Goal: Information Seeking & Learning: Learn about a topic

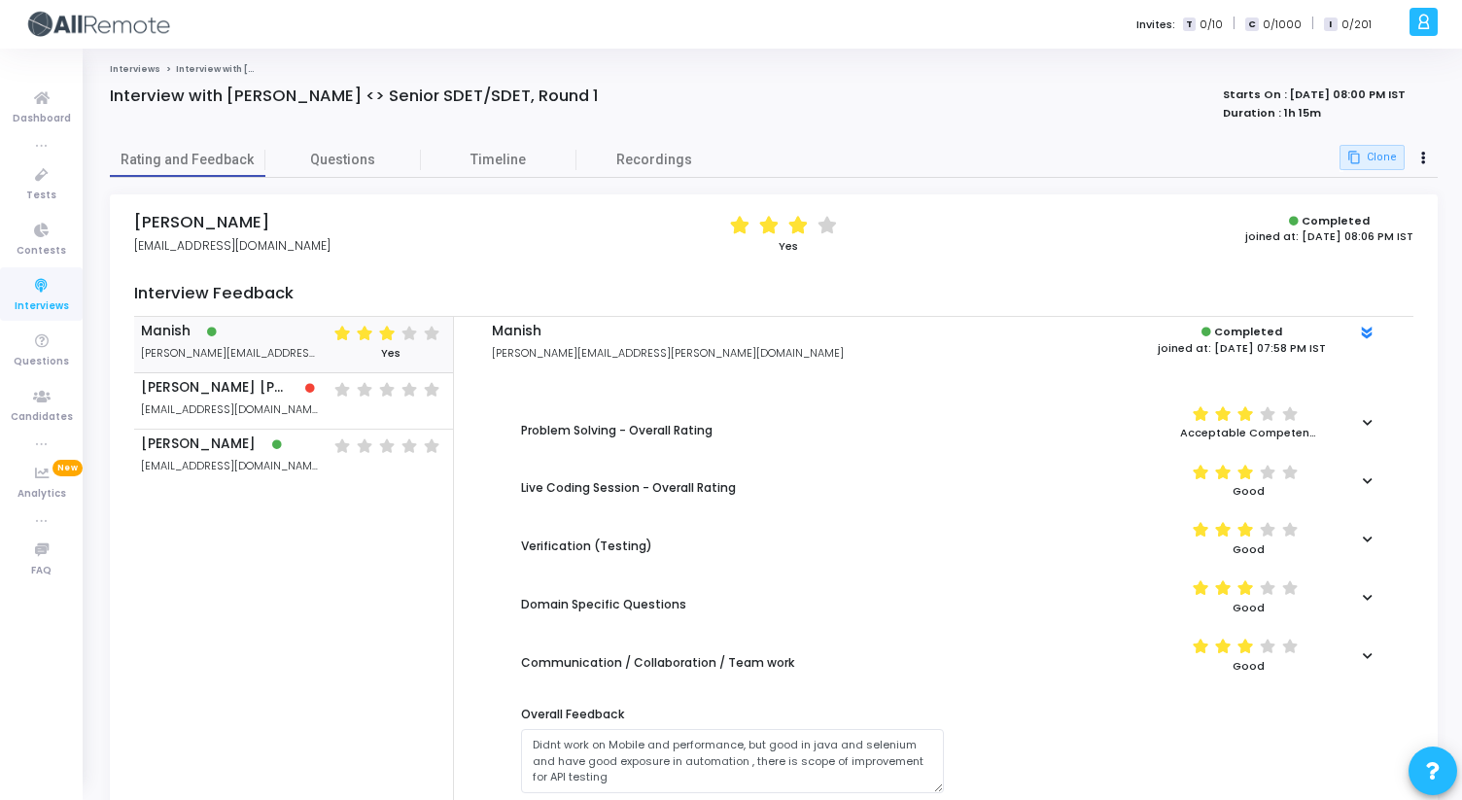
click at [143, 71] on link "Interviews" at bounding box center [135, 69] width 51 height 12
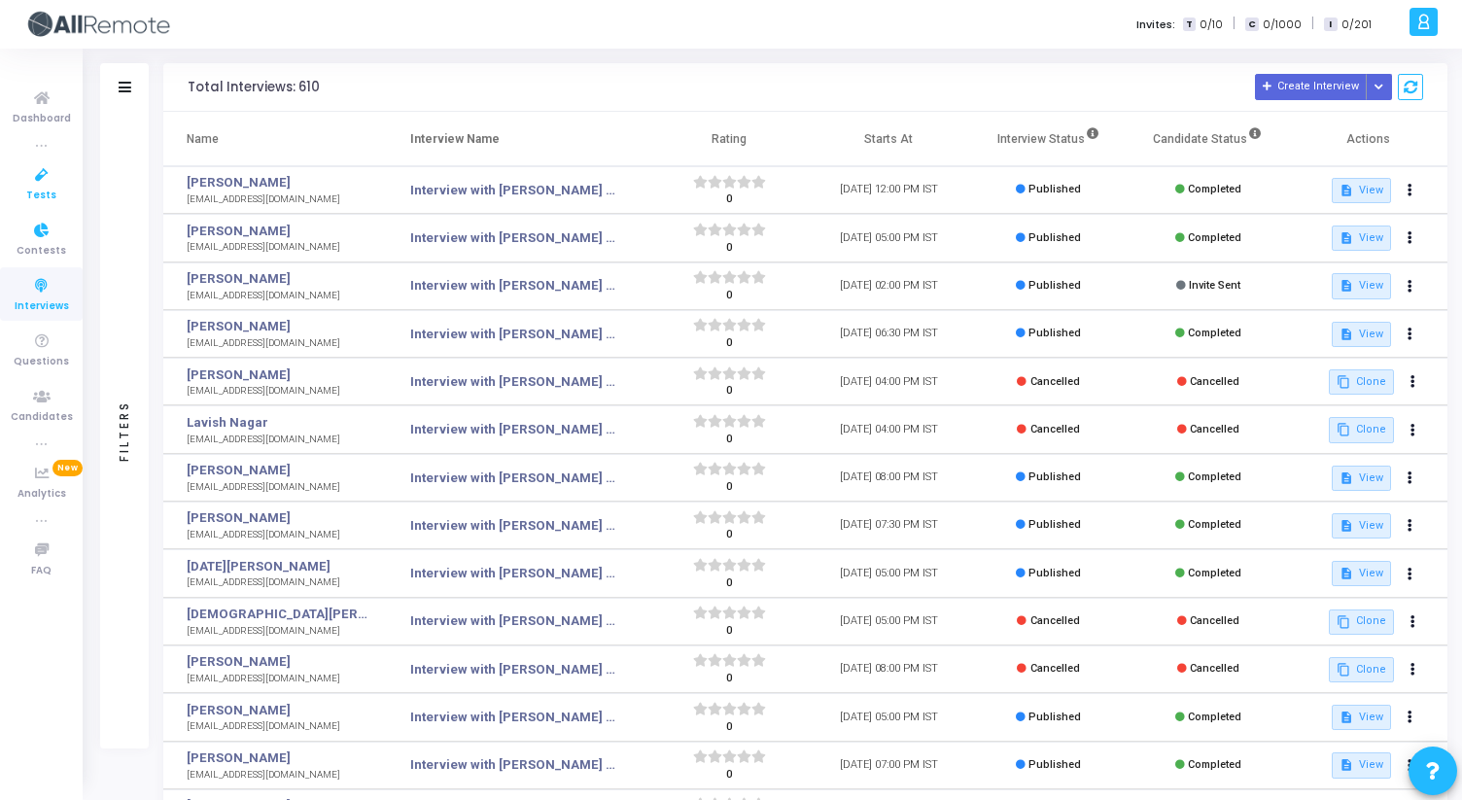
click at [49, 203] on link "Tests" at bounding box center [41, 182] width 83 height 53
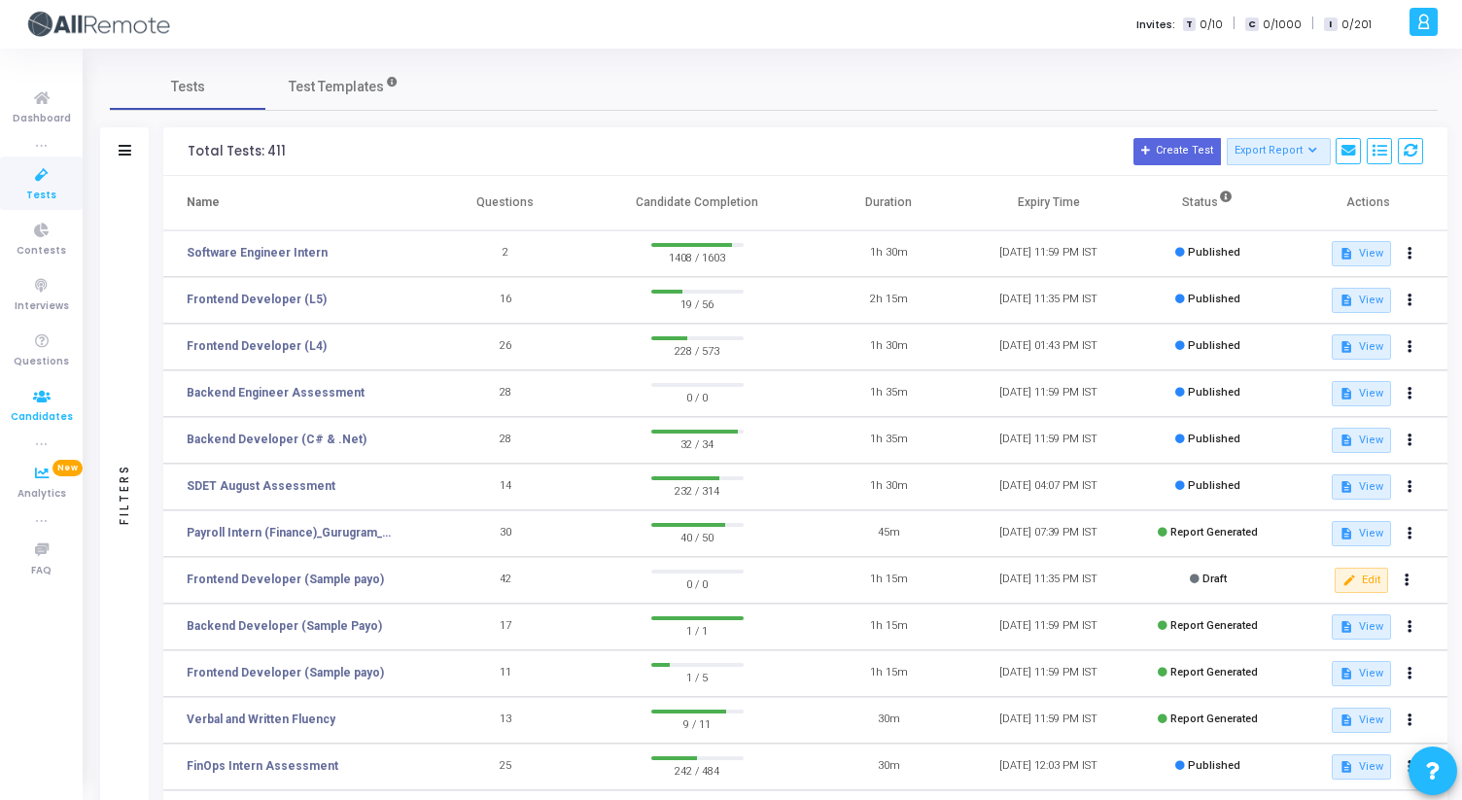
click at [50, 419] on span "Candidates" at bounding box center [42, 417] width 62 height 17
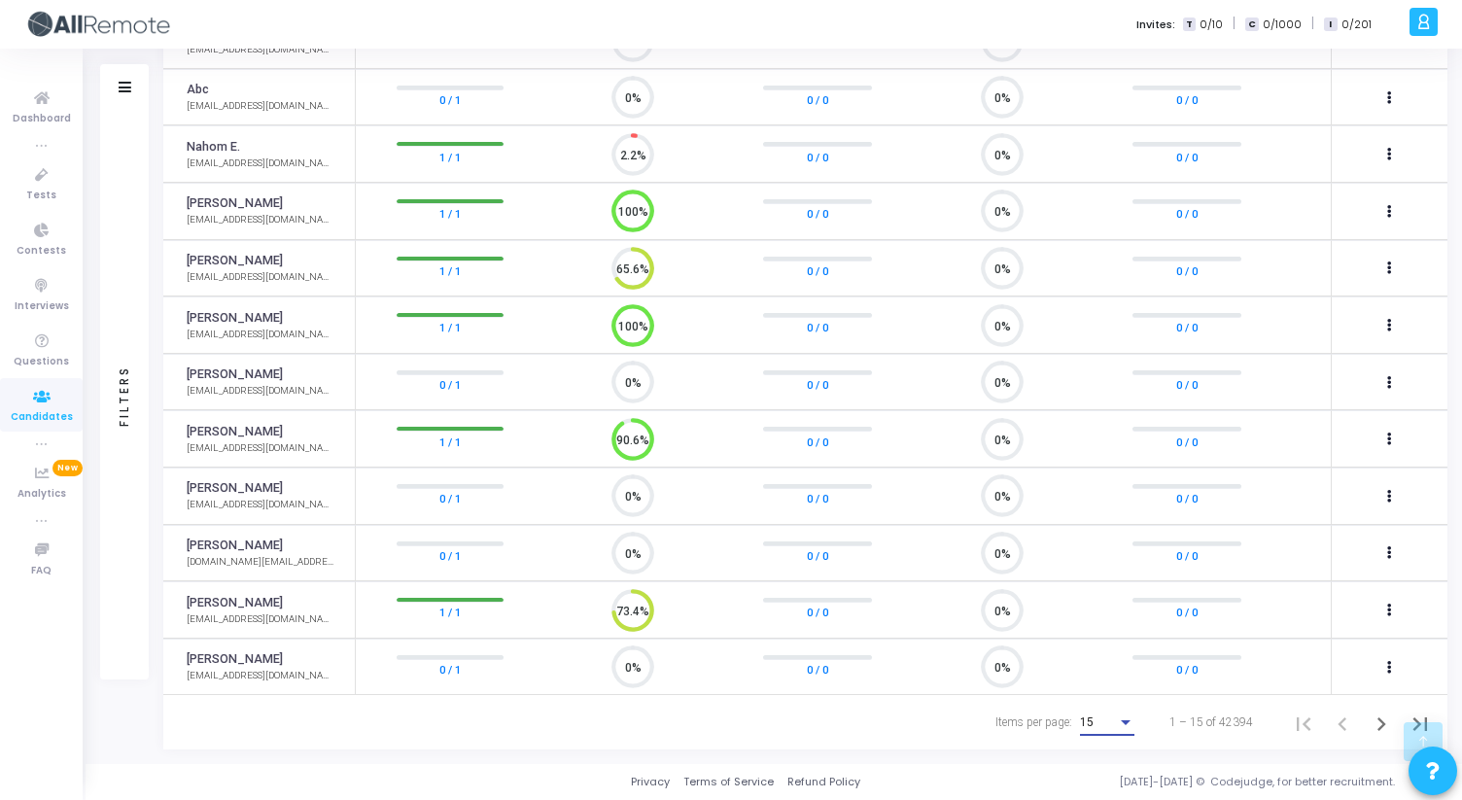
click at [1126, 715] on div "Items per page:" at bounding box center [1125, 723] width 17 height 16
click at [1095, 720] on span "50" at bounding box center [1110, 712] width 54 height 35
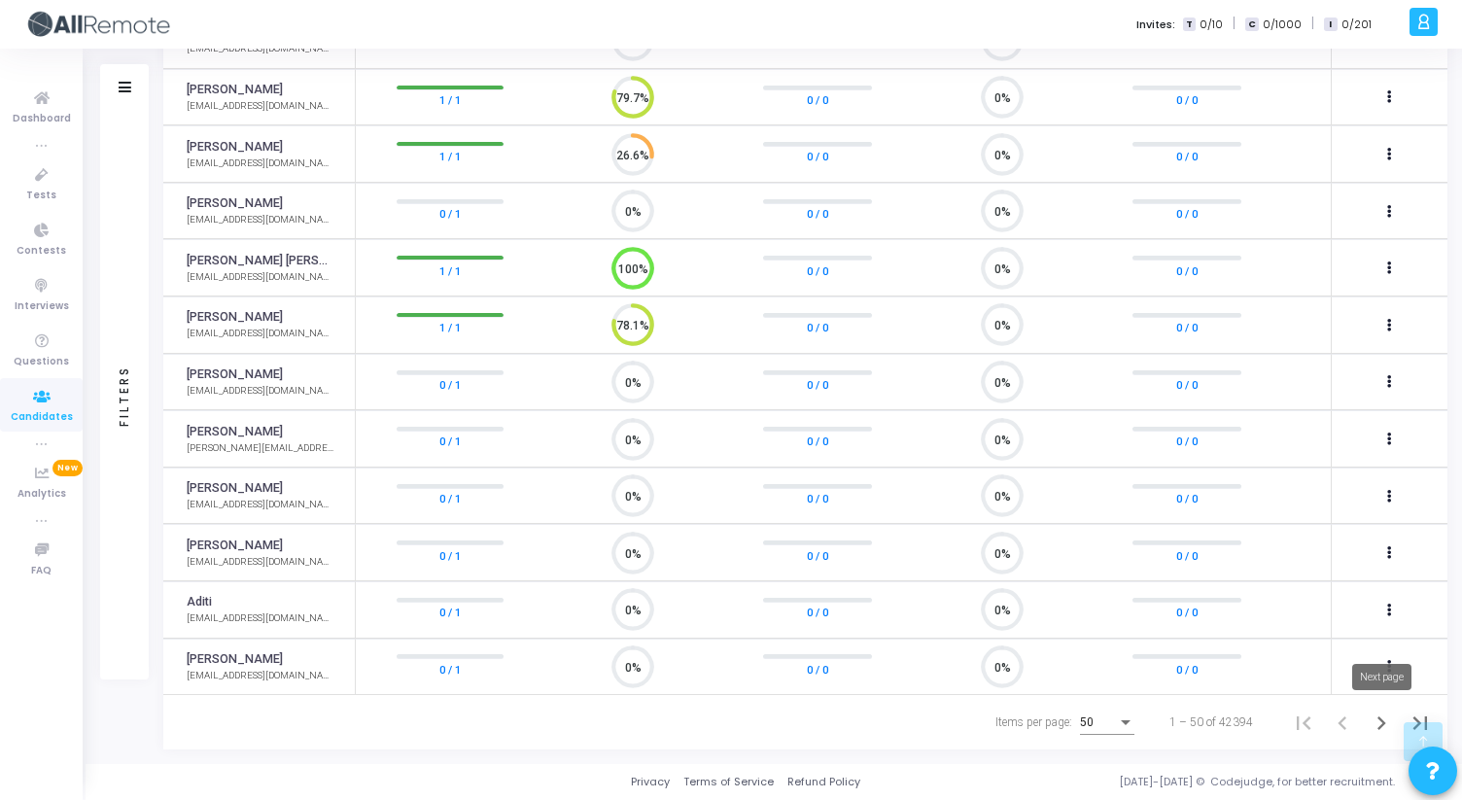
click at [1379, 728] on icon "Next page" at bounding box center [1381, 723] width 9 height 14
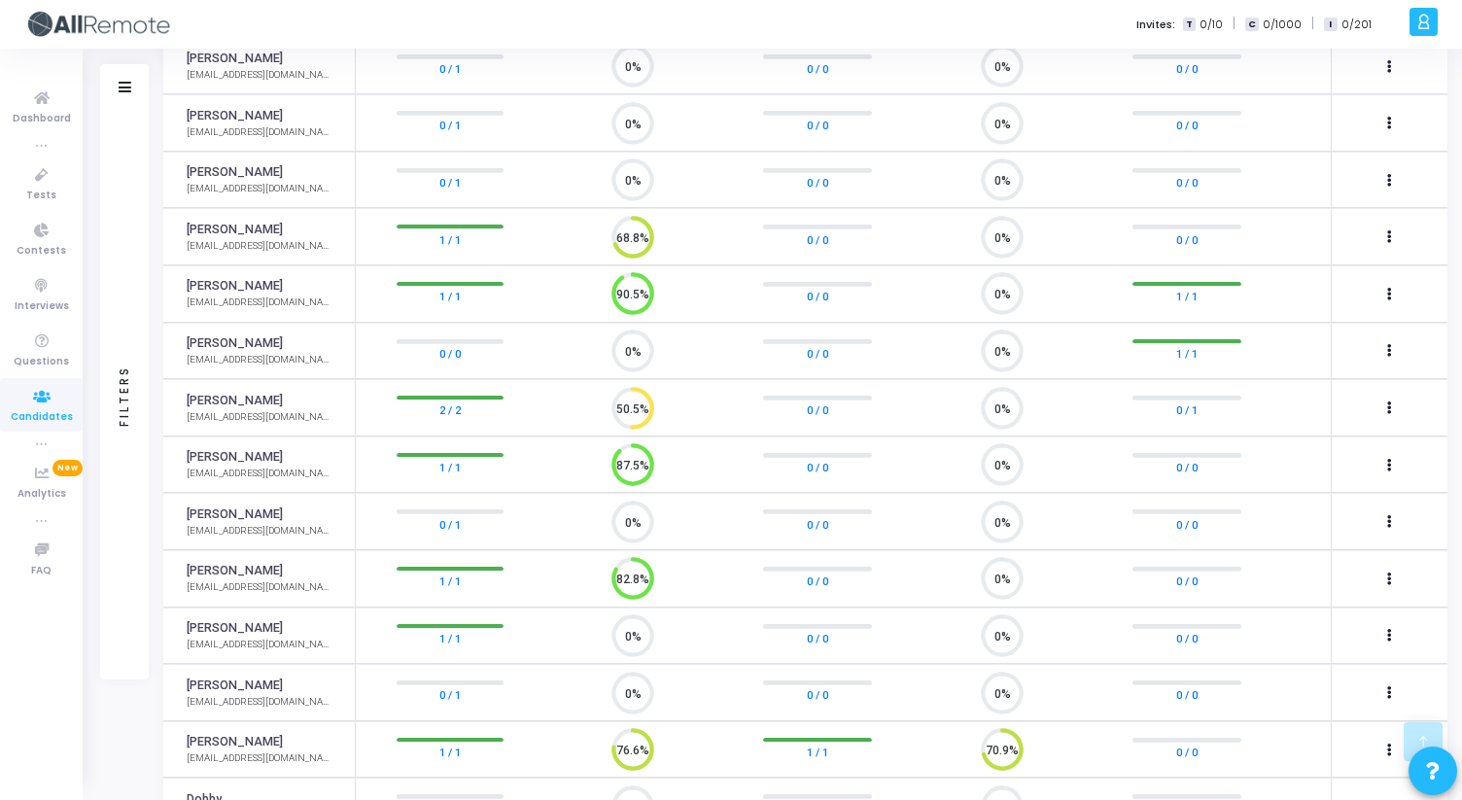
click at [628, 400] on circle at bounding box center [632, 408] width 24 height 24
click at [224, 408] on link "[PERSON_NAME]" at bounding box center [235, 401] width 96 height 18
click at [451, 410] on link "2 / 2" at bounding box center [449, 409] width 21 height 19
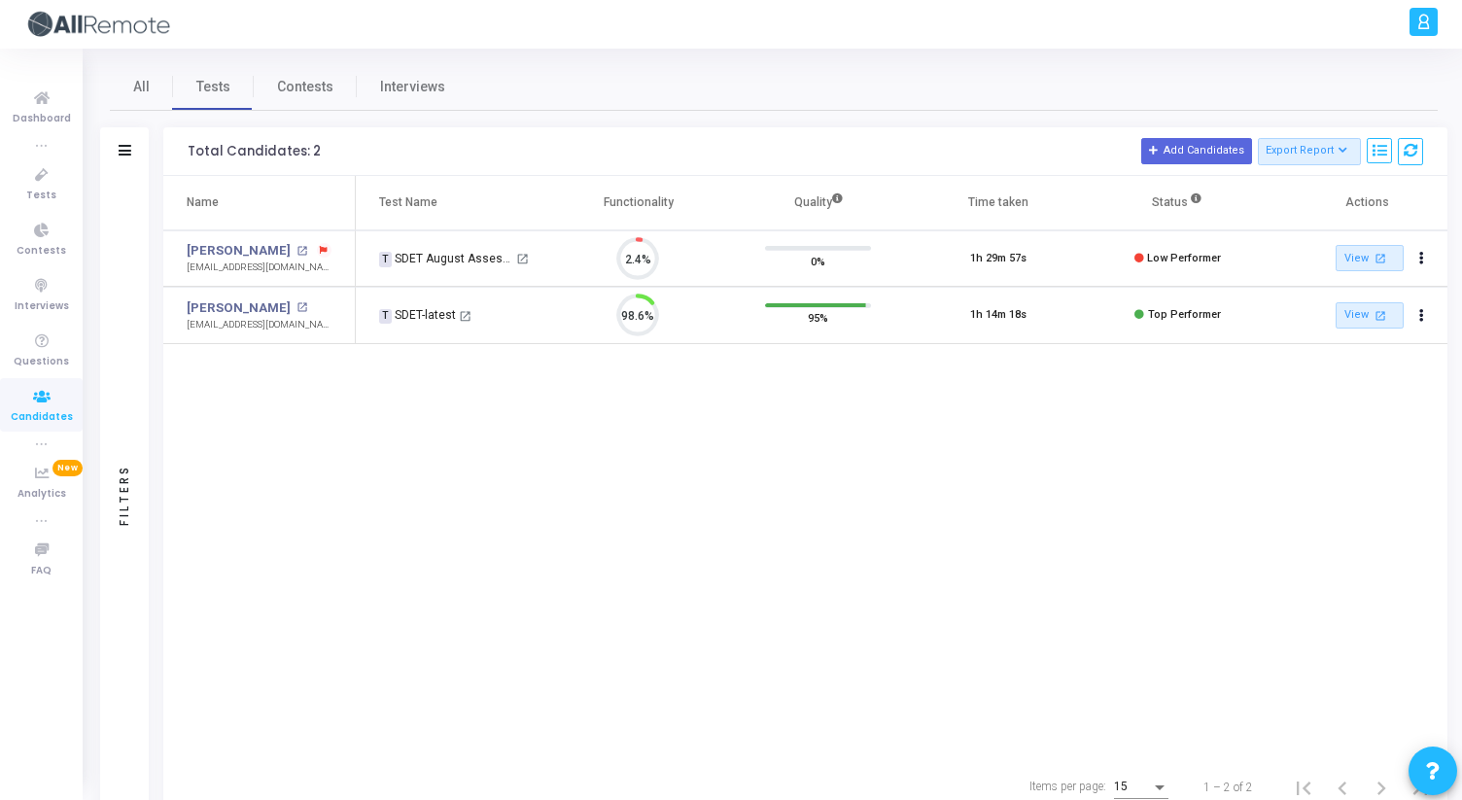
scroll to position [41, 50]
click at [251, 313] on link "[PERSON_NAME]" at bounding box center [239, 307] width 104 height 19
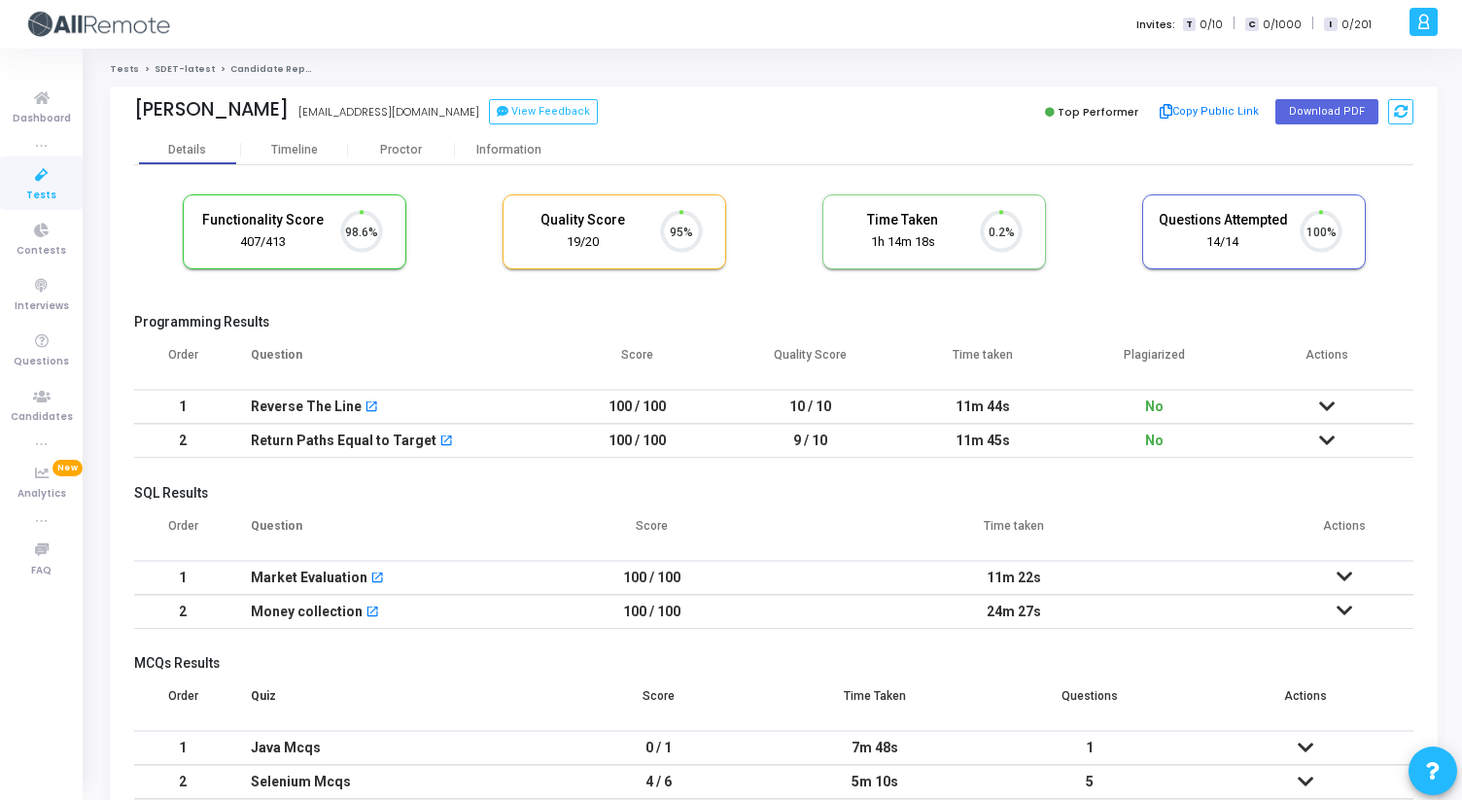
scroll to position [41, 50]
click at [396, 151] on div "Proctor" at bounding box center [401, 150] width 107 height 15
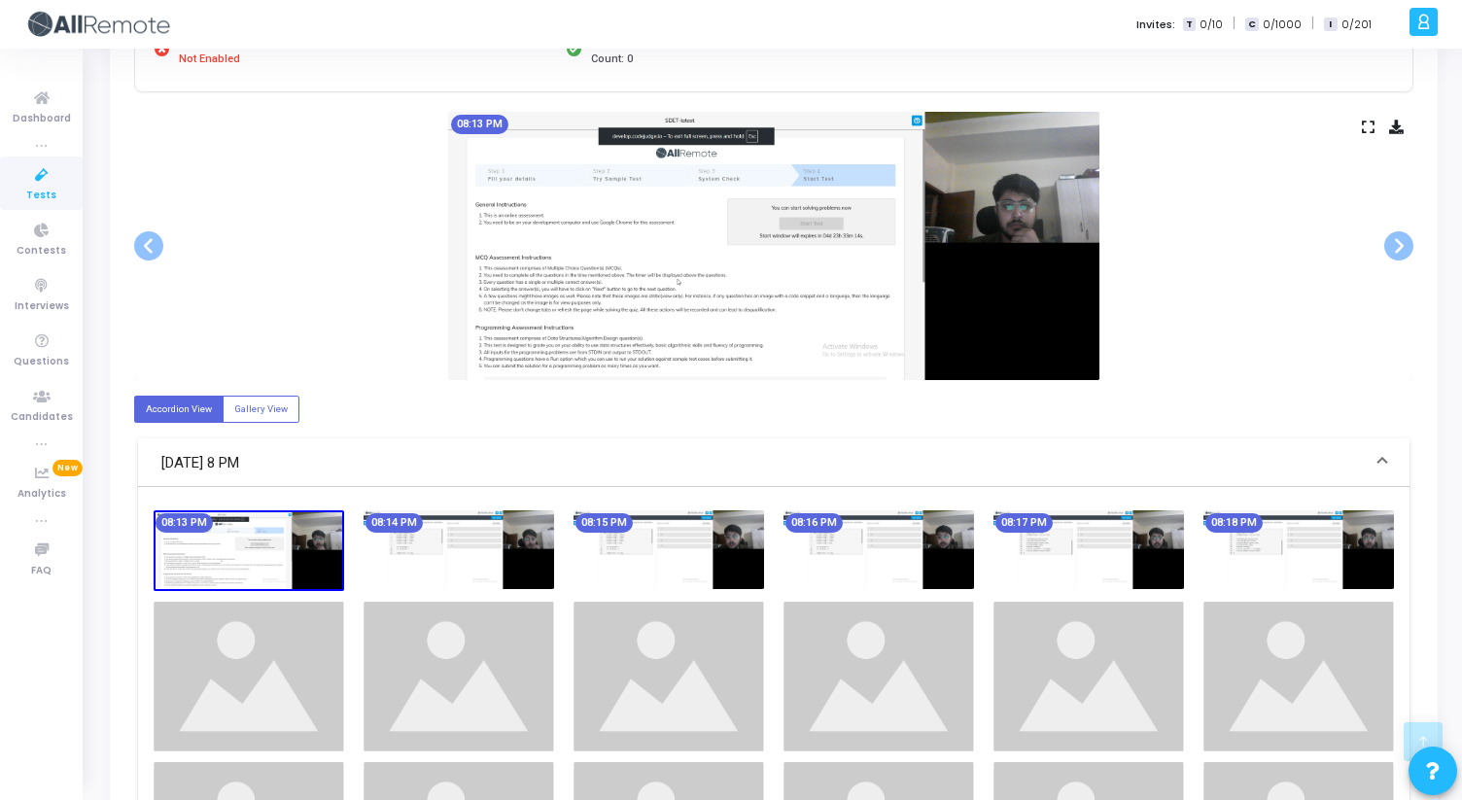
scroll to position [321, 0]
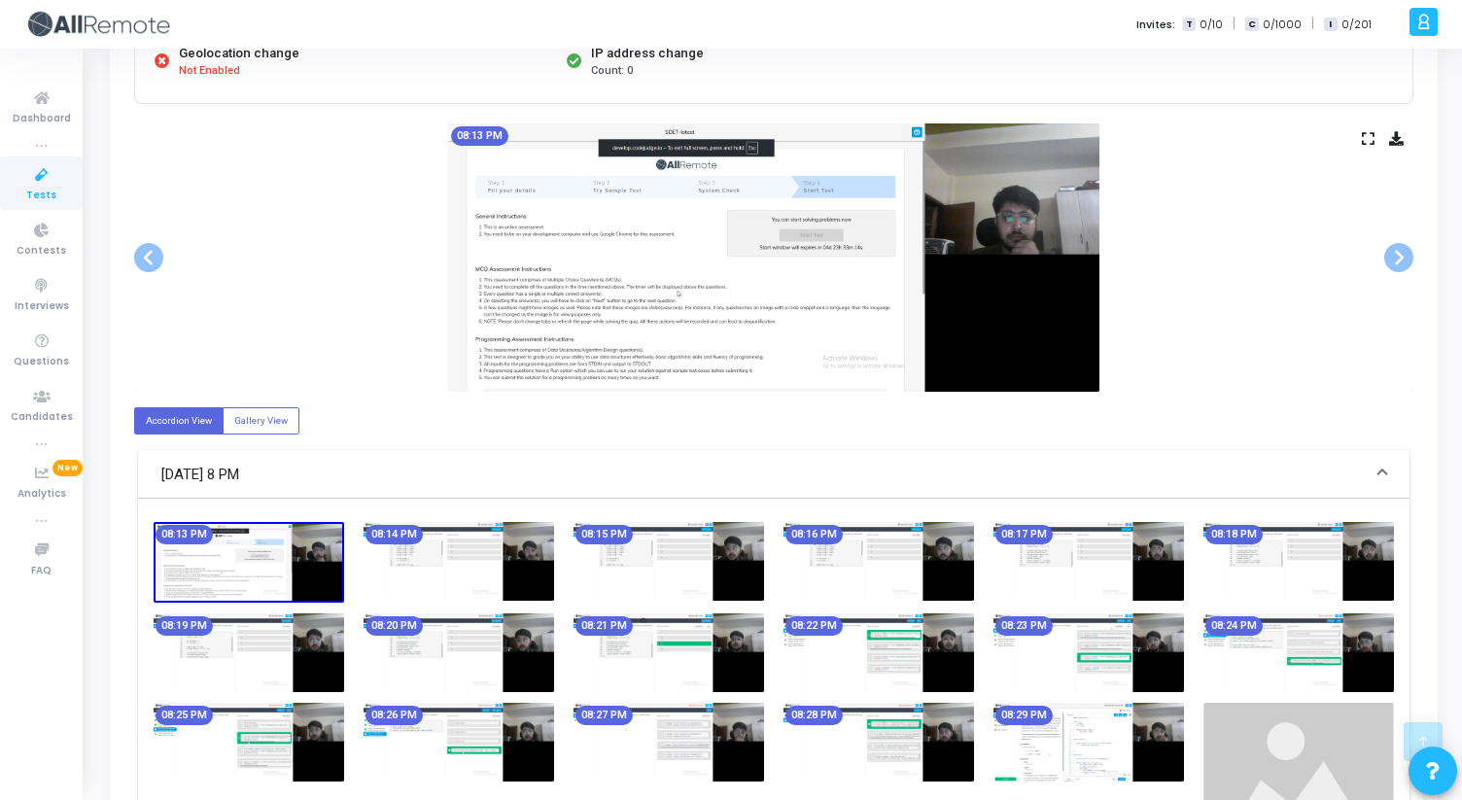
click at [945, 245] on img at bounding box center [773, 257] width 651 height 268
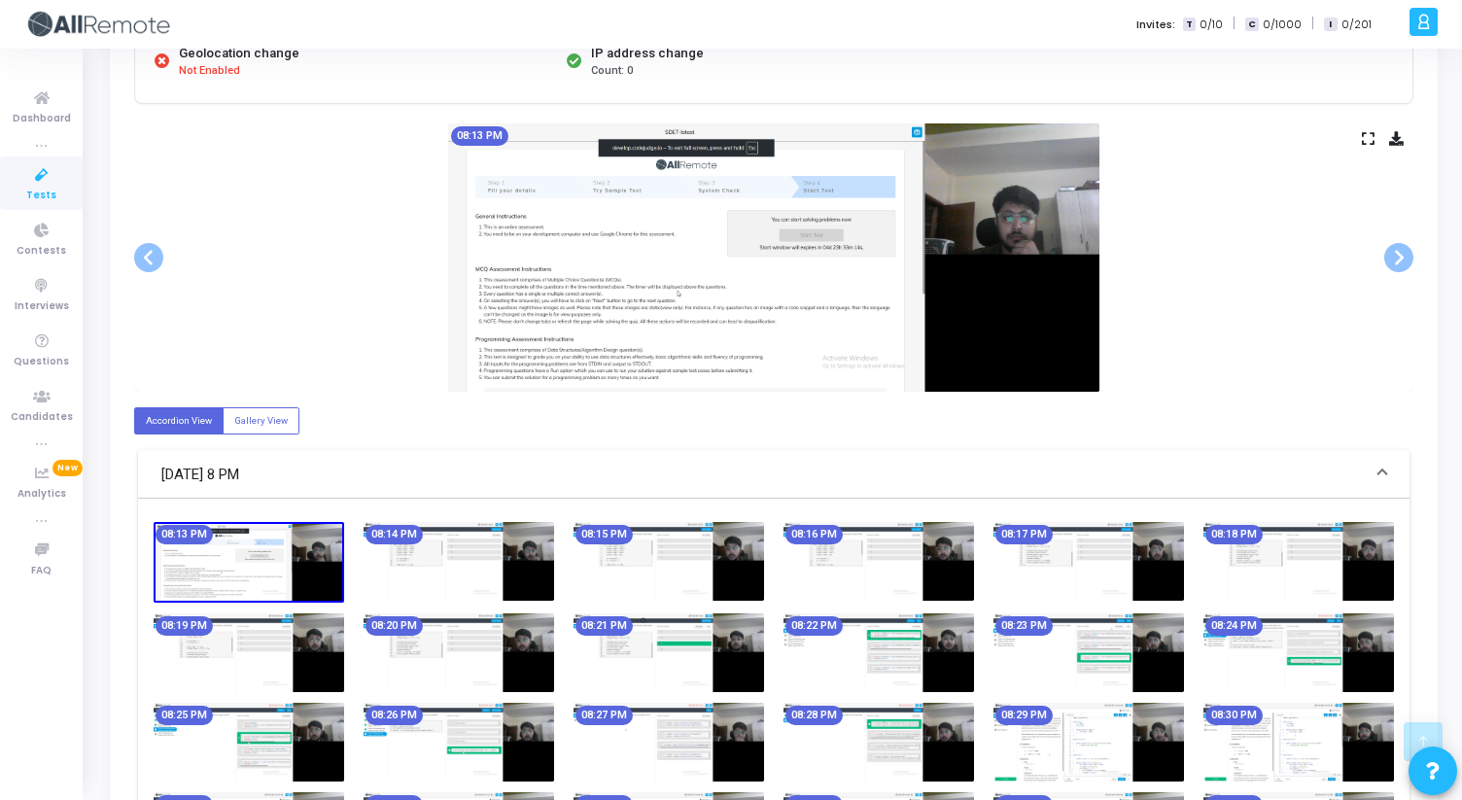
click at [943, 249] on img at bounding box center [773, 257] width 651 height 268
click at [1396, 262] on span at bounding box center [1398, 257] width 29 height 29
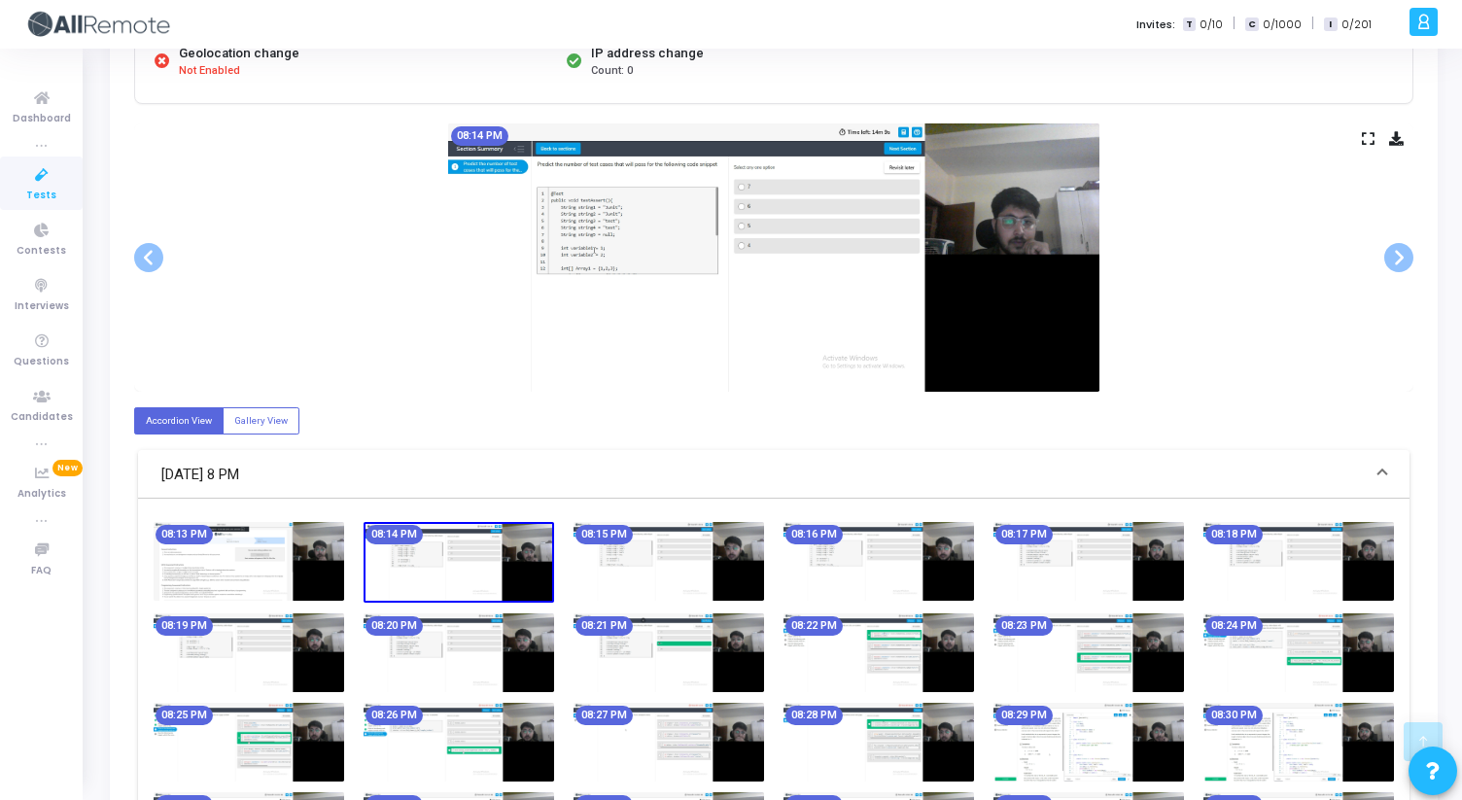
click at [1364, 140] on icon at bounding box center [1367, 138] width 13 height 11
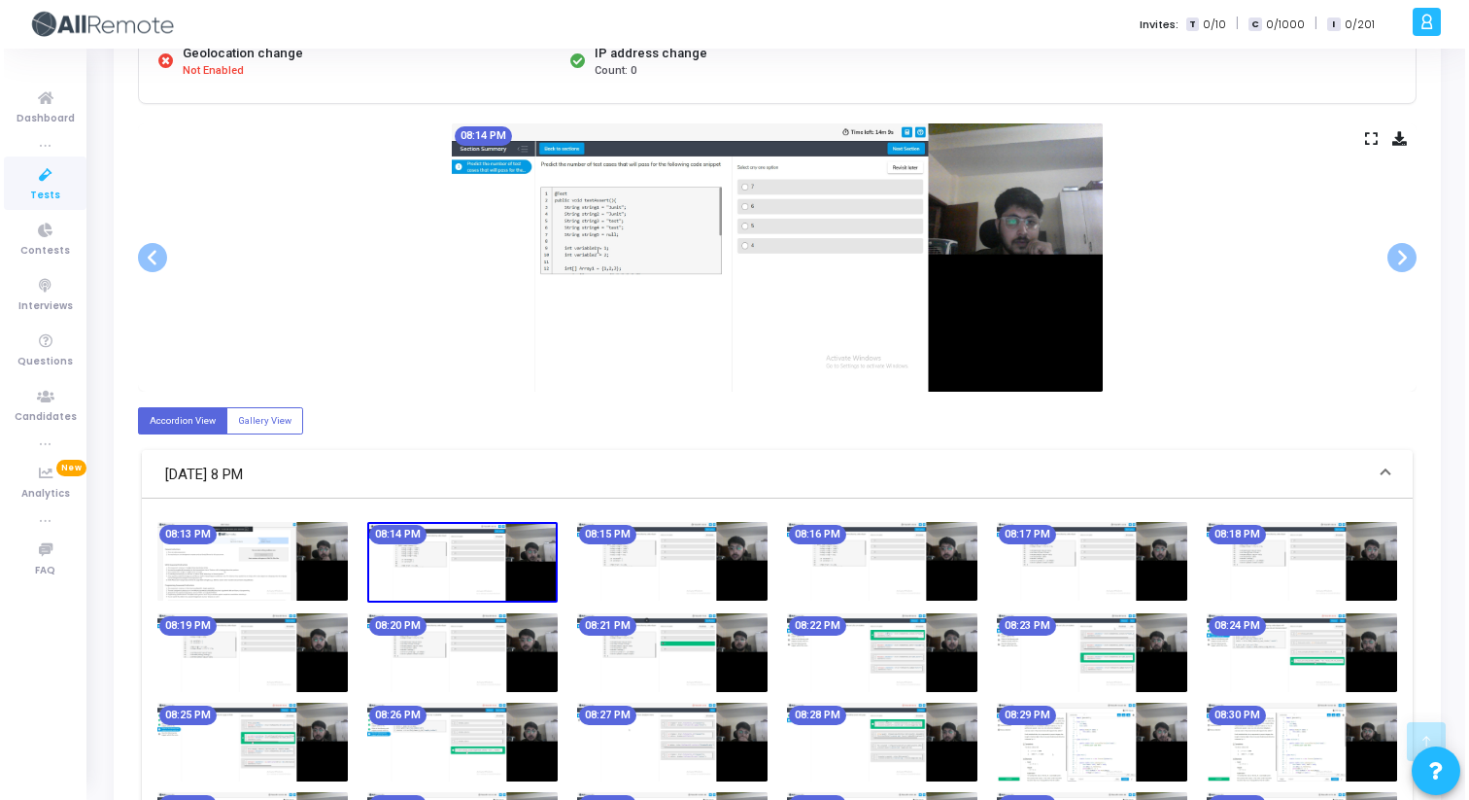
scroll to position [0, 0]
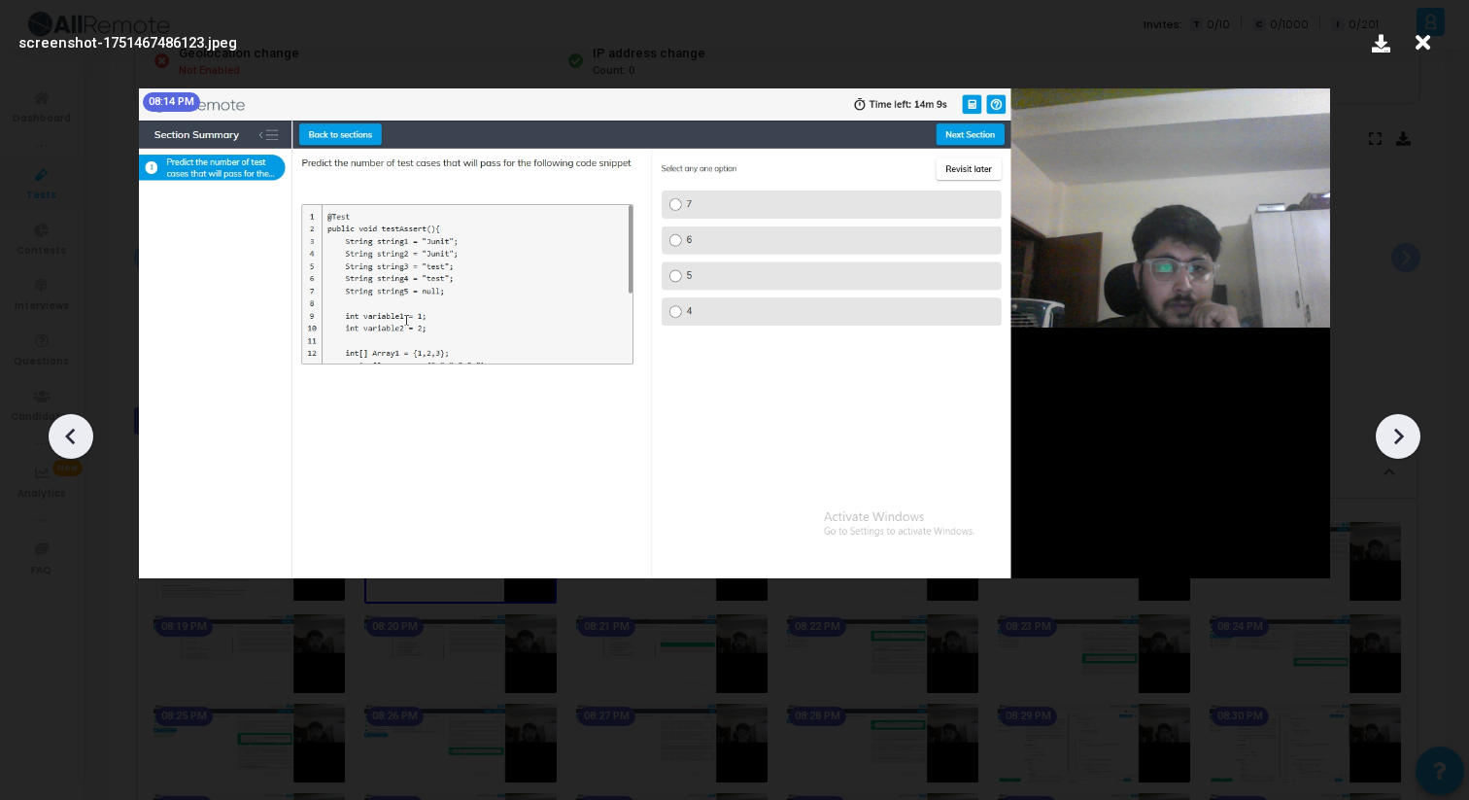
click at [1389, 435] on icon at bounding box center [1398, 436] width 29 height 29
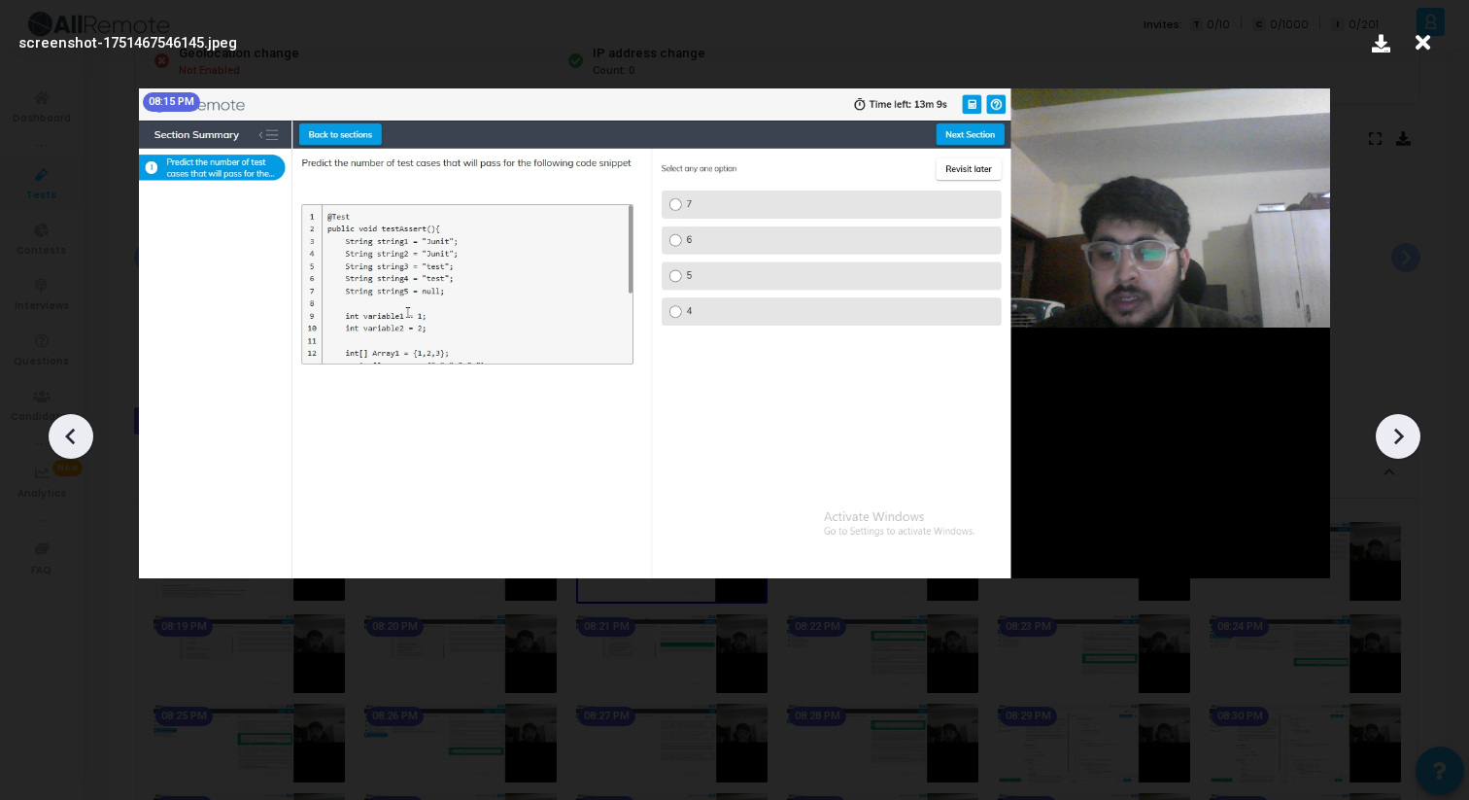
click at [1389, 435] on icon at bounding box center [1398, 436] width 29 height 29
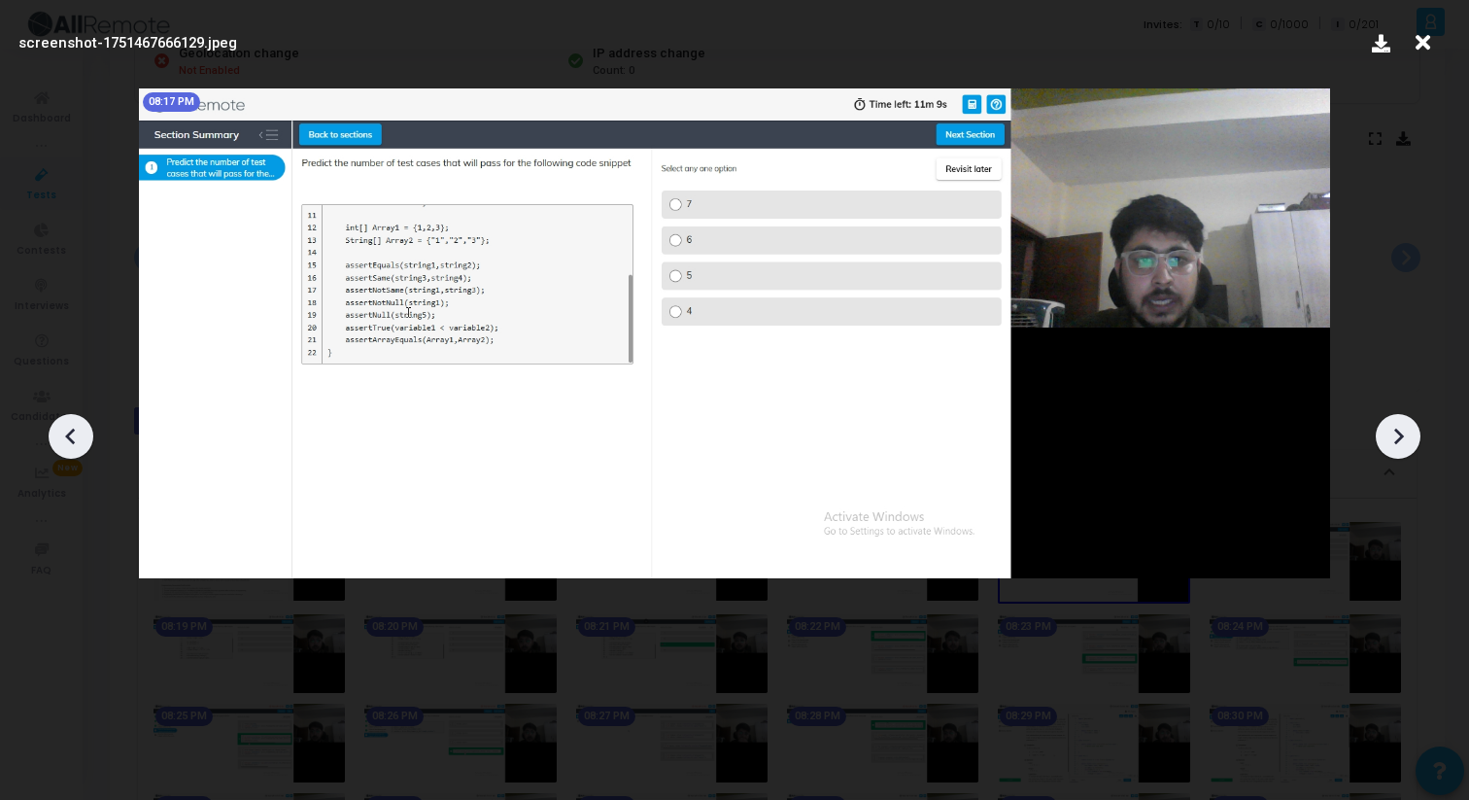
click at [1389, 435] on icon at bounding box center [1398, 436] width 29 height 29
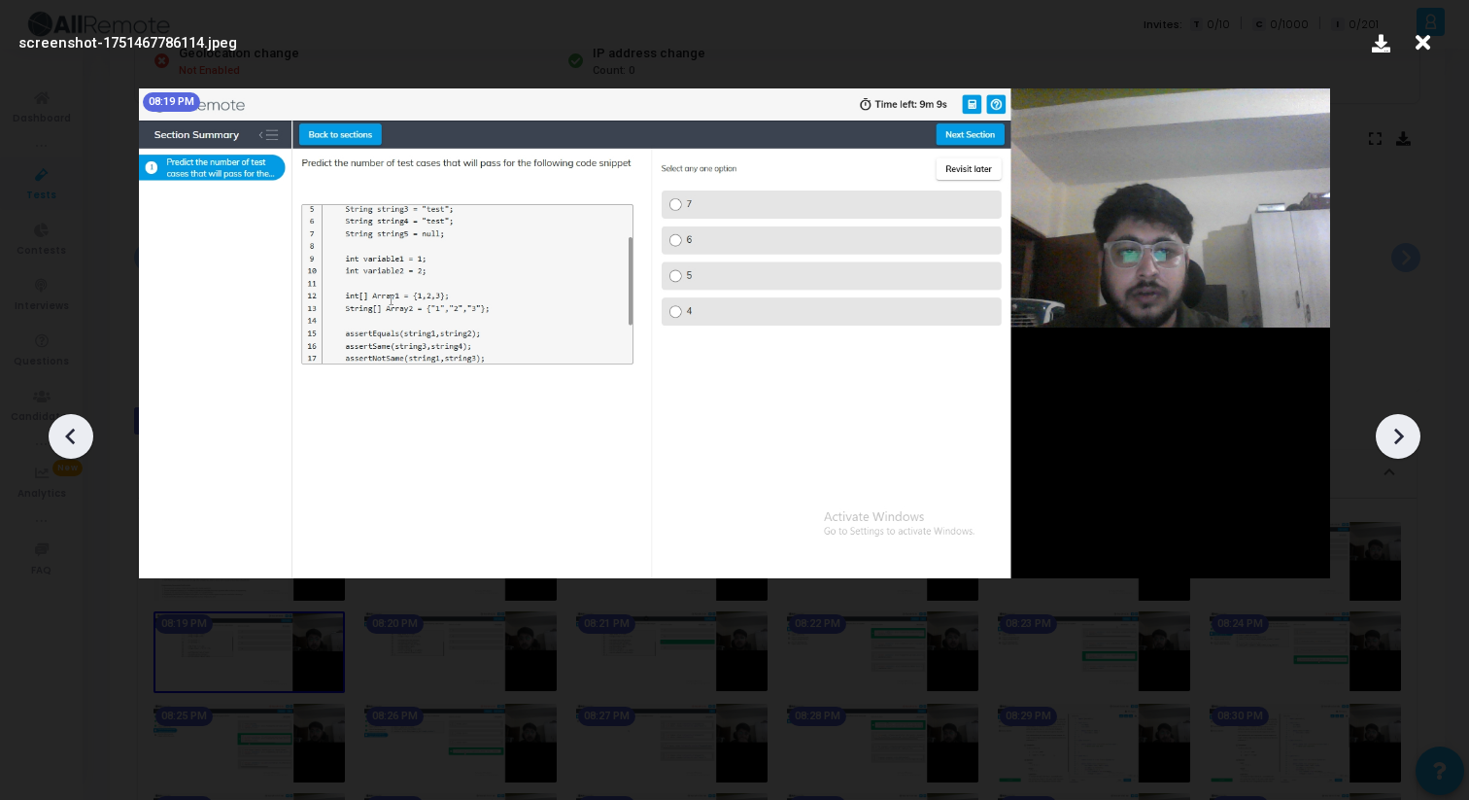
click at [1389, 435] on icon at bounding box center [1398, 436] width 29 height 29
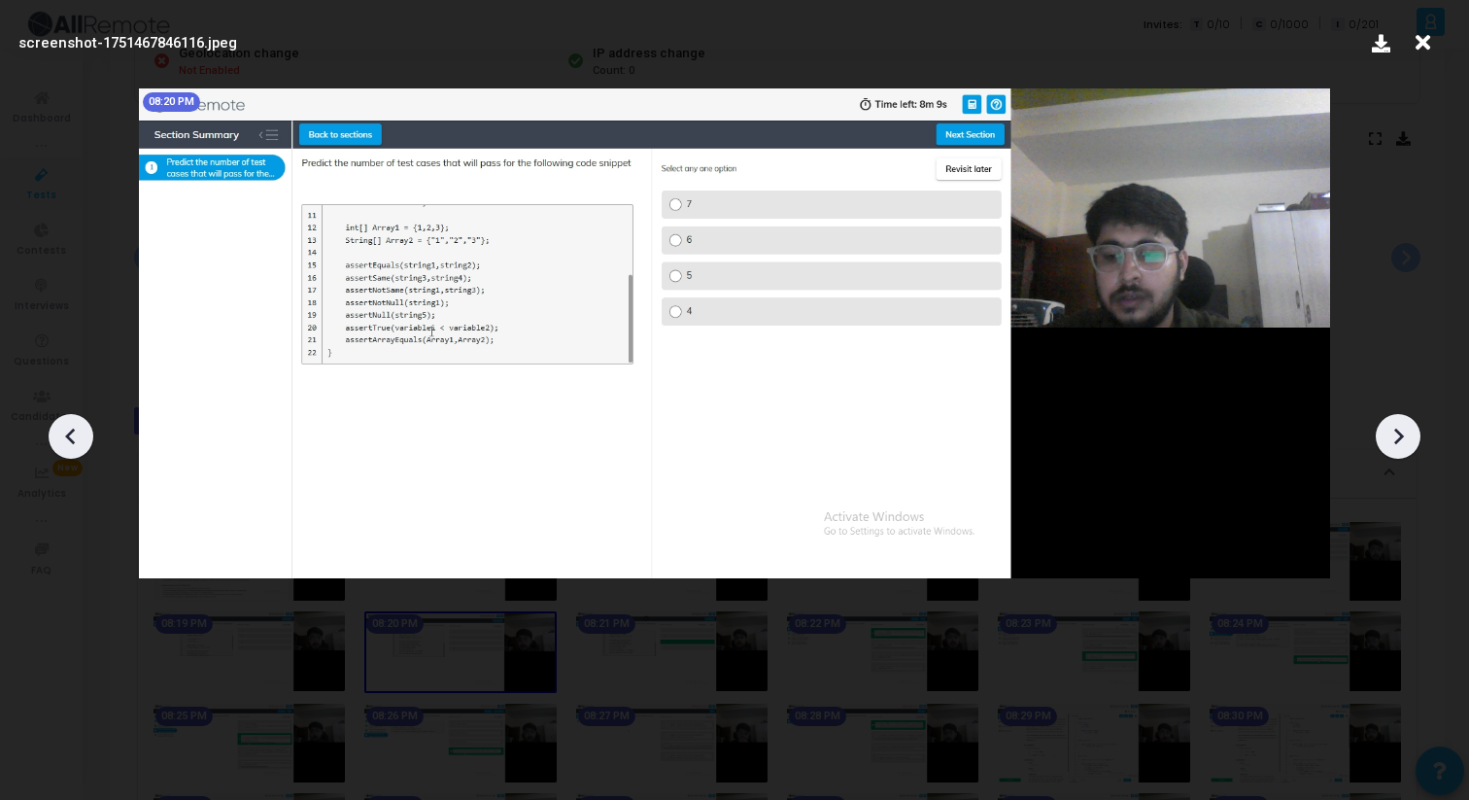
click at [1389, 435] on icon at bounding box center [1398, 436] width 29 height 29
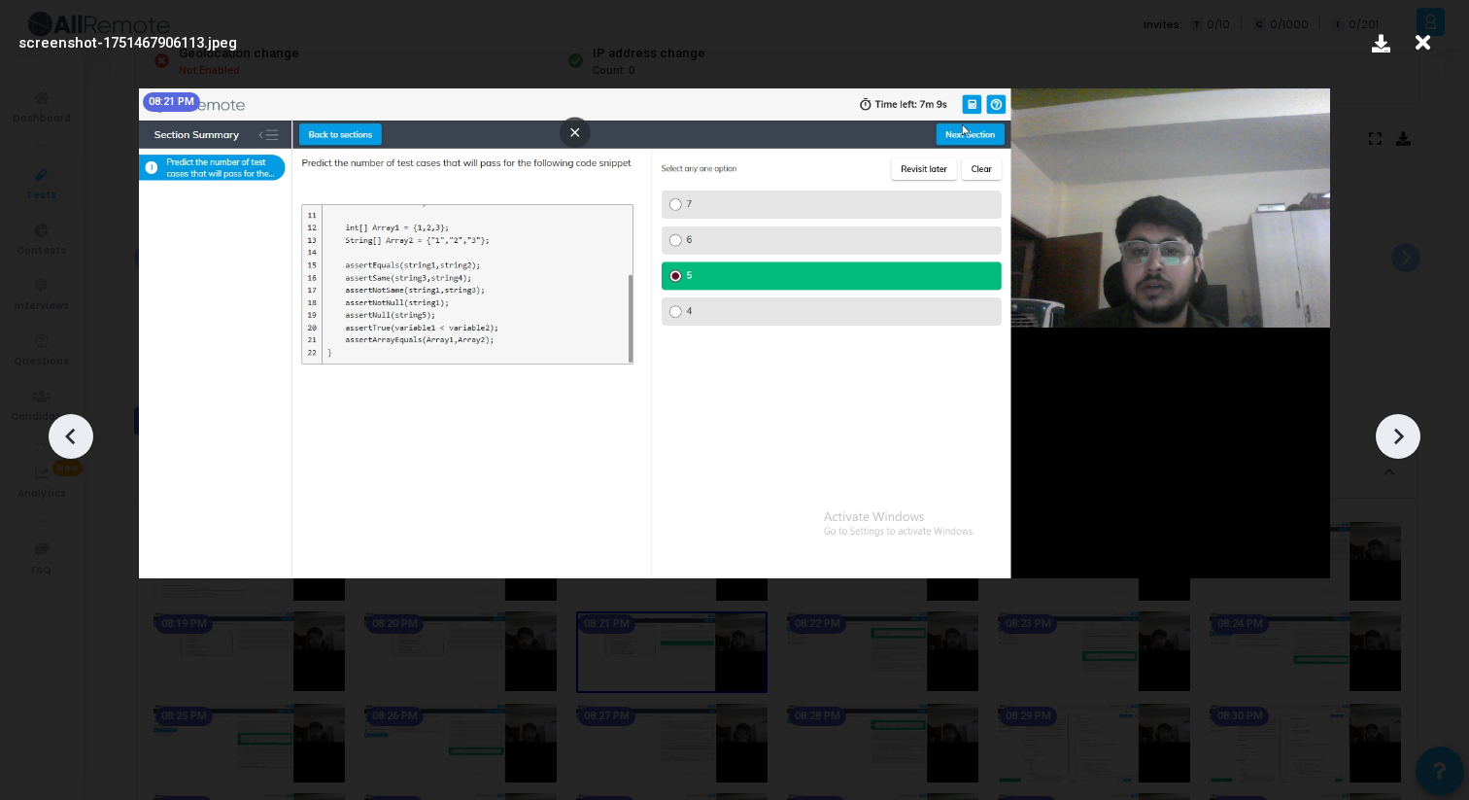
click at [1389, 435] on icon at bounding box center [1398, 436] width 29 height 29
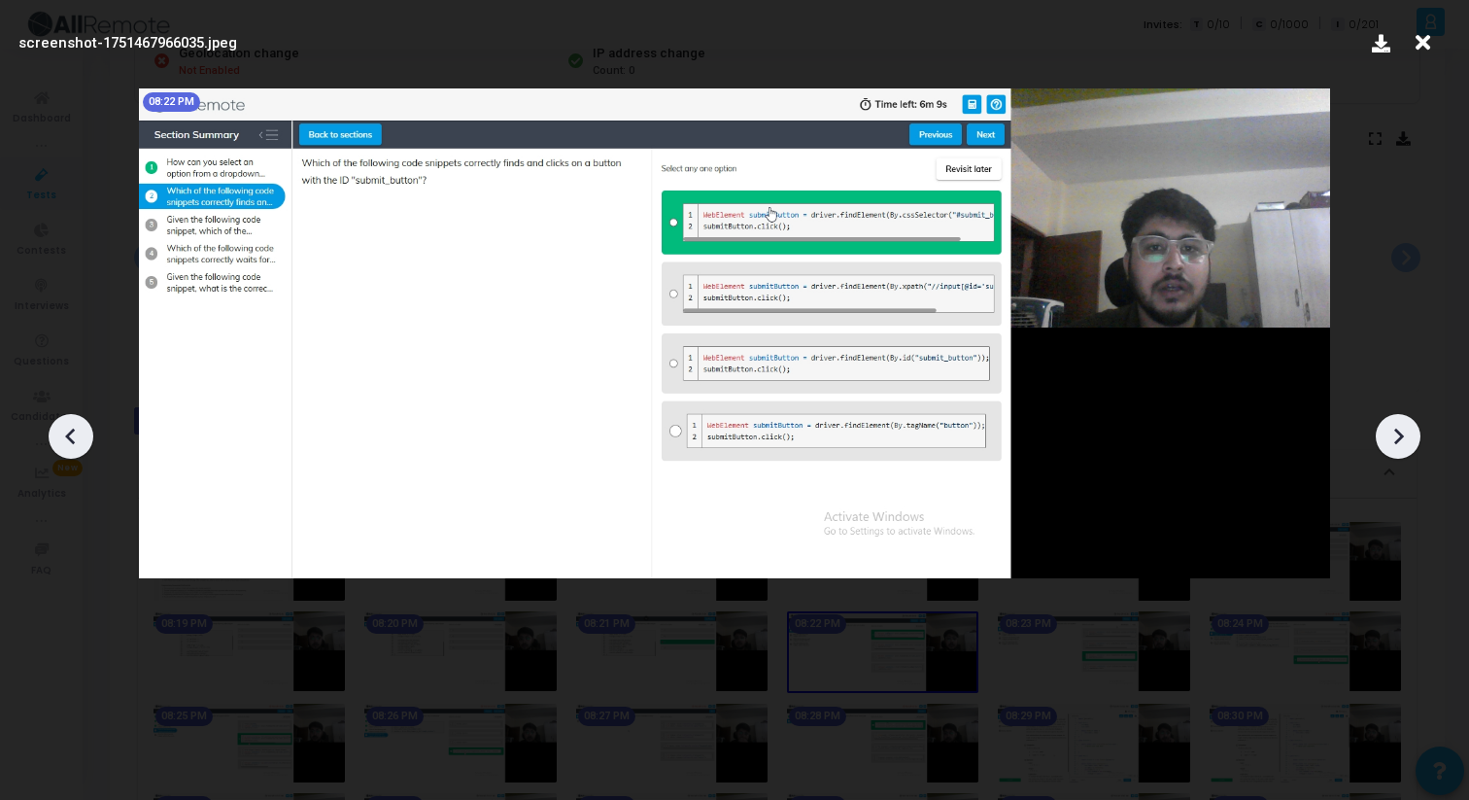
click at [1389, 435] on icon at bounding box center [1398, 436] width 29 height 29
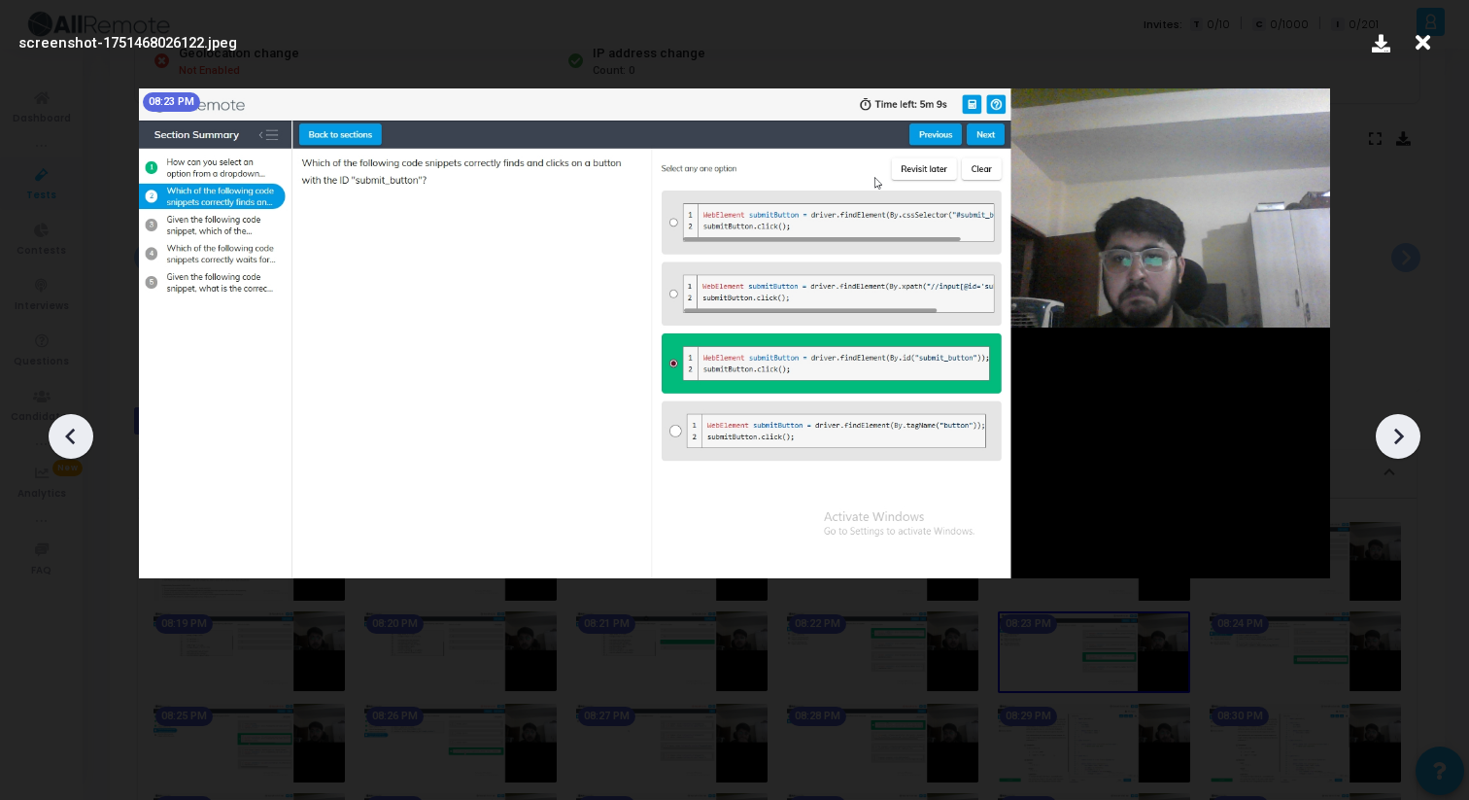
click at [1389, 435] on icon at bounding box center [1398, 436] width 29 height 29
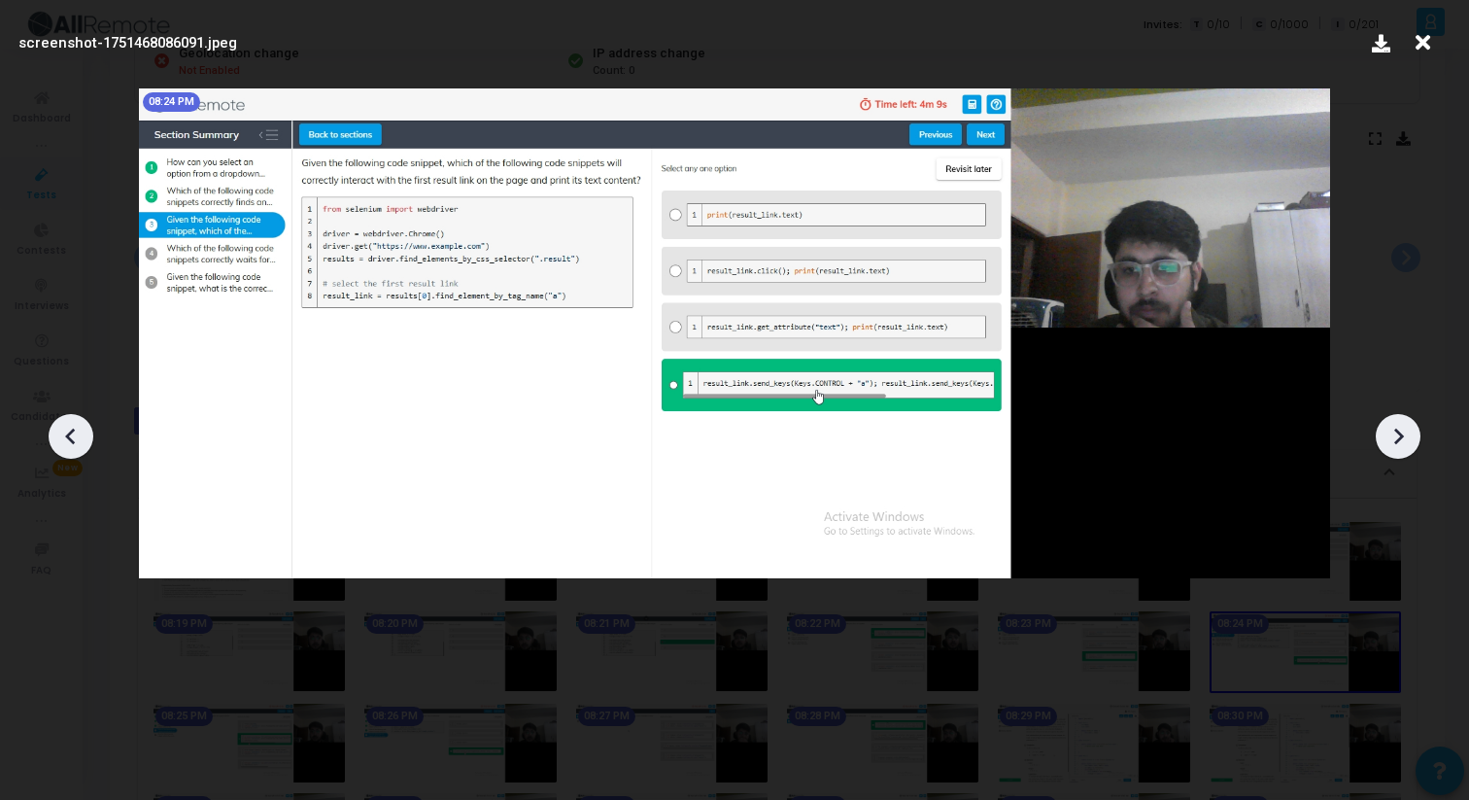
click at [1389, 435] on icon at bounding box center [1398, 436] width 29 height 29
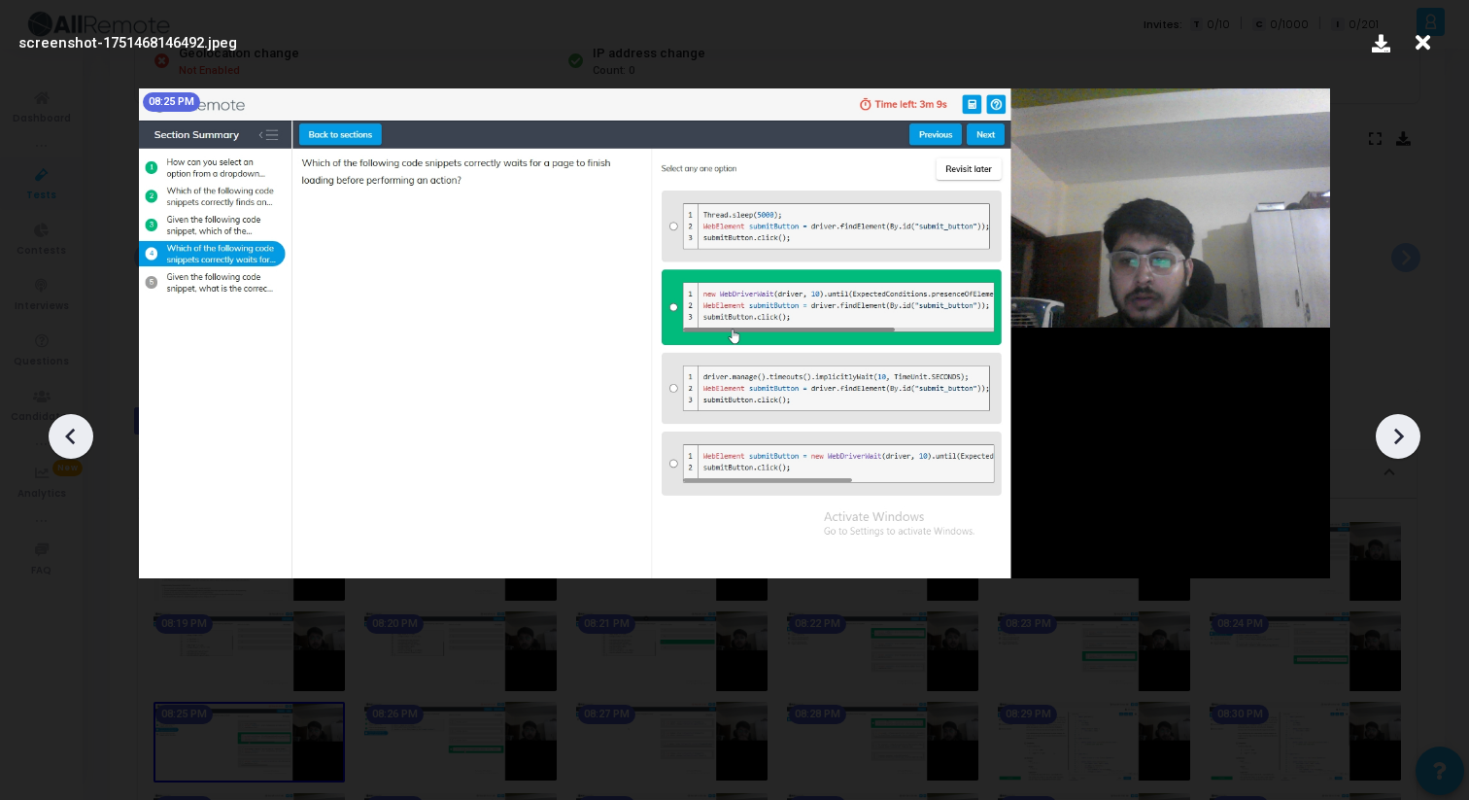
click at [1389, 435] on icon at bounding box center [1398, 436] width 29 height 29
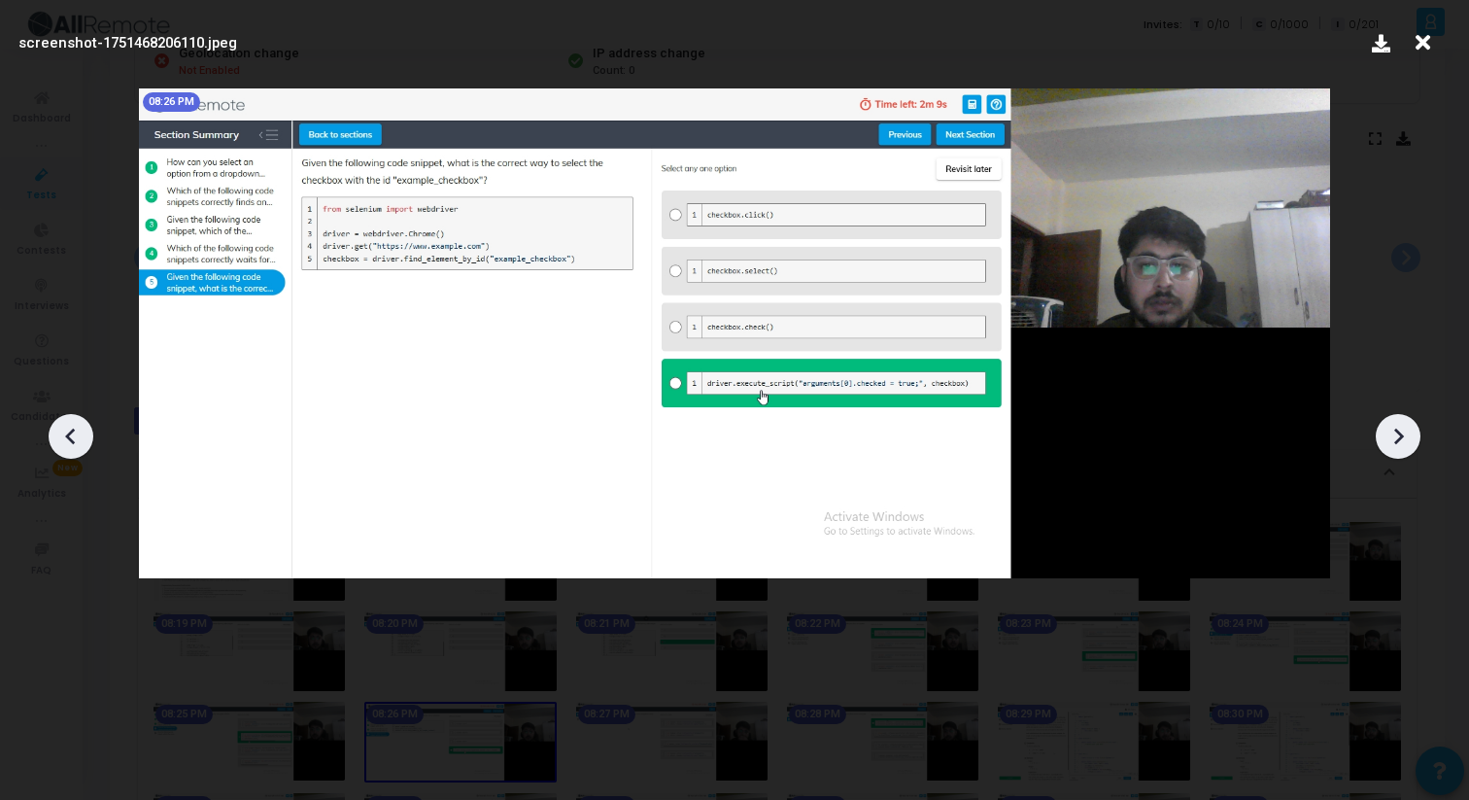
click at [1389, 435] on icon at bounding box center [1398, 436] width 29 height 29
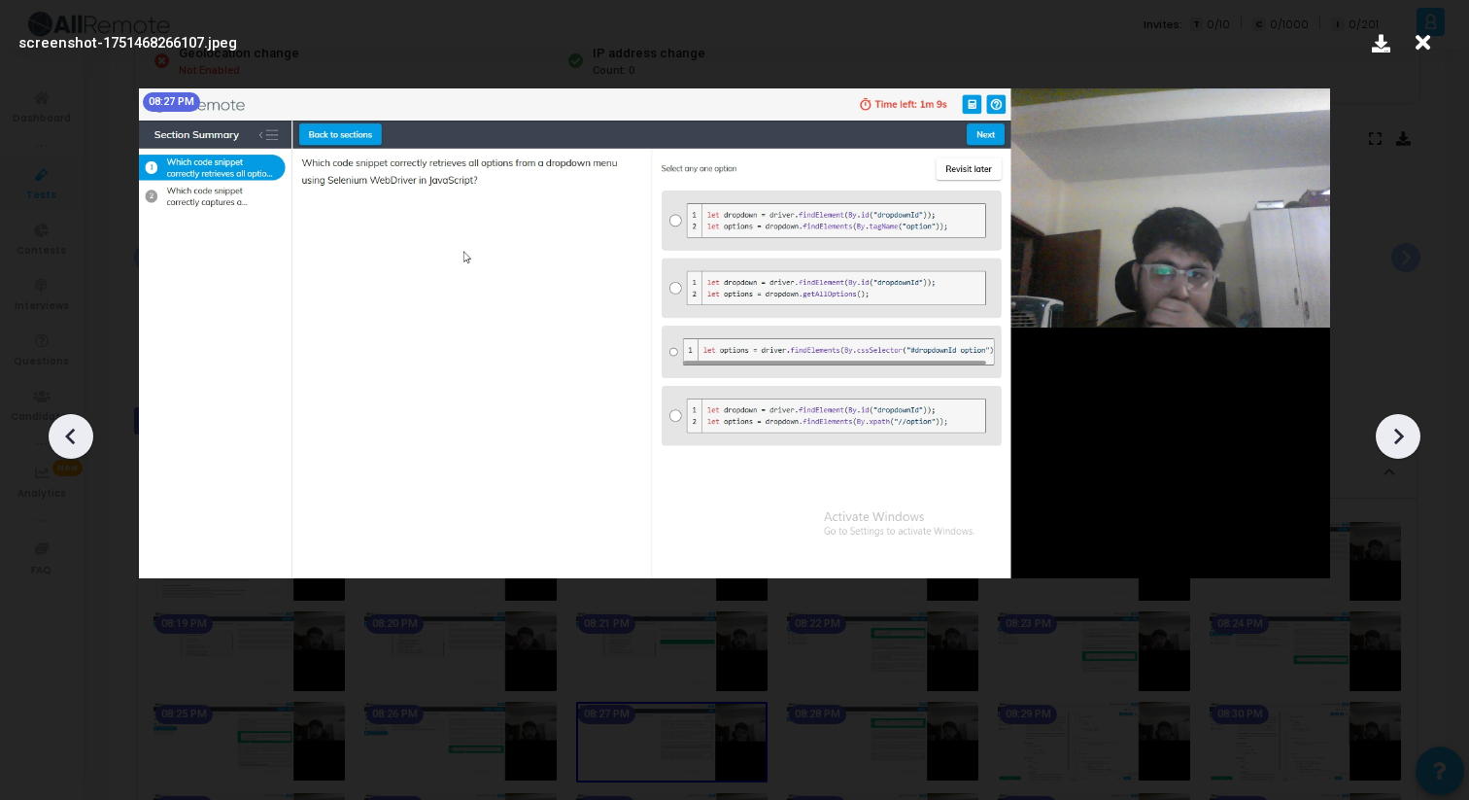
click at [1389, 435] on icon at bounding box center [1398, 436] width 29 height 29
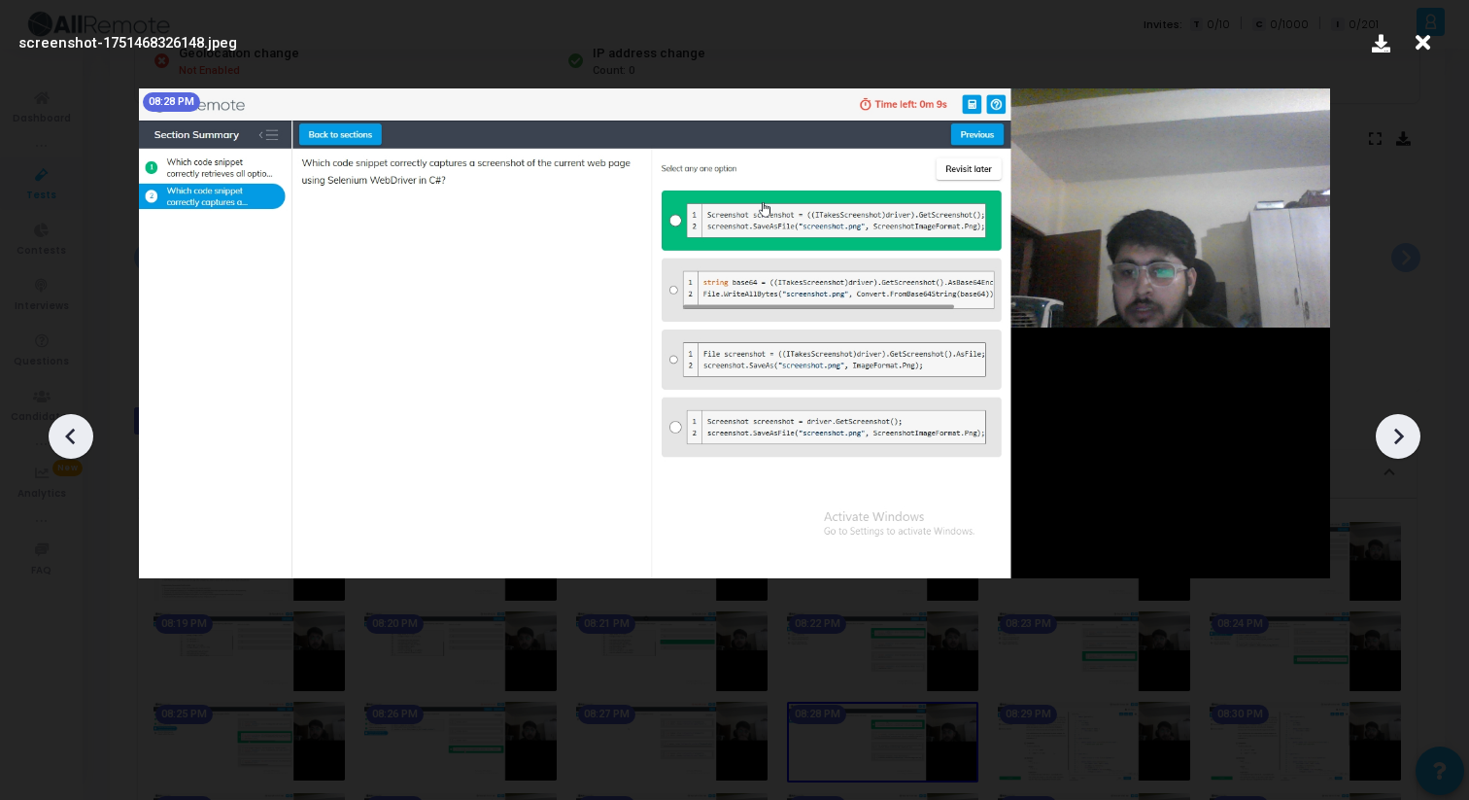
click at [1389, 435] on icon at bounding box center [1398, 436] width 29 height 29
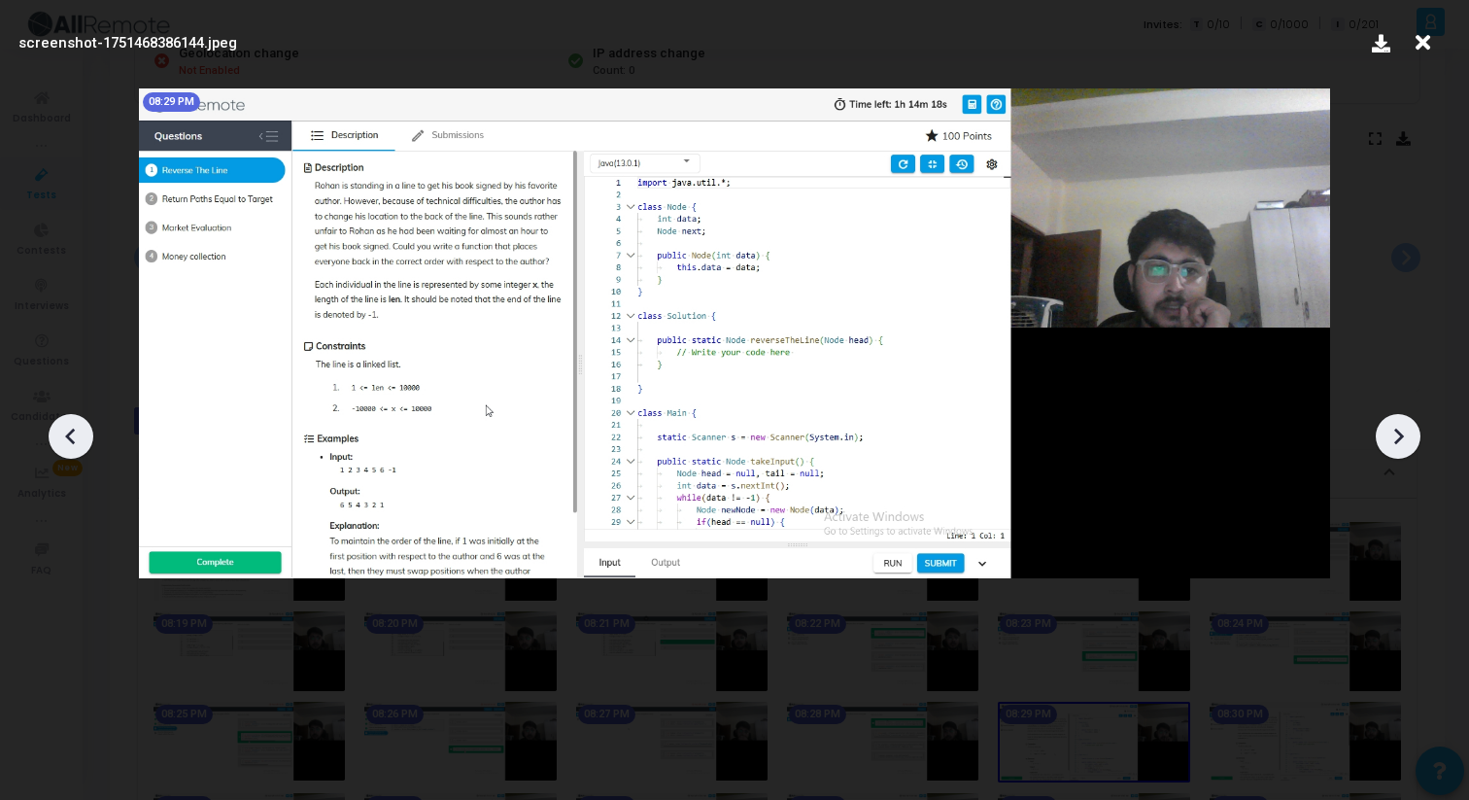
click at [1389, 435] on icon at bounding box center [1398, 436] width 29 height 29
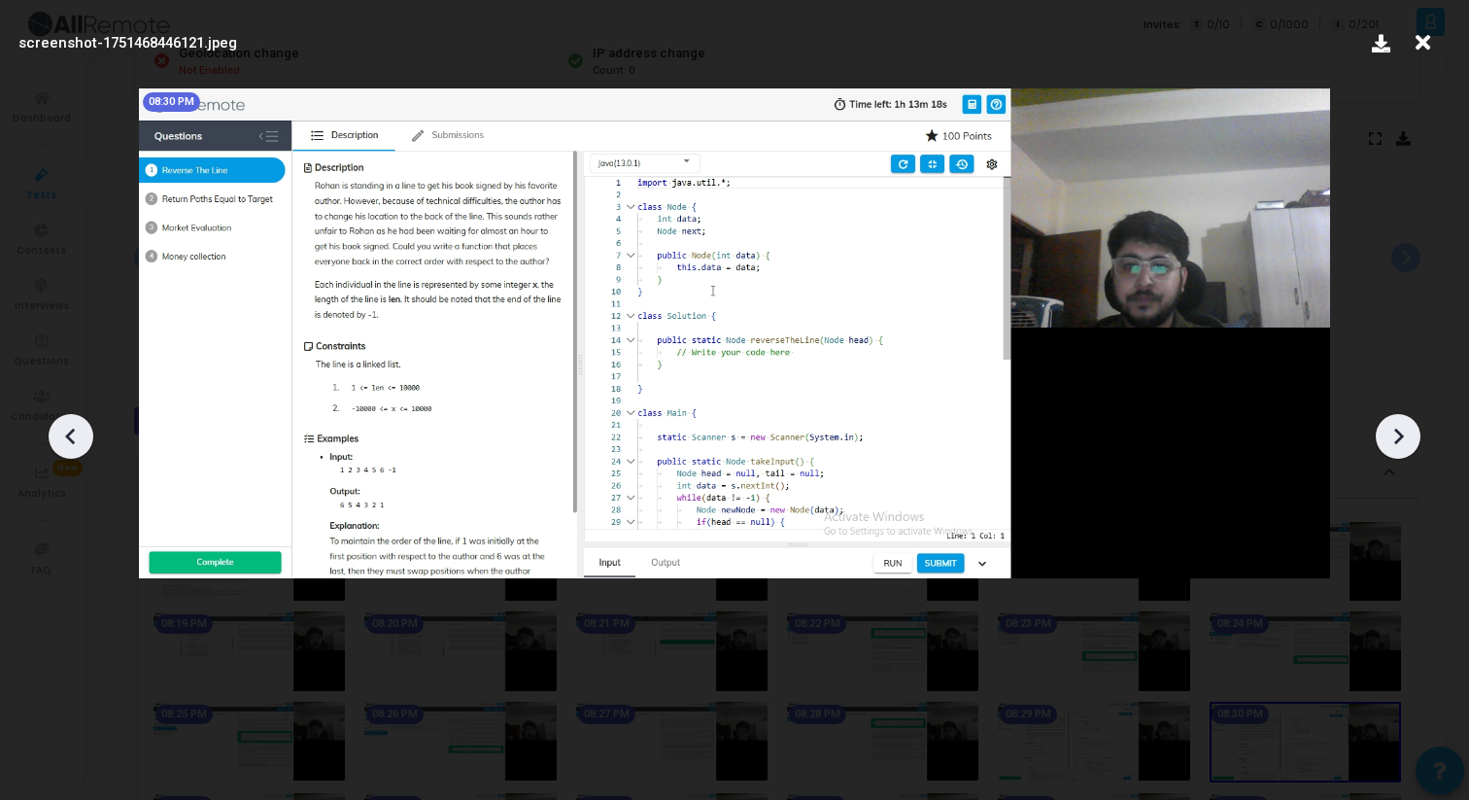
click at [1389, 435] on icon at bounding box center [1398, 436] width 29 height 29
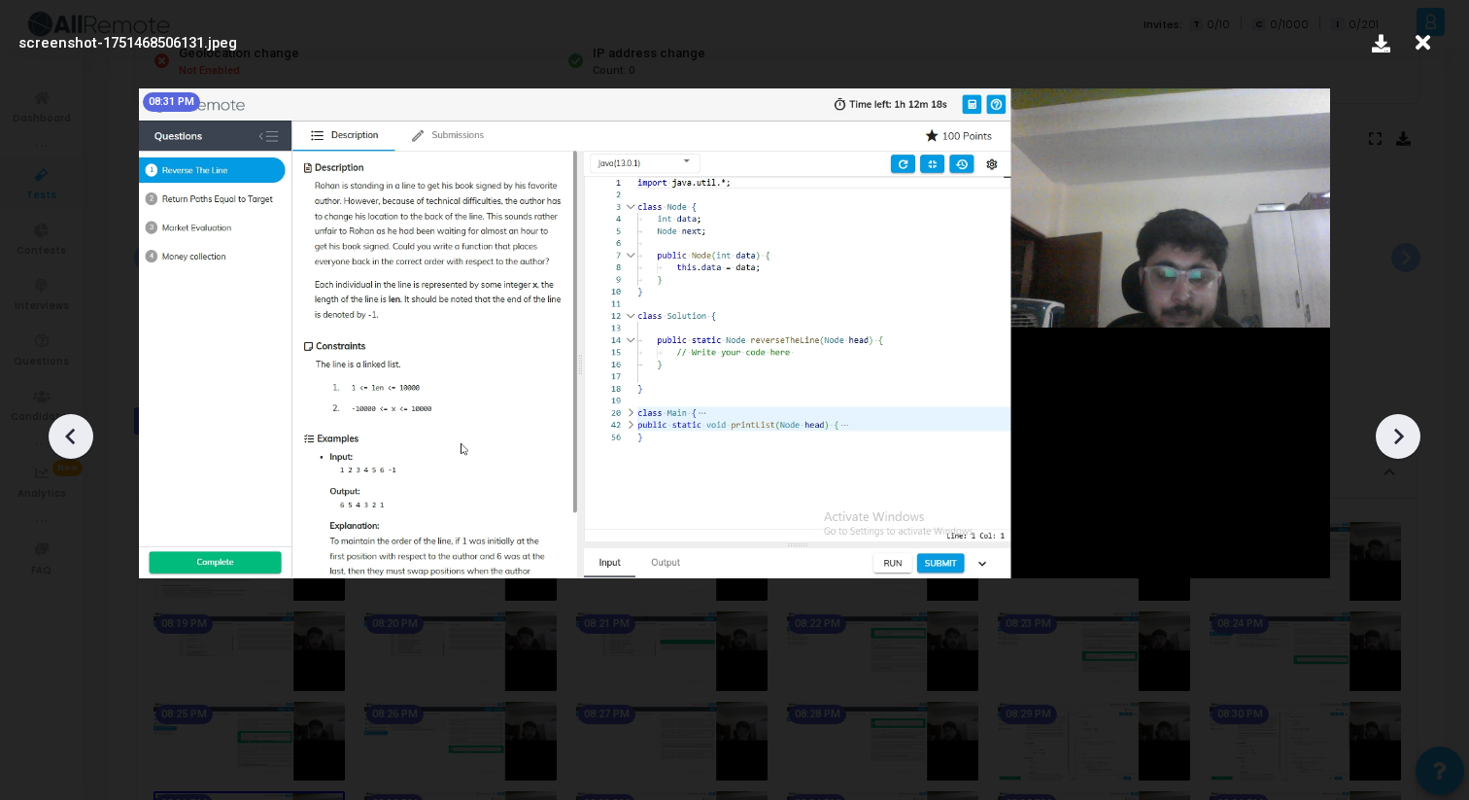
click at [1389, 435] on icon at bounding box center [1398, 436] width 29 height 29
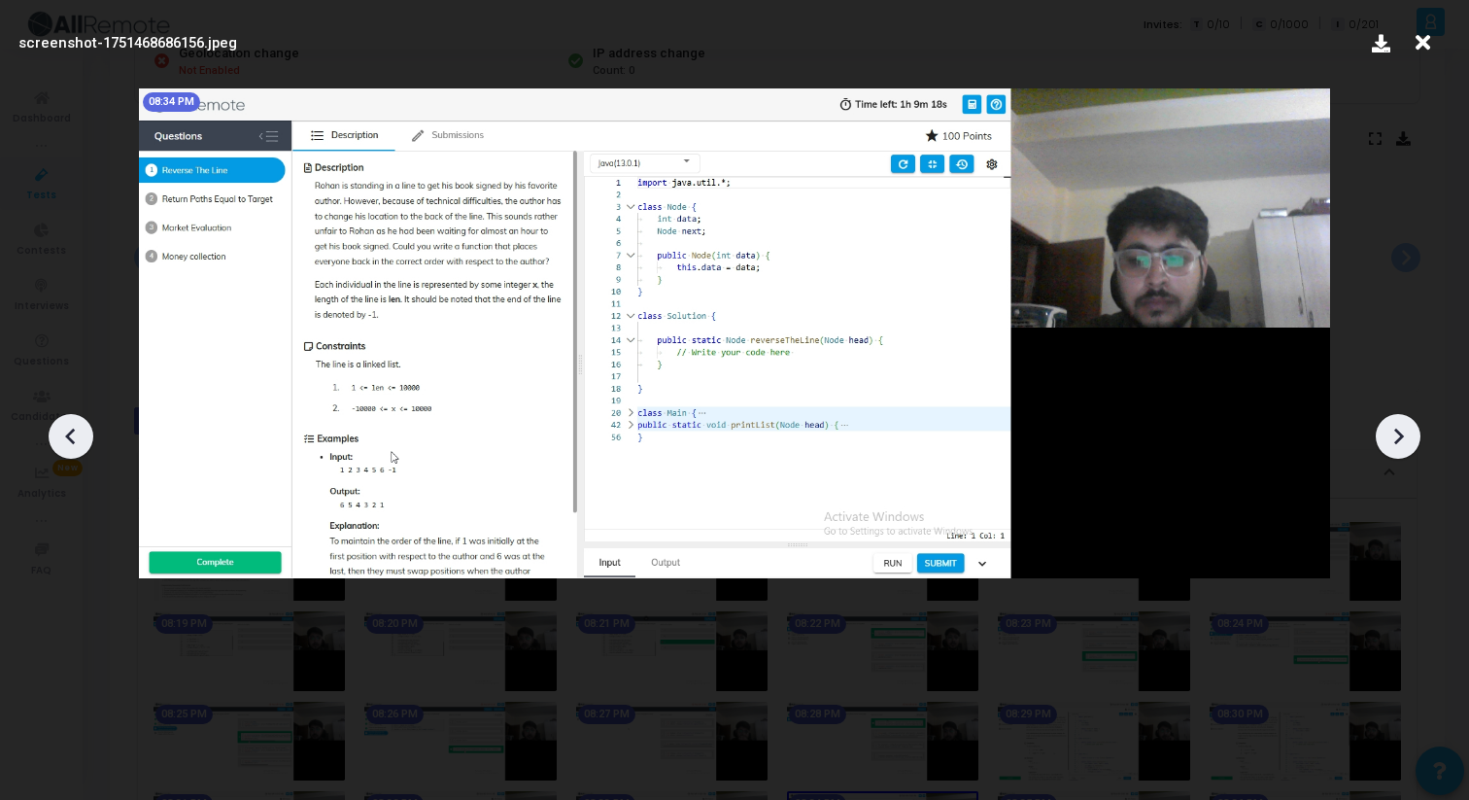
click at [1389, 435] on icon at bounding box center [1398, 436] width 29 height 29
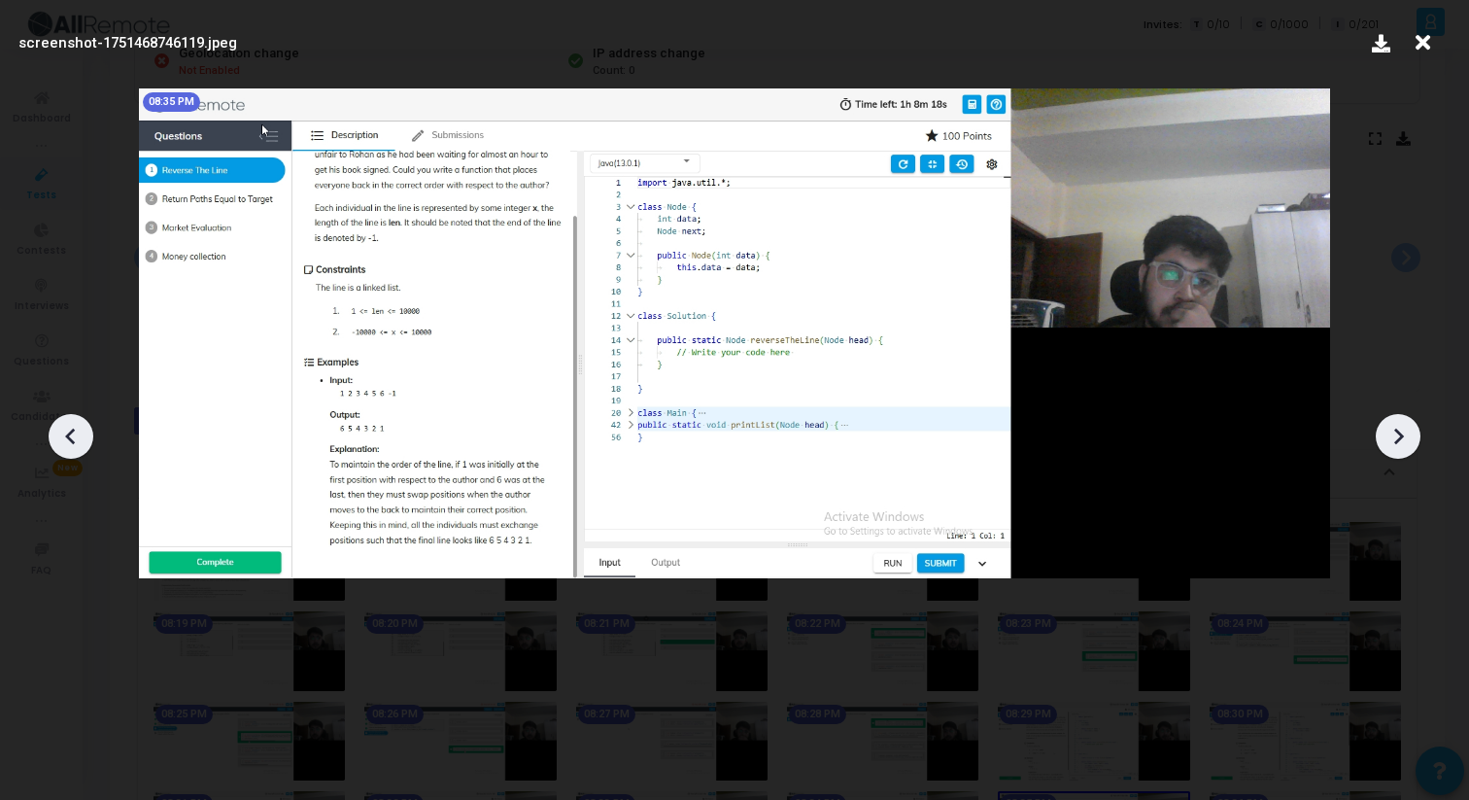
click at [1389, 435] on icon at bounding box center [1398, 436] width 29 height 29
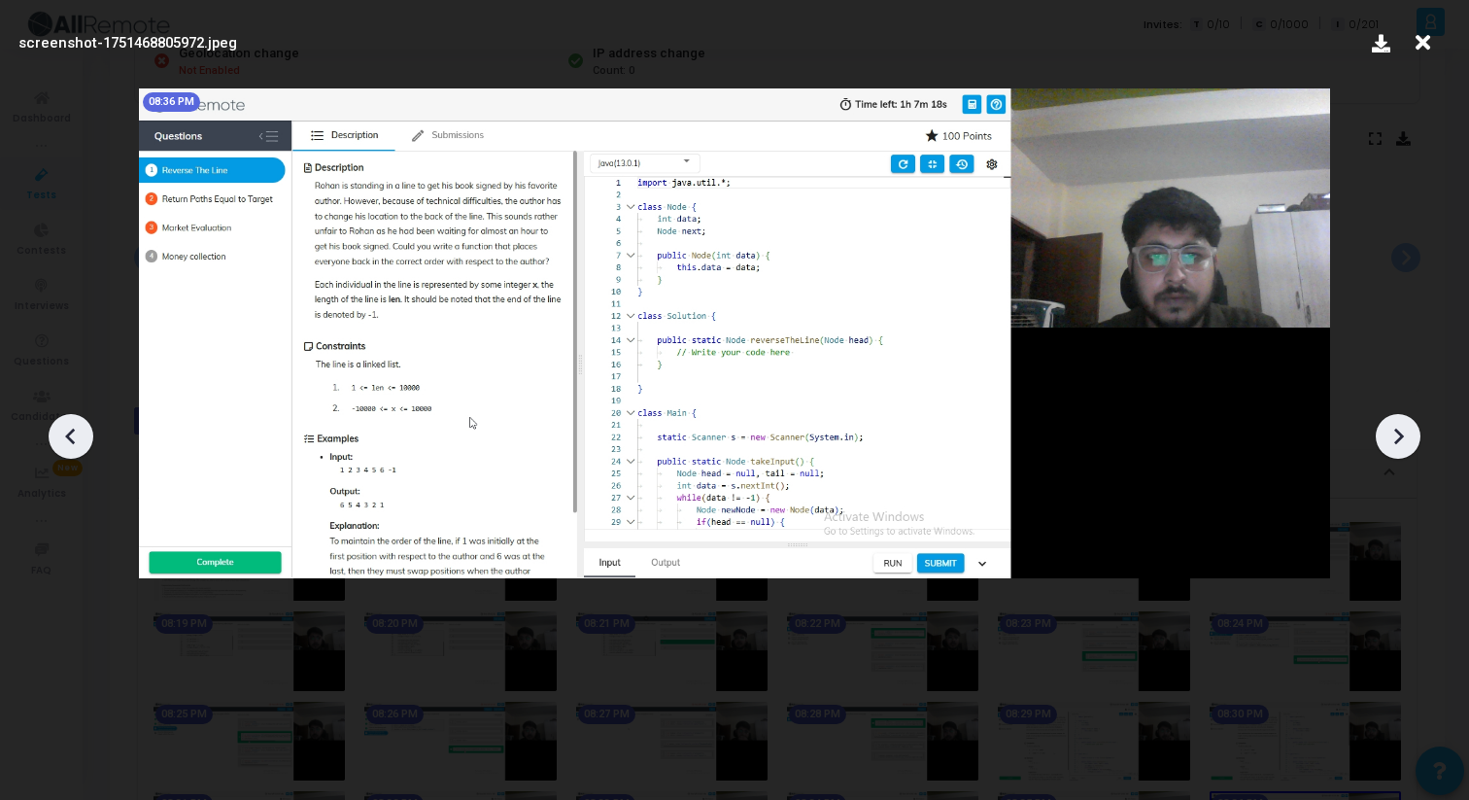
click at [1389, 435] on icon at bounding box center [1398, 436] width 29 height 29
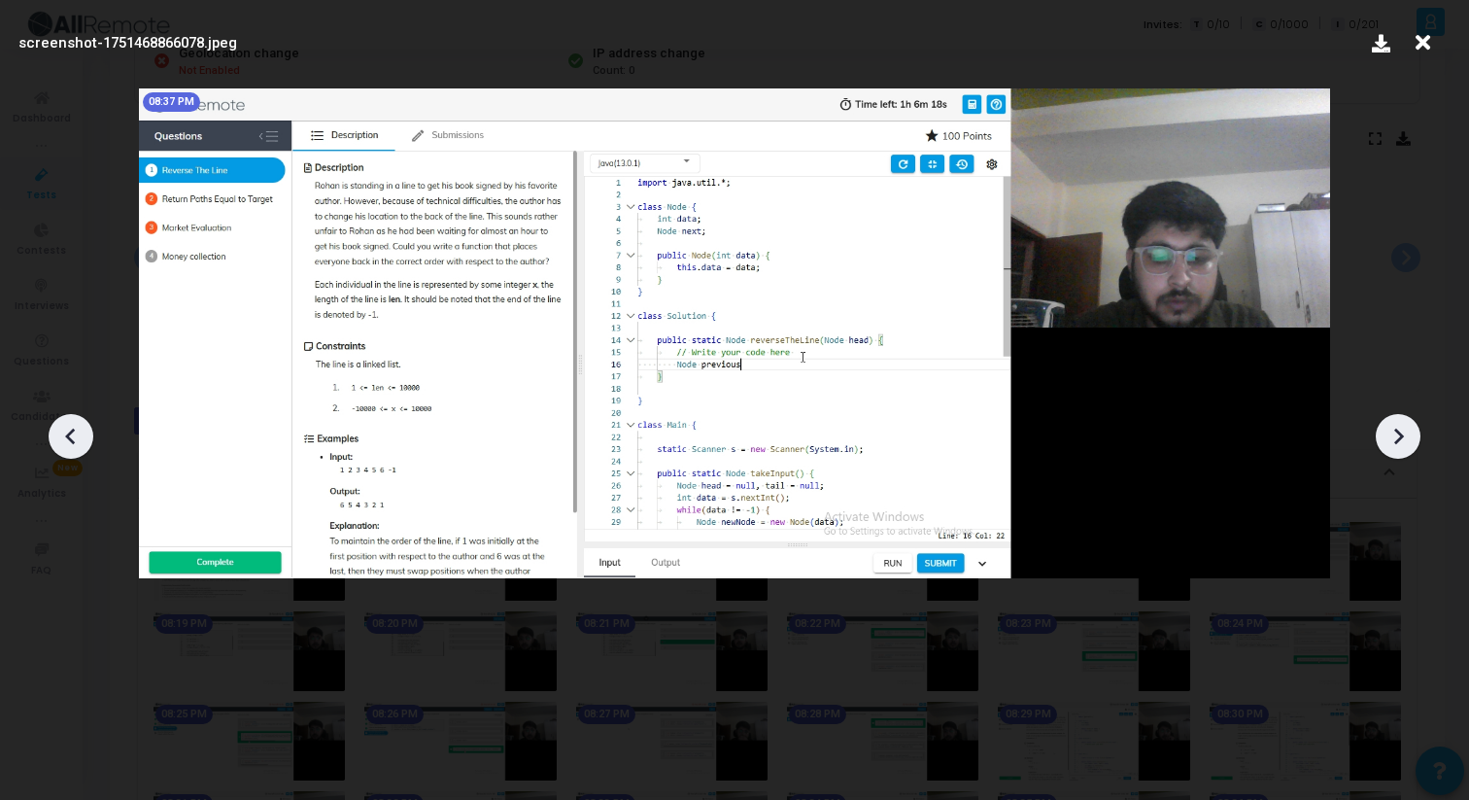
click at [1389, 435] on icon at bounding box center [1398, 436] width 29 height 29
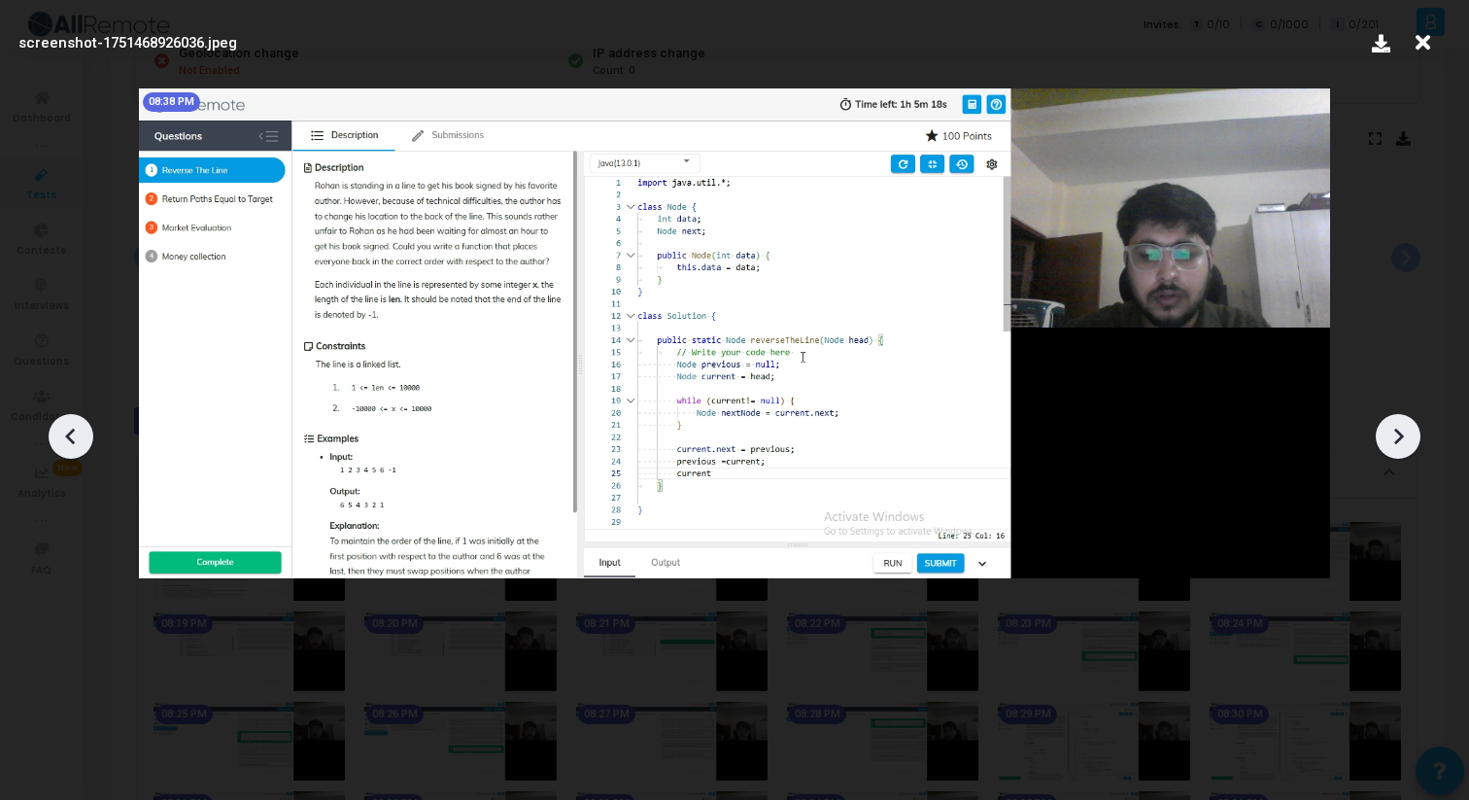
click at [1389, 435] on icon at bounding box center [1398, 436] width 29 height 29
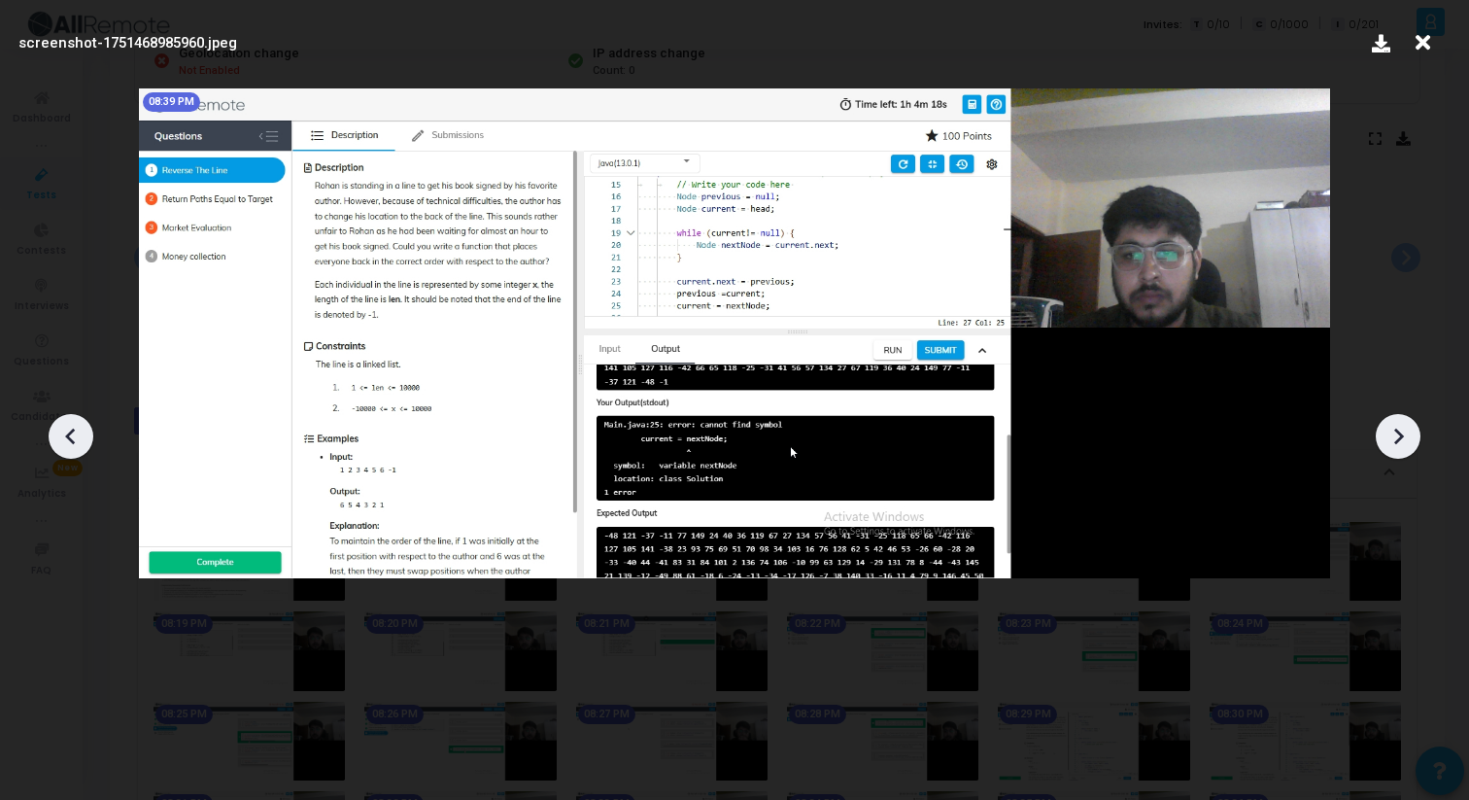
click at [1389, 435] on icon at bounding box center [1398, 436] width 29 height 29
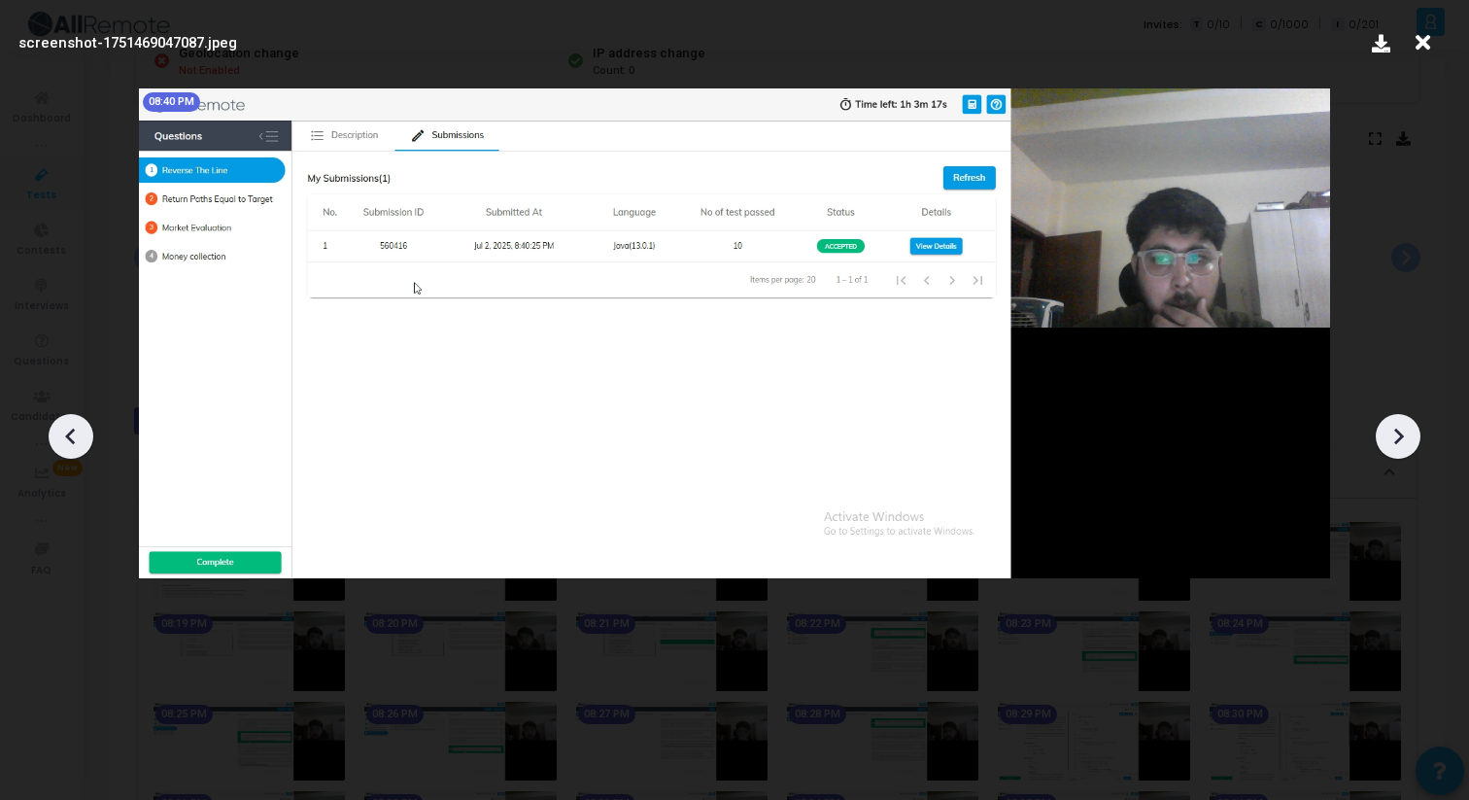
click at [68, 440] on icon at bounding box center [70, 436] width 29 height 29
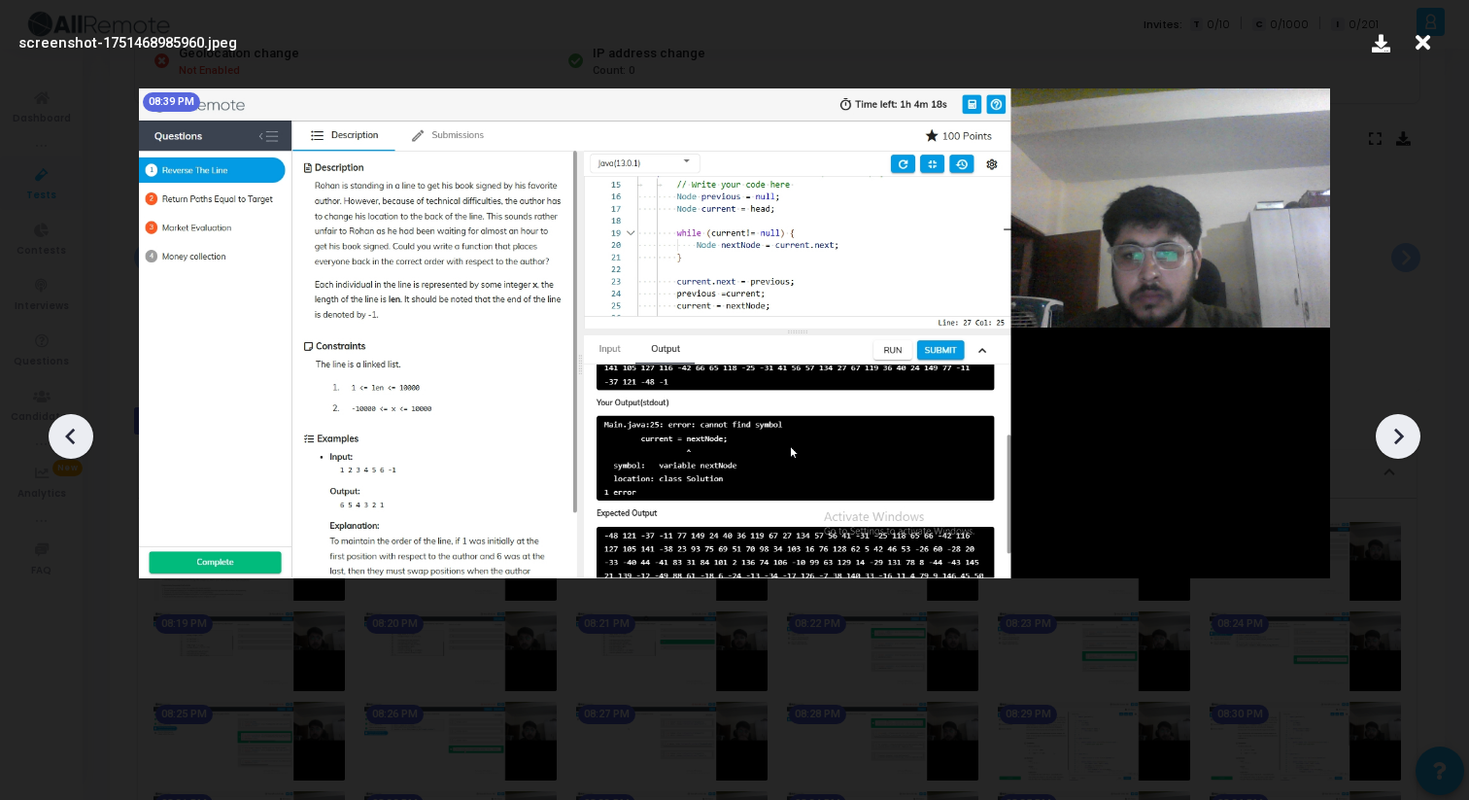
click at [1399, 438] on icon at bounding box center [1400, 436] width 10 height 17
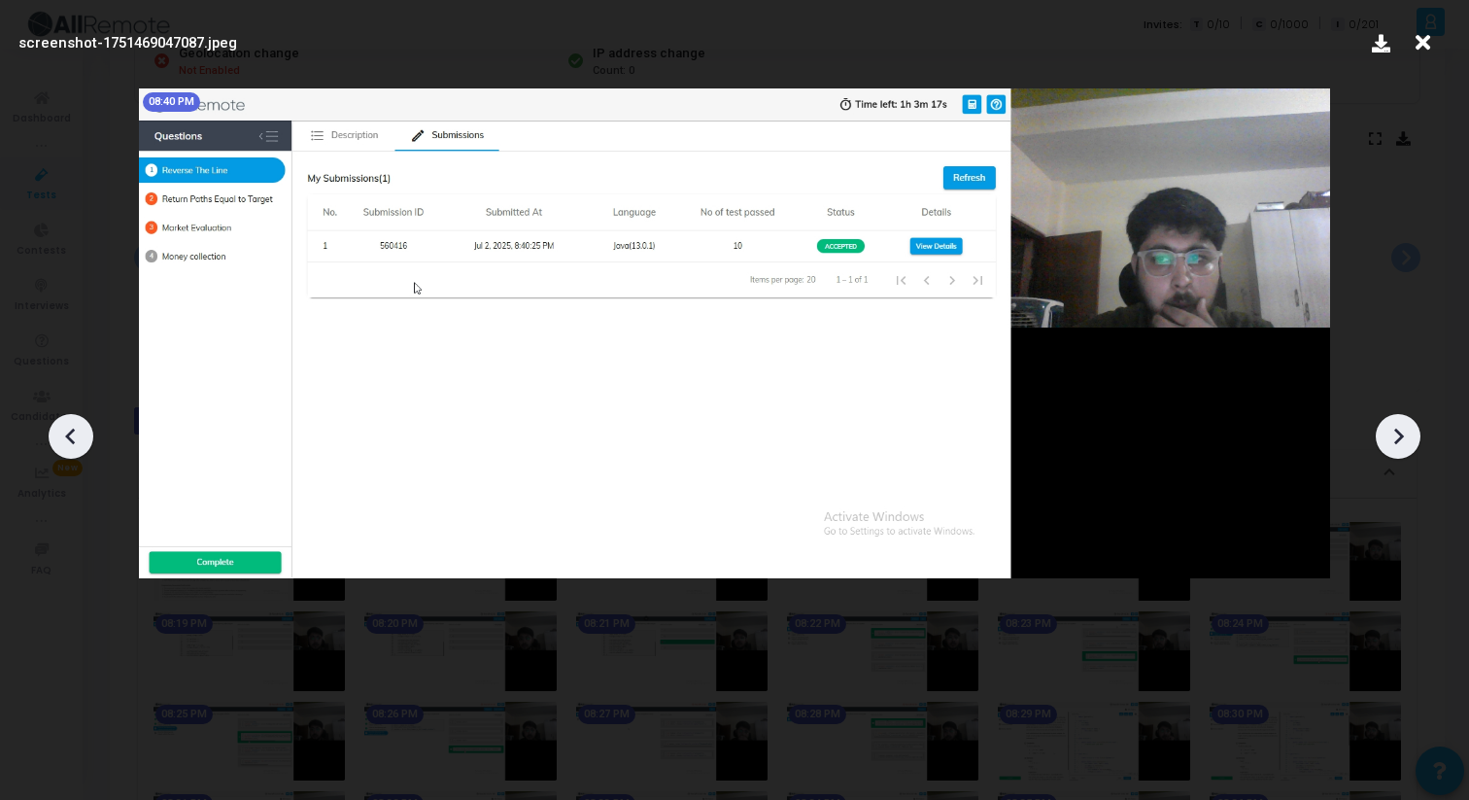
click at [1399, 438] on icon at bounding box center [1400, 436] width 10 height 17
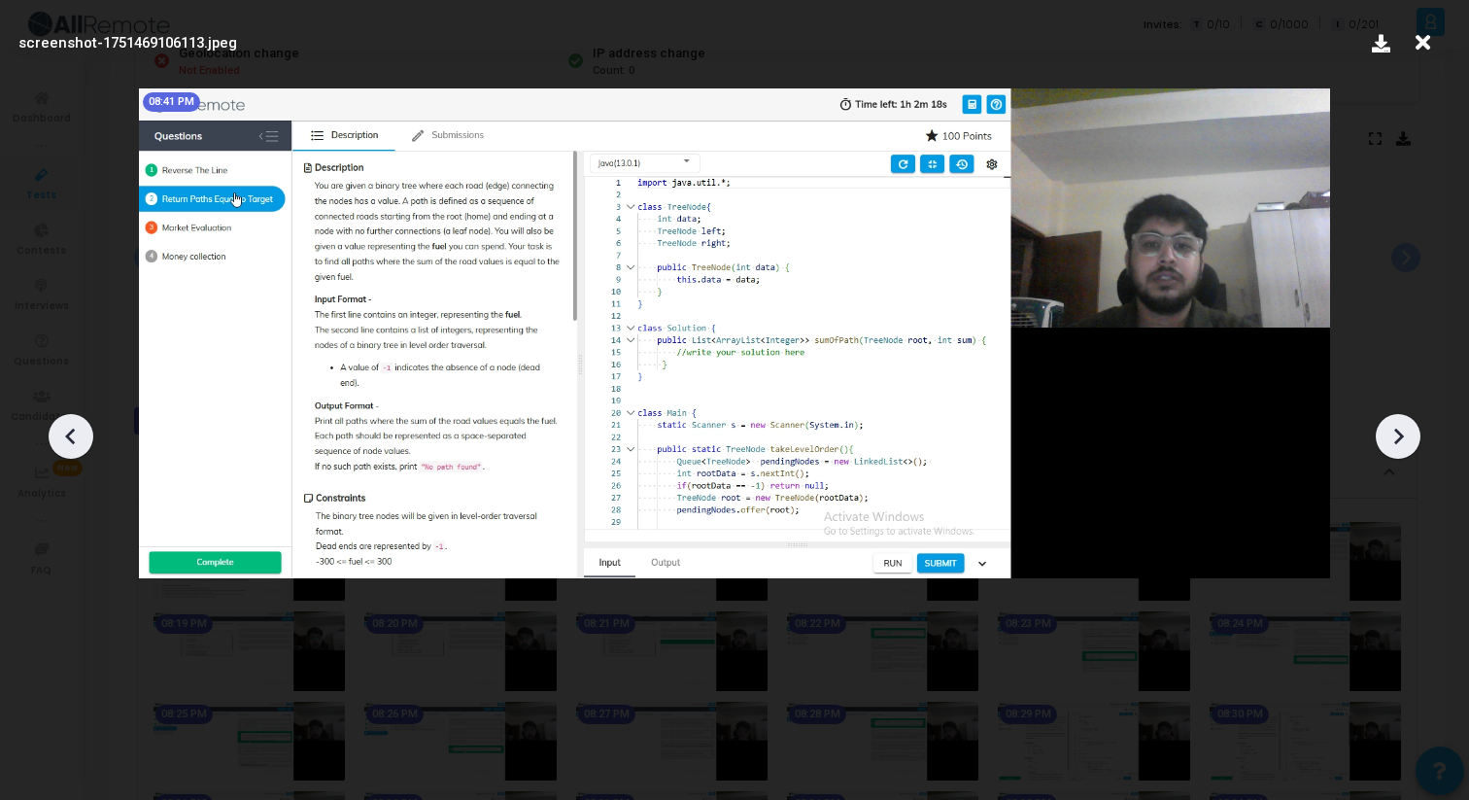
click at [1399, 438] on icon at bounding box center [1400, 436] width 10 height 17
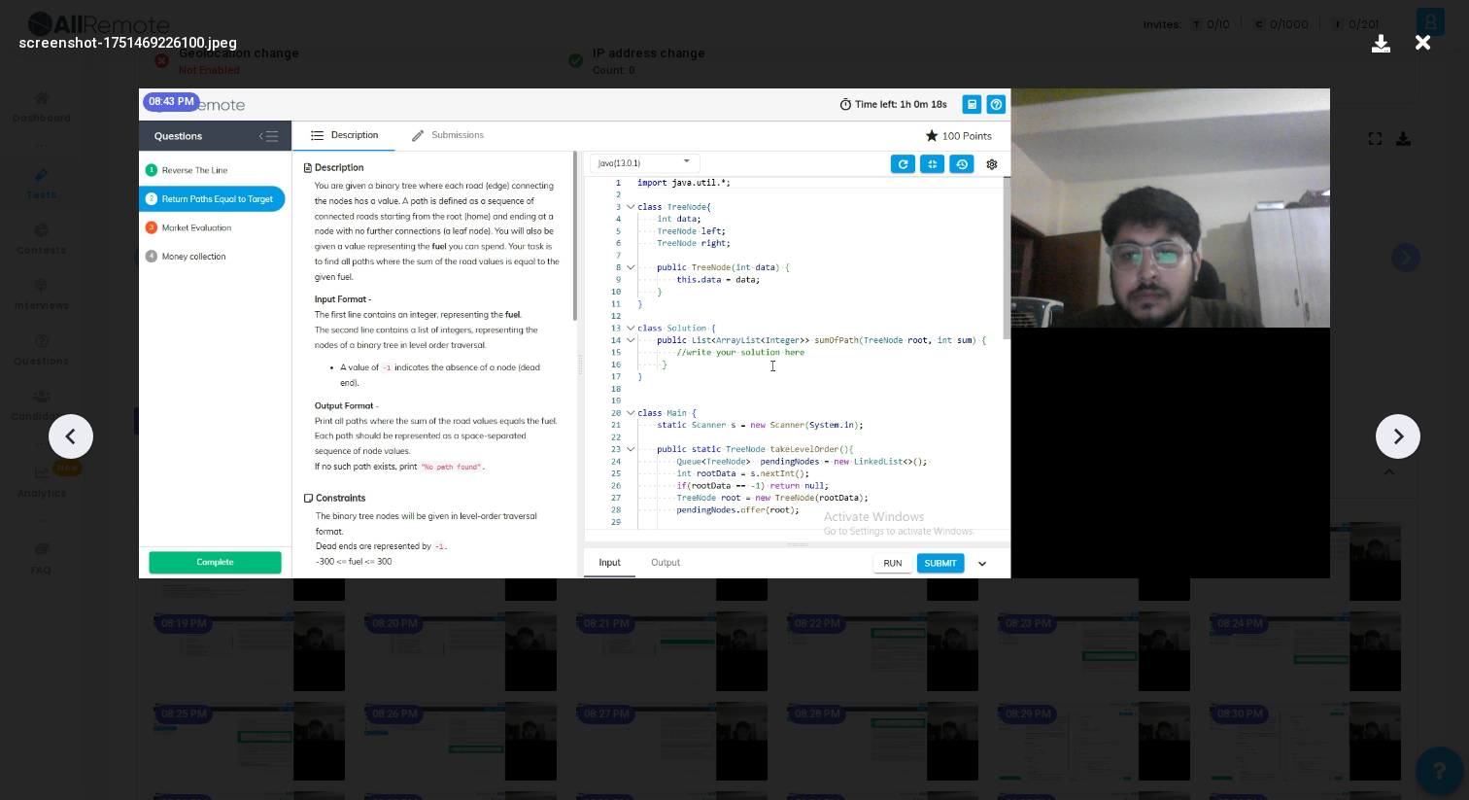
click at [1399, 438] on icon at bounding box center [1400, 436] width 10 height 17
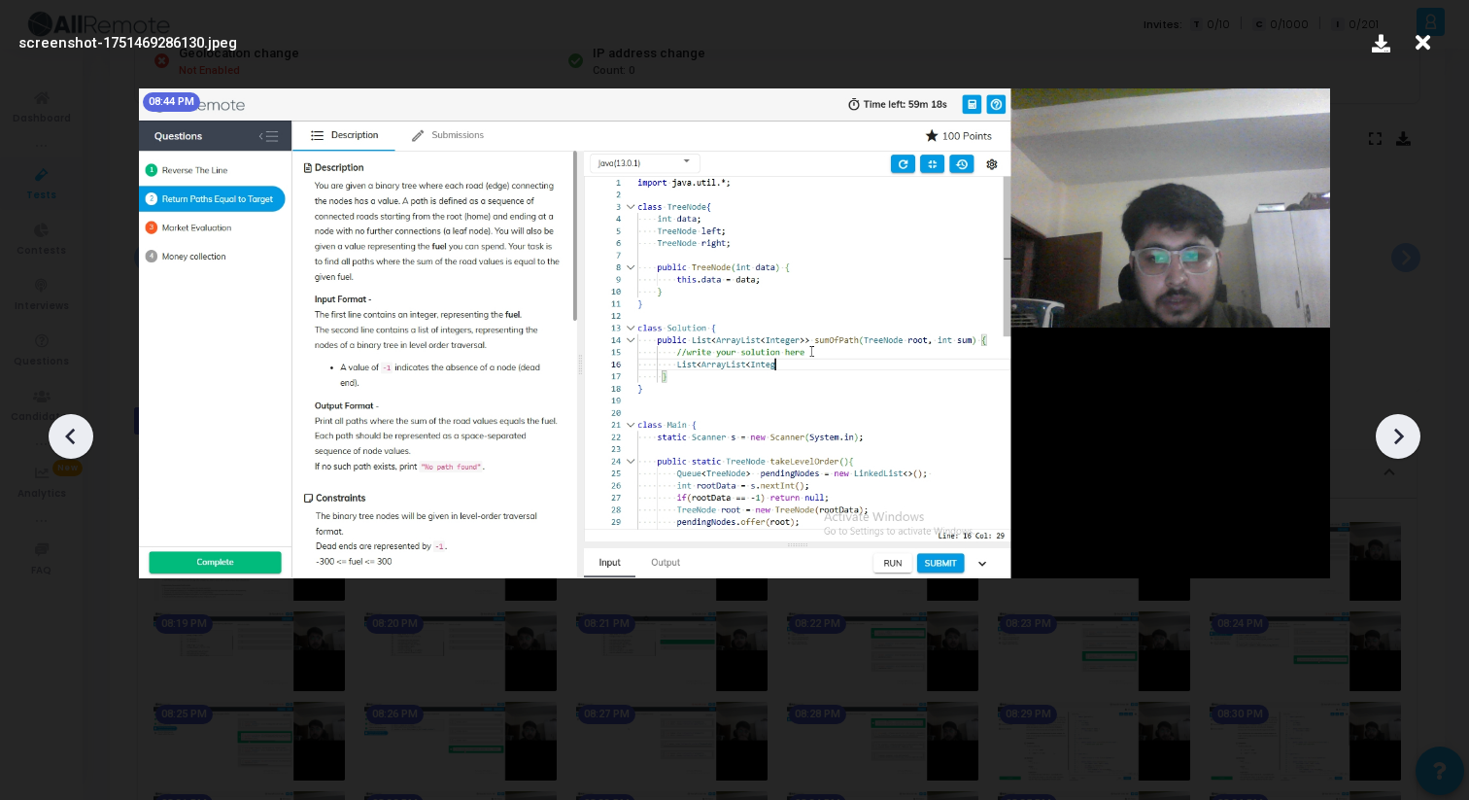
click at [1399, 438] on icon at bounding box center [1400, 436] width 10 height 17
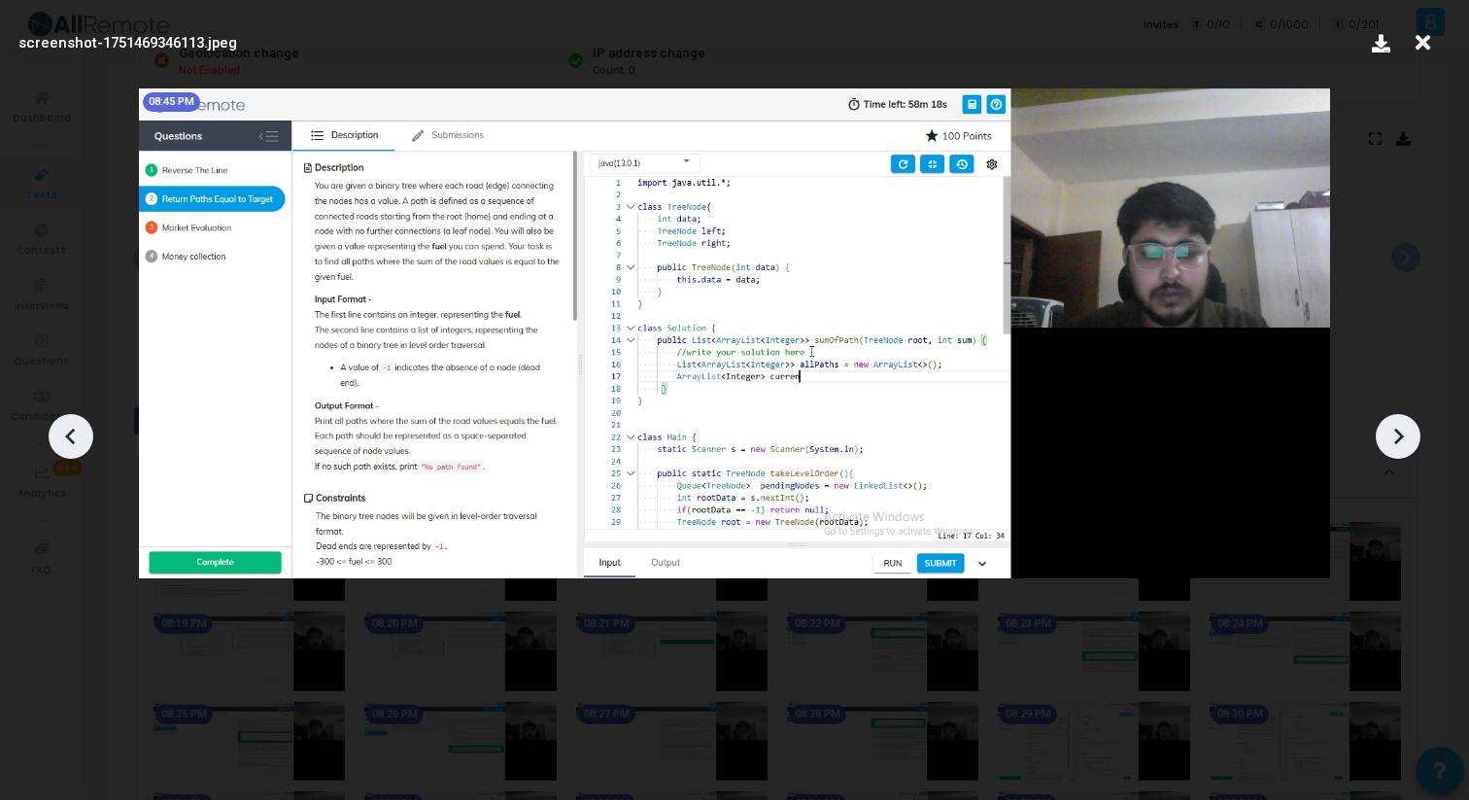
click at [1399, 438] on icon at bounding box center [1400, 436] width 10 height 17
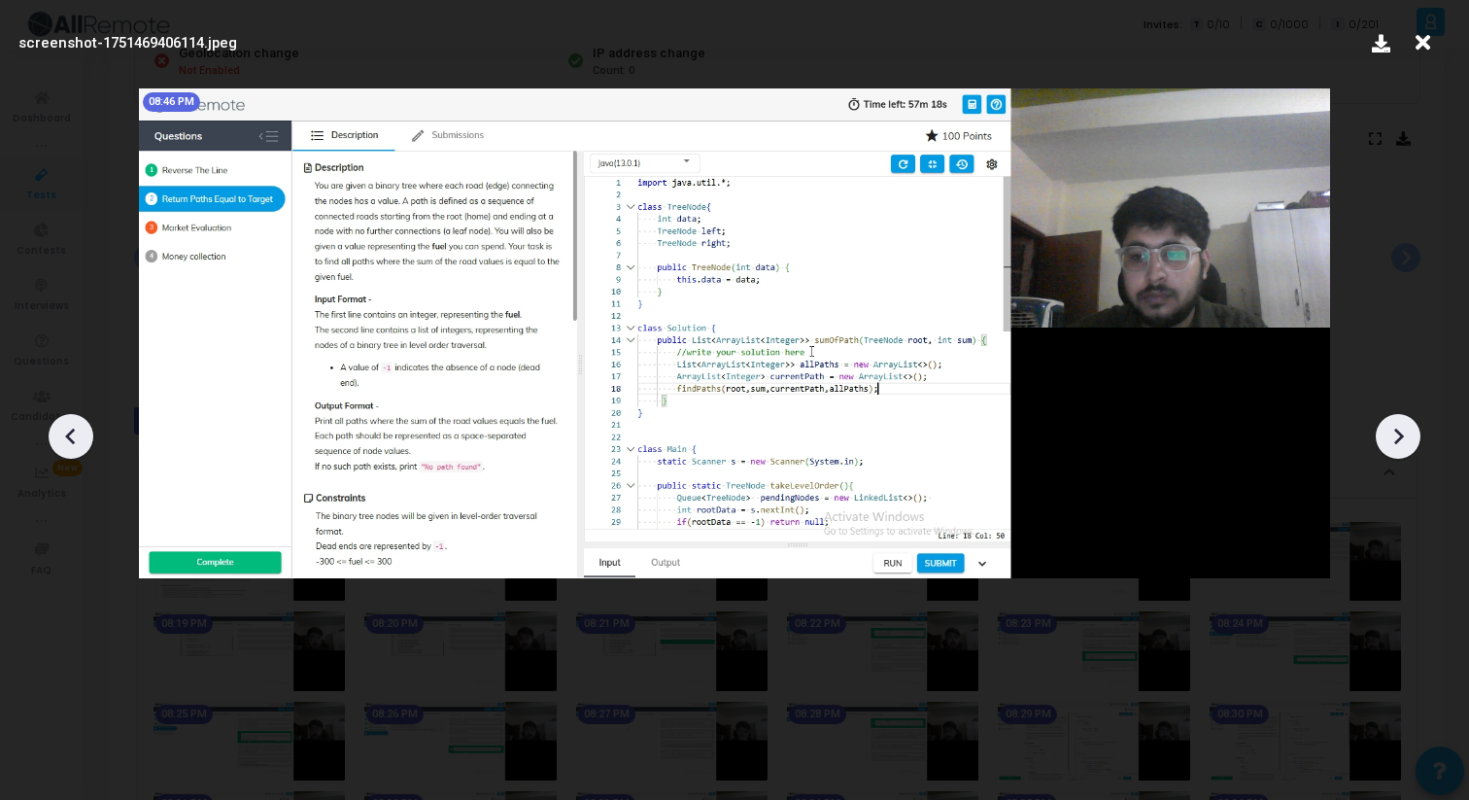
click at [1399, 438] on icon at bounding box center [1400, 436] width 10 height 17
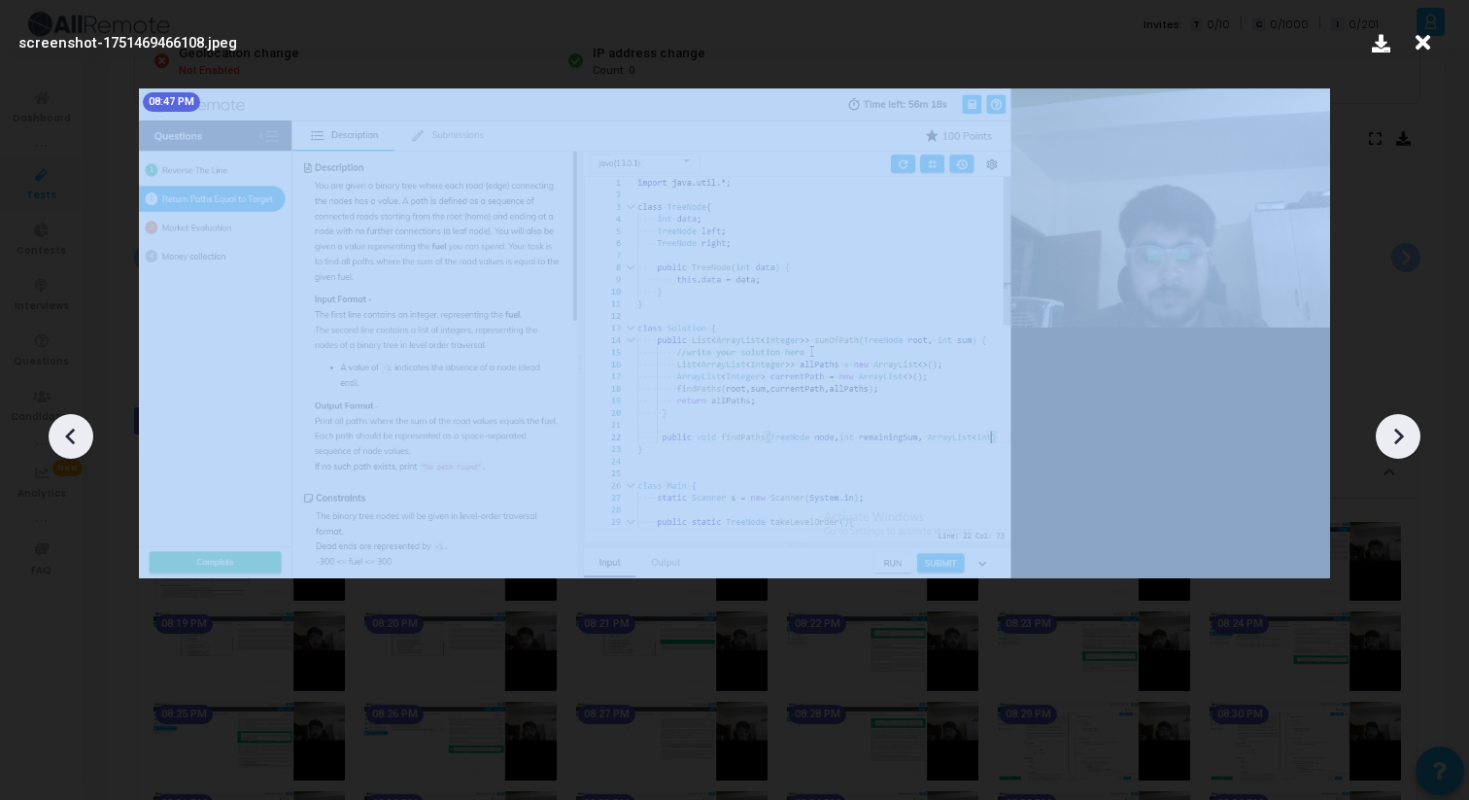
click at [1399, 438] on icon at bounding box center [1400, 436] width 10 height 17
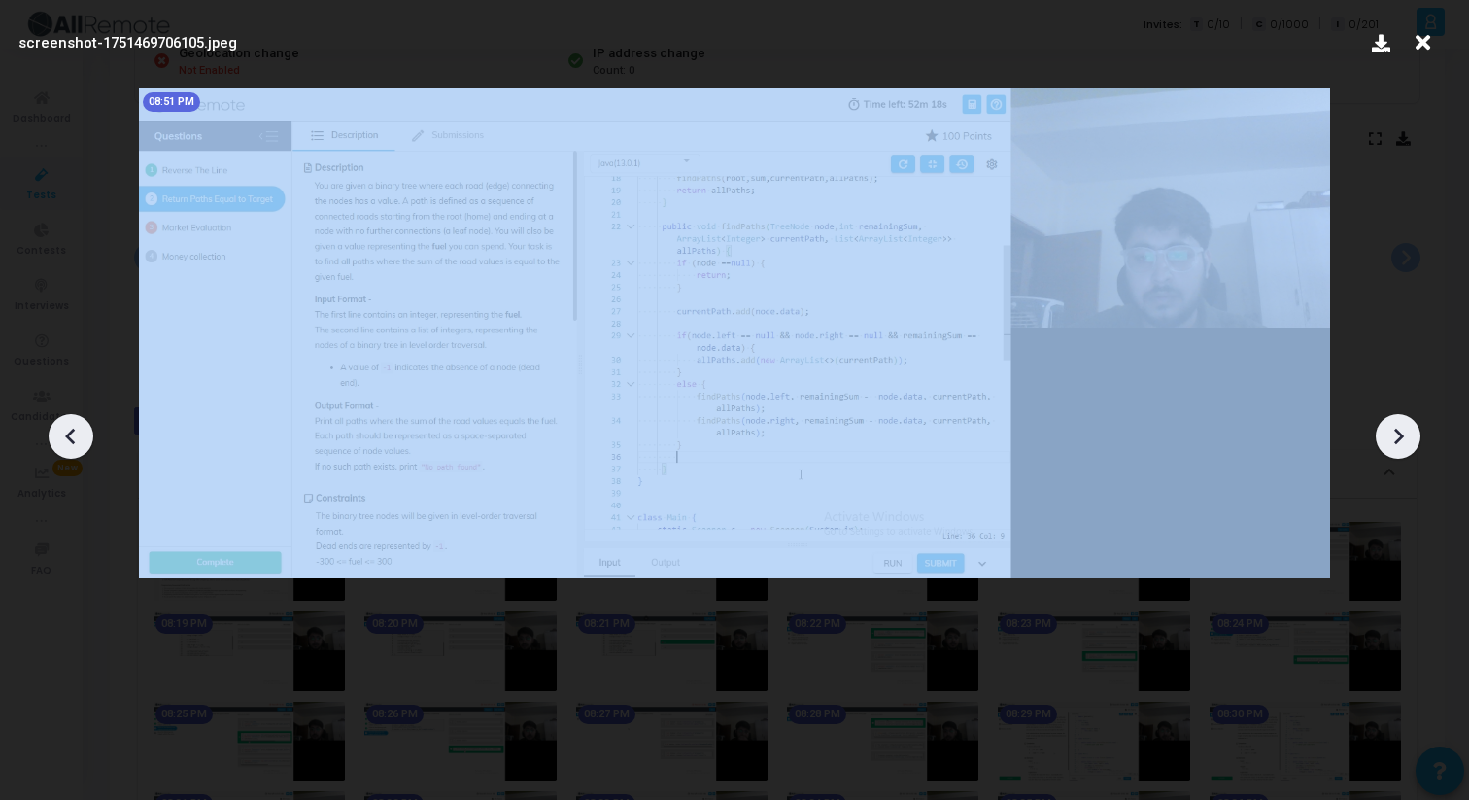
click at [1399, 438] on icon at bounding box center [1400, 436] width 10 height 17
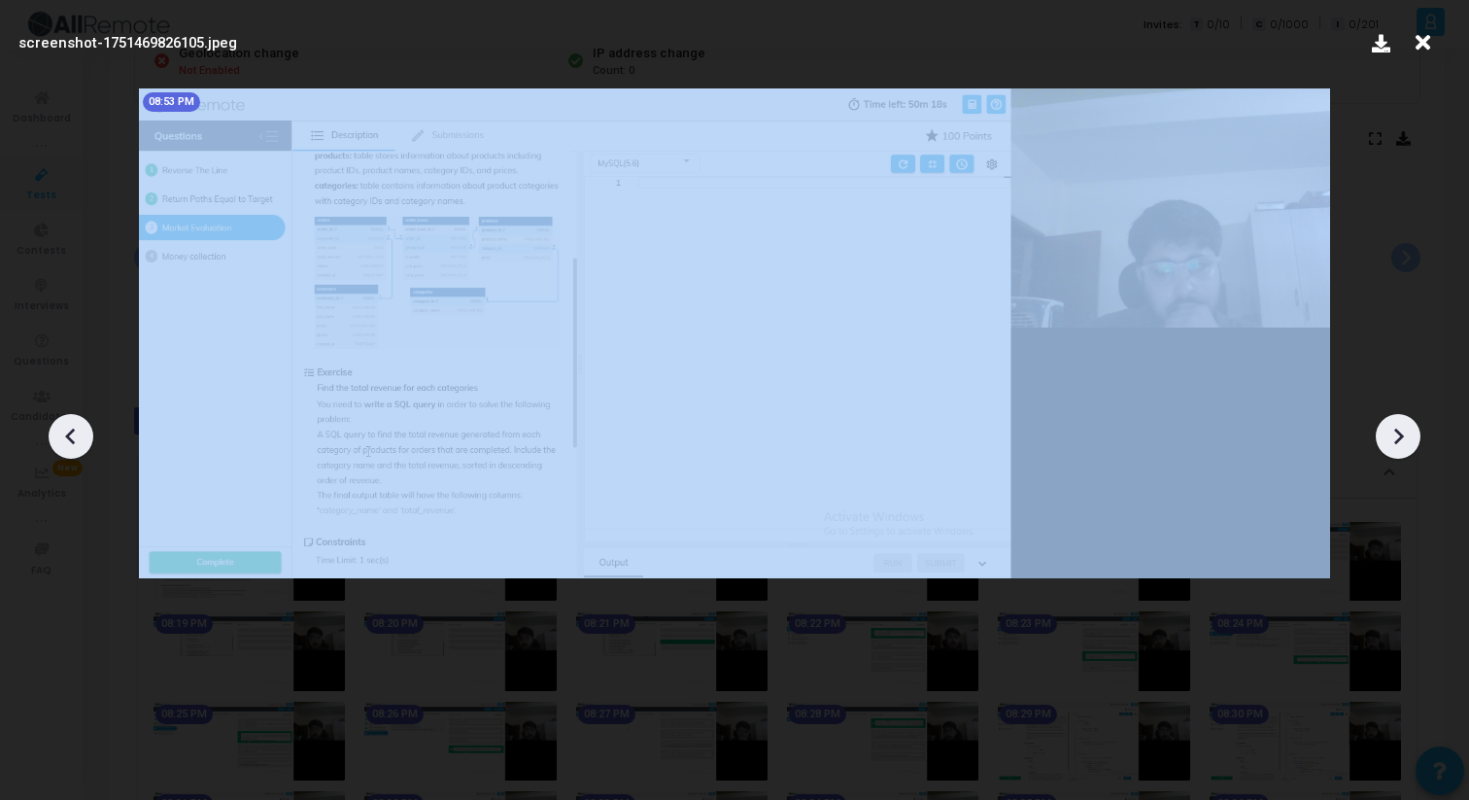
click at [1399, 438] on icon at bounding box center [1400, 436] width 10 height 17
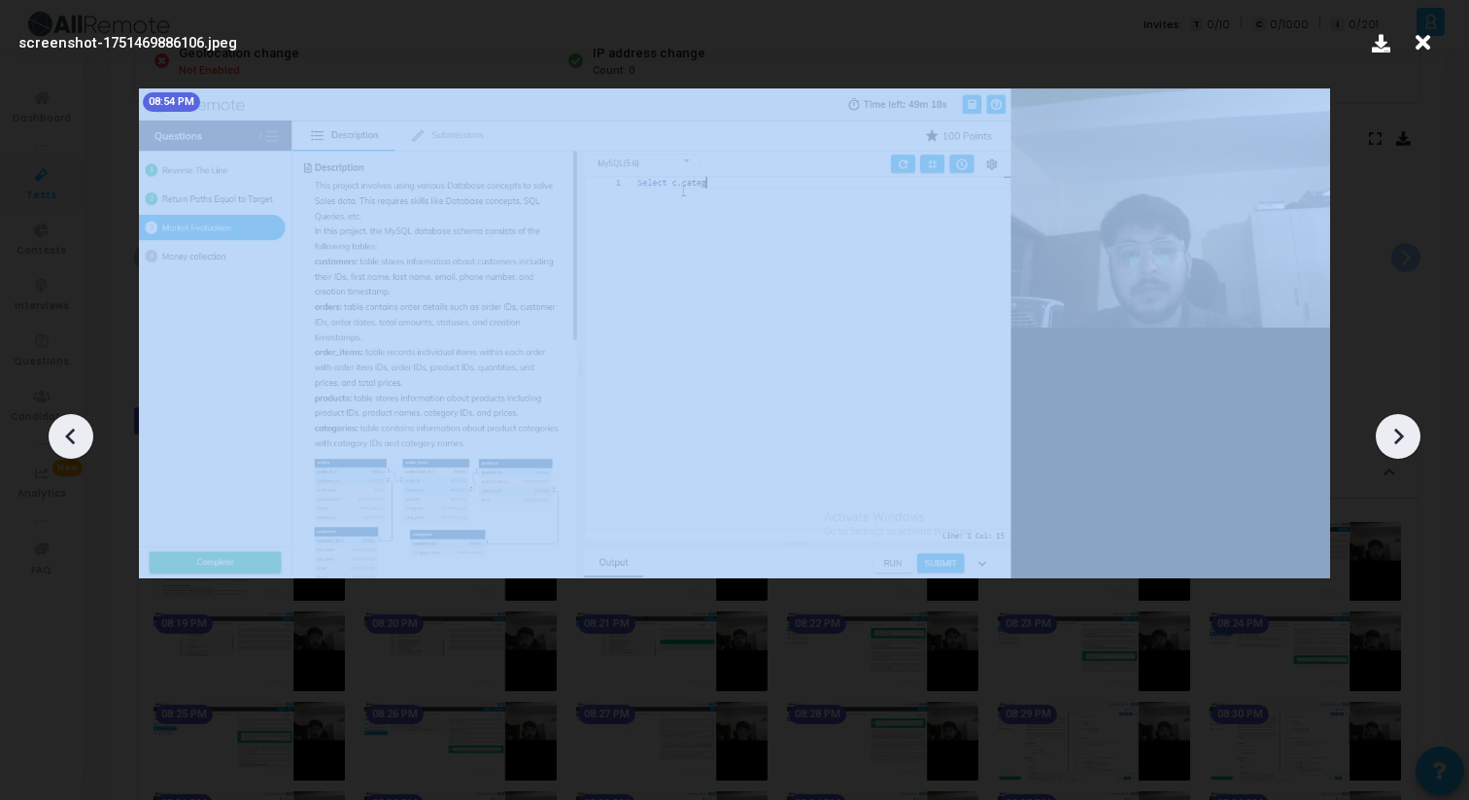
click at [1399, 438] on icon at bounding box center [1400, 436] width 10 height 17
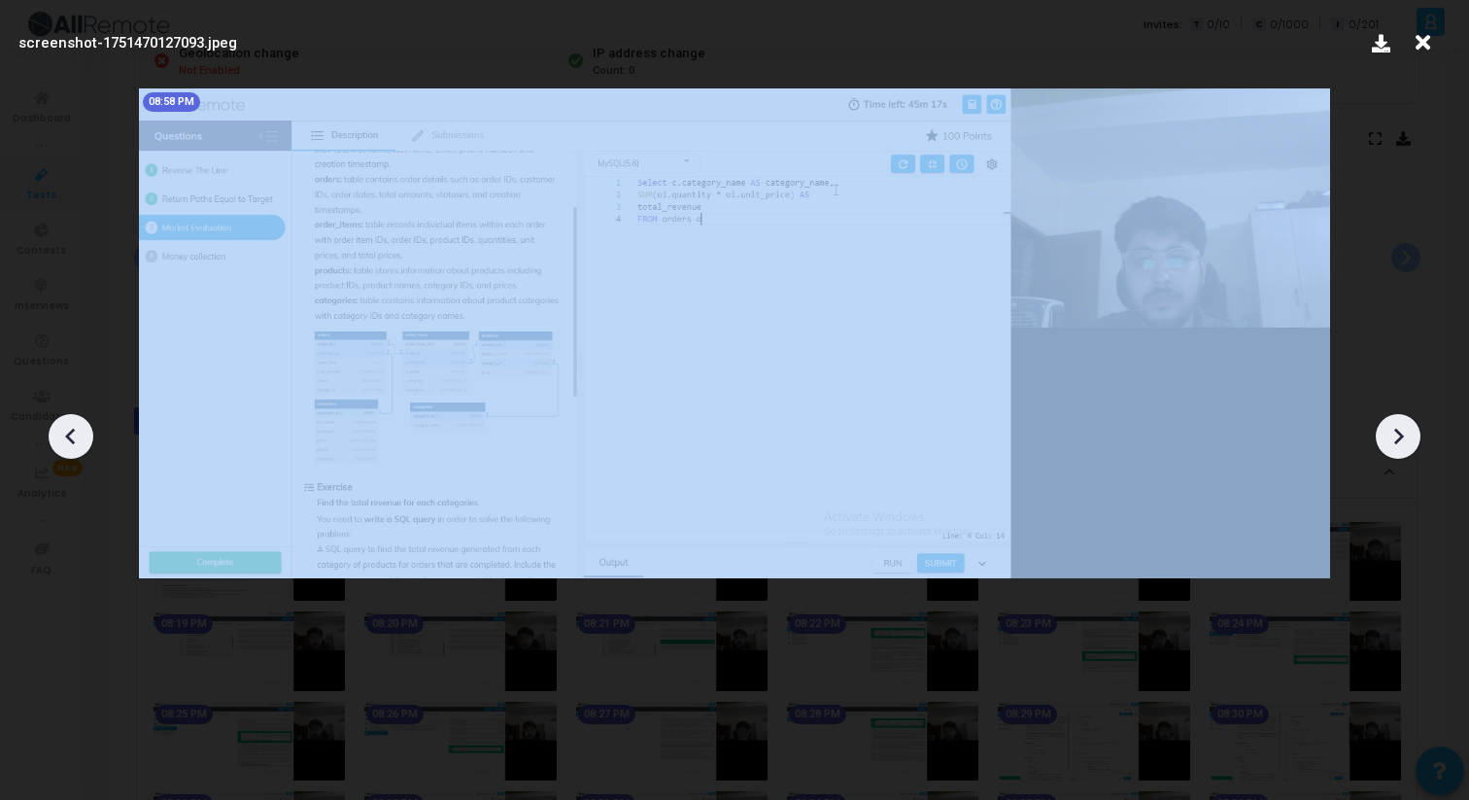
click at [1399, 438] on icon at bounding box center [1400, 436] width 10 height 17
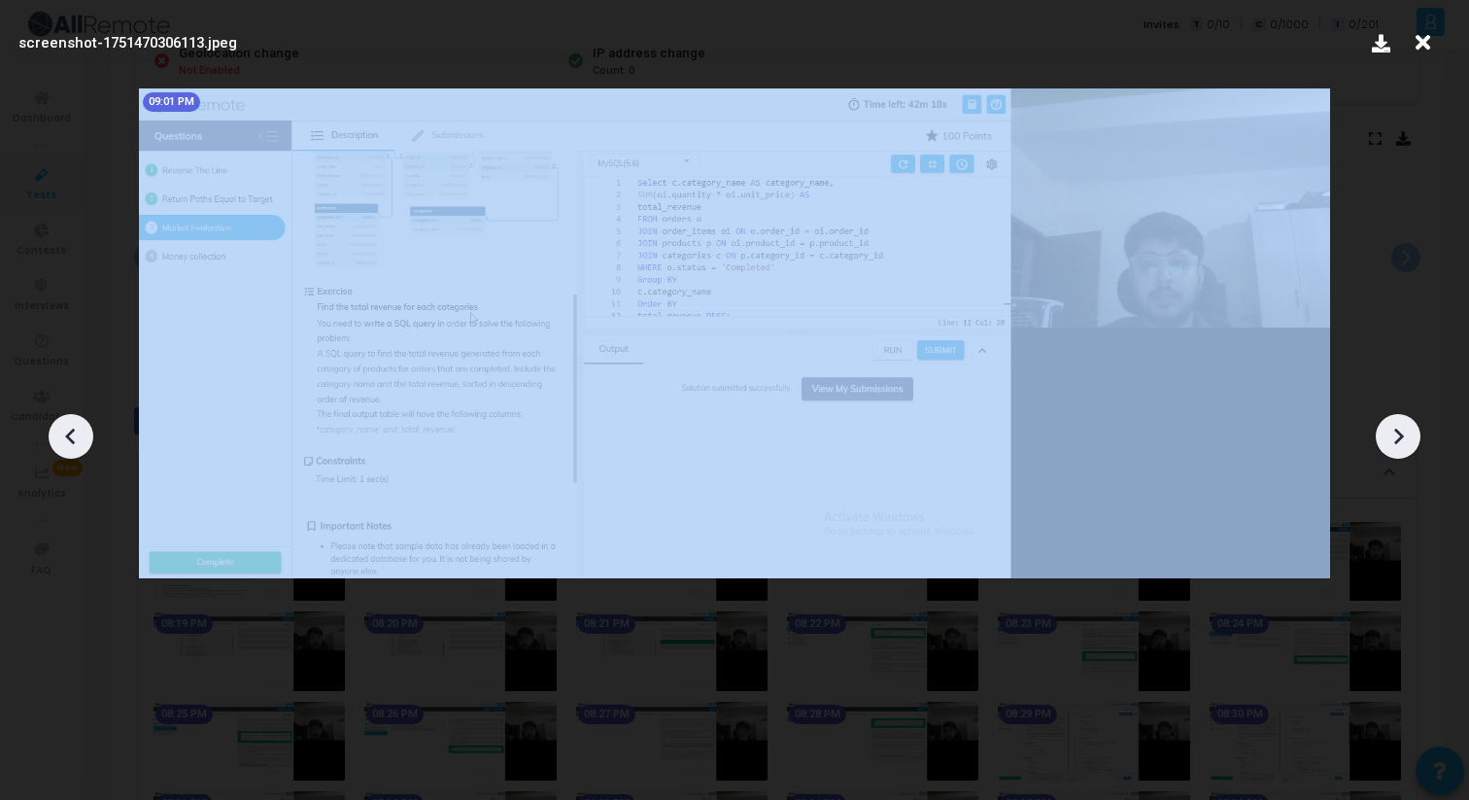
click at [1399, 438] on icon at bounding box center [1400, 436] width 10 height 17
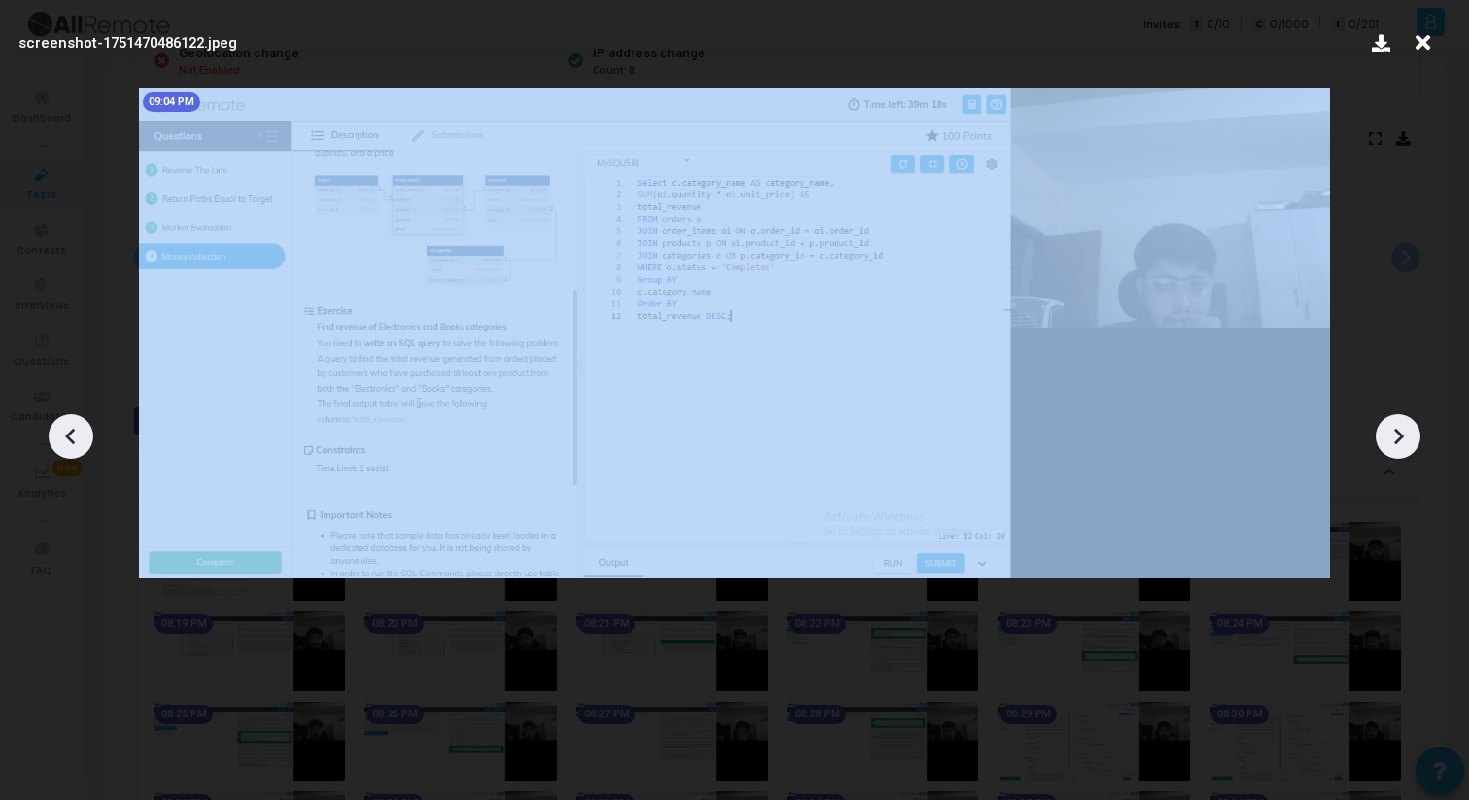
click at [1399, 438] on icon at bounding box center [1400, 436] width 10 height 17
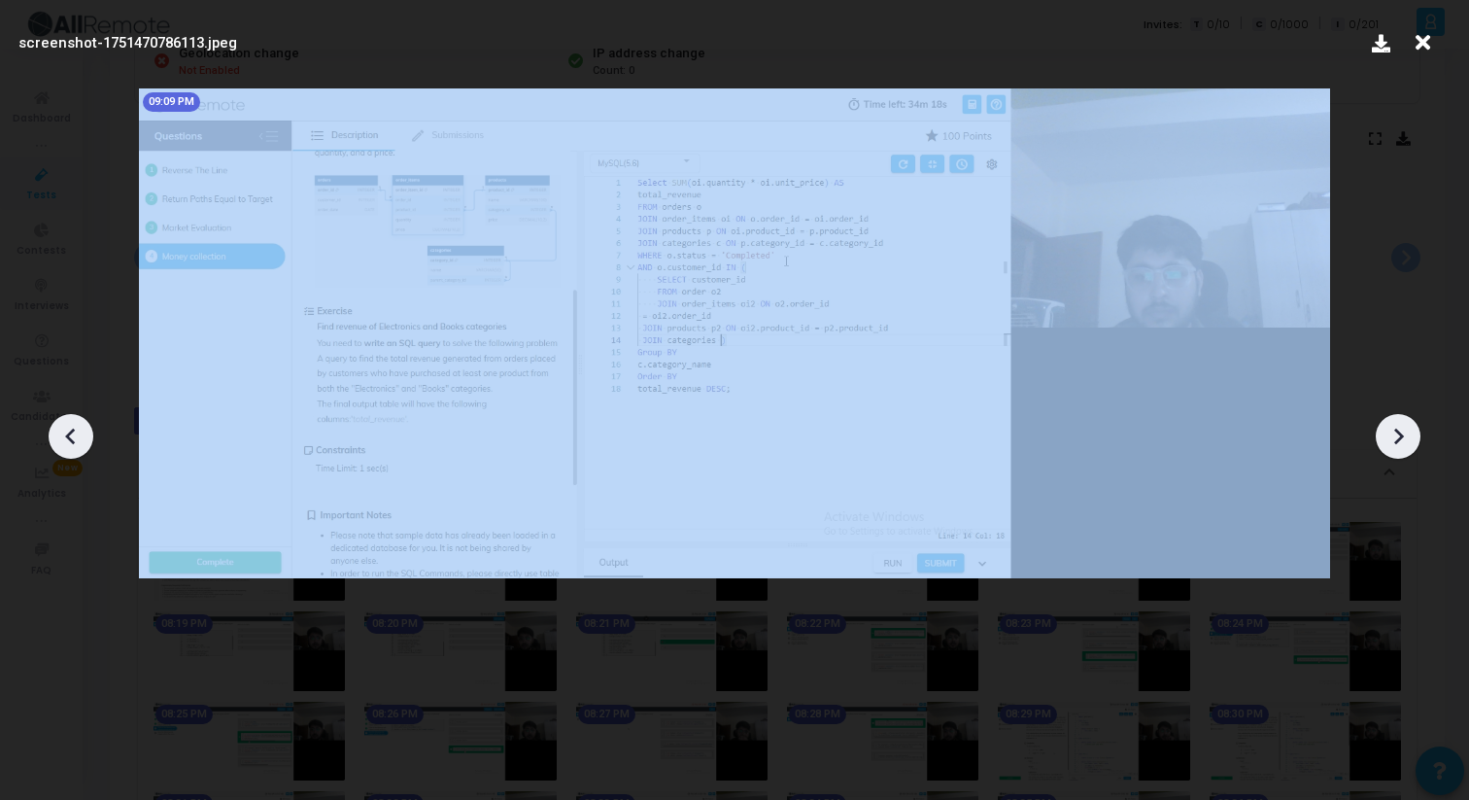
click at [1399, 438] on icon at bounding box center [1400, 436] width 10 height 17
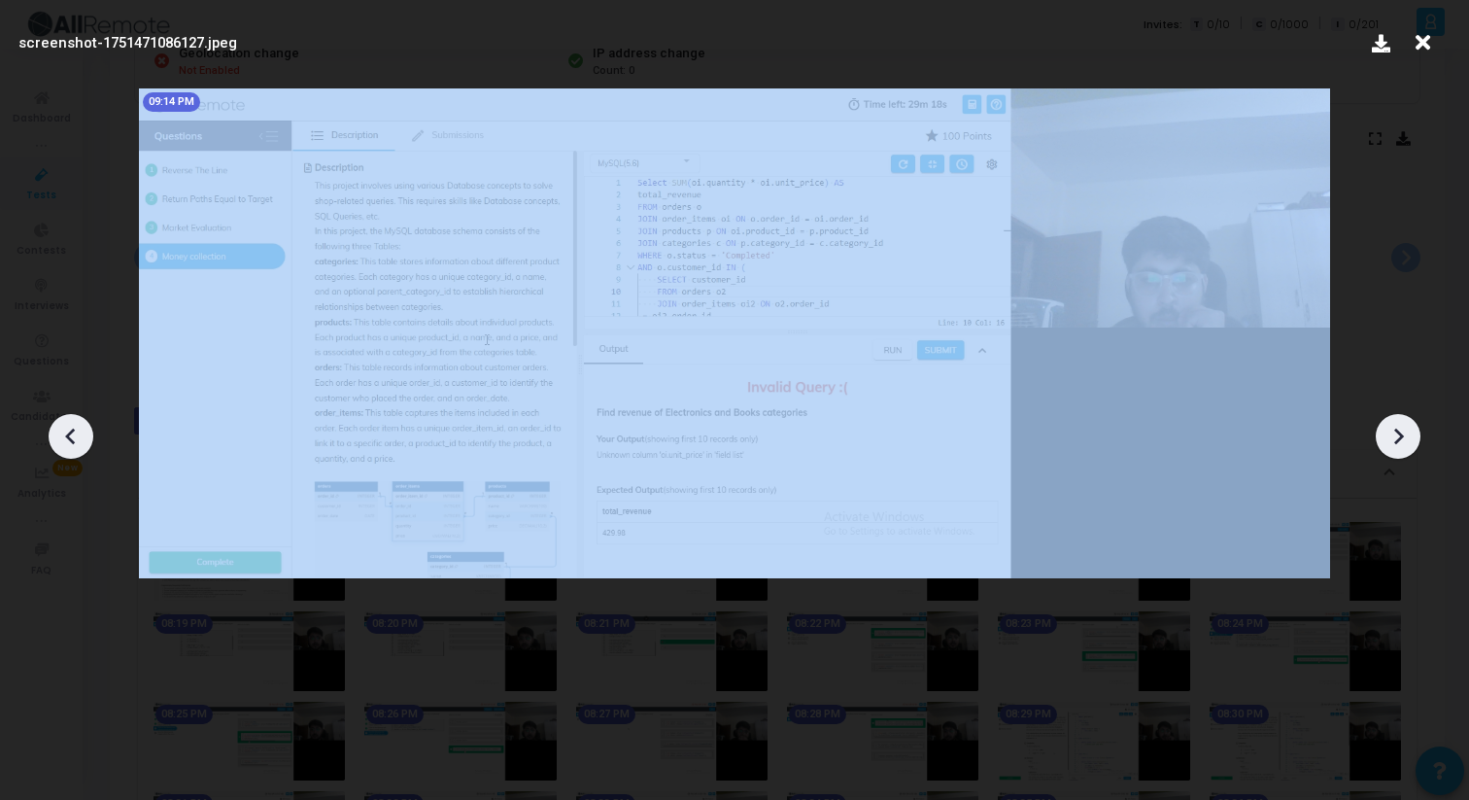
click at [1399, 438] on icon at bounding box center [1400, 436] width 10 height 17
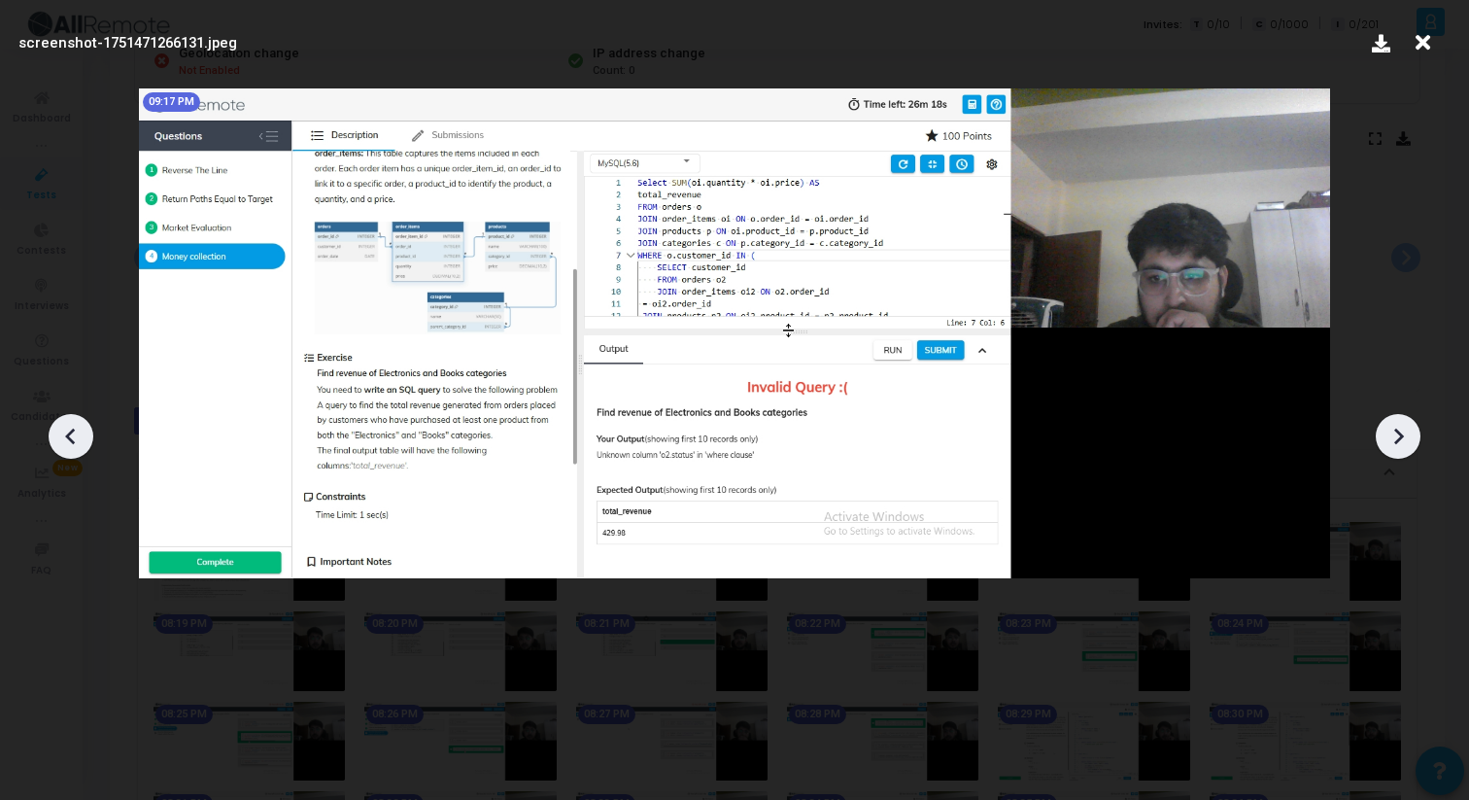
click at [1382, 298] on div at bounding box center [734, 428] width 1469 height 741
click at [1428, 48] on icon at bounding box center [1423, 42] width 30 height 37
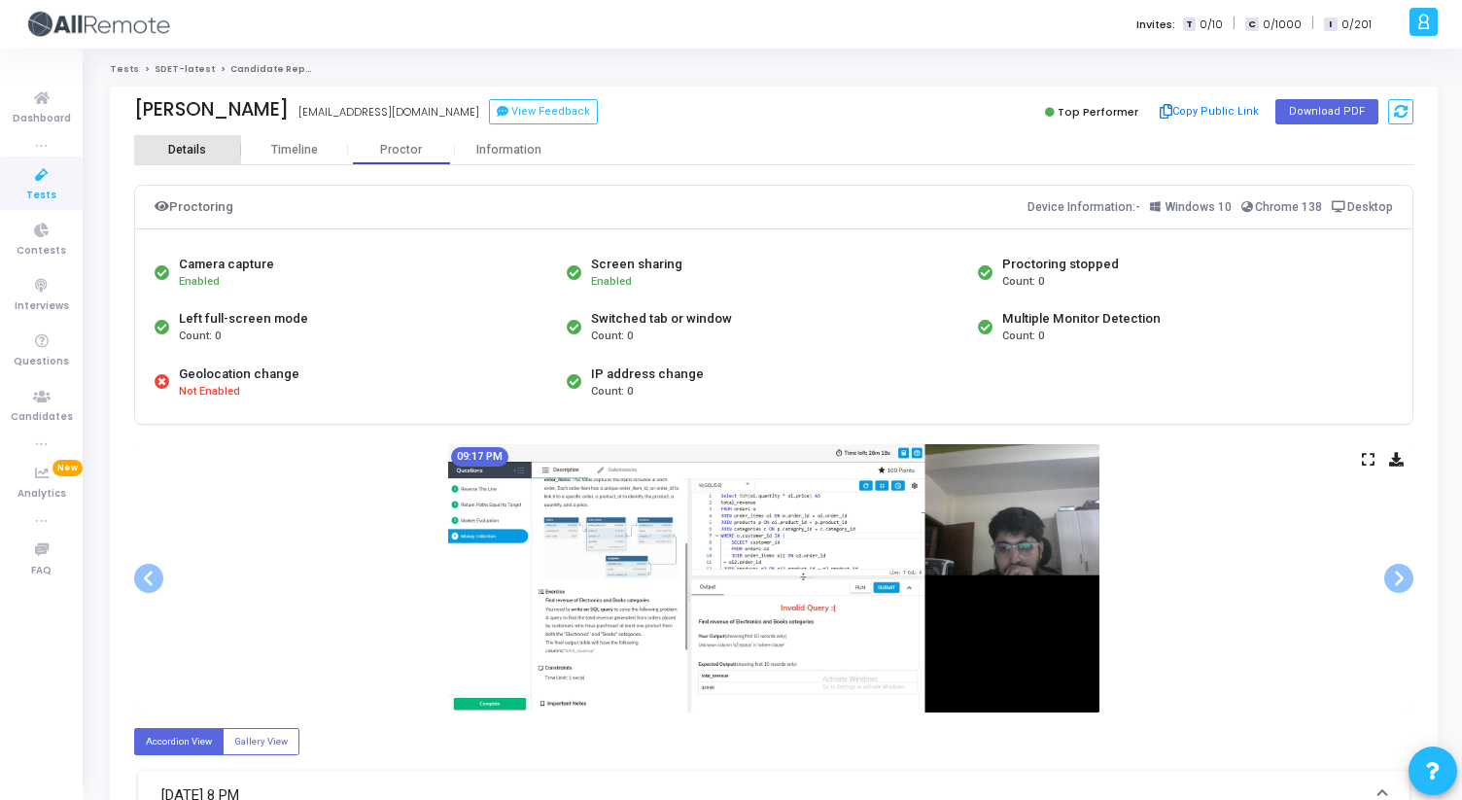
click at [196, 148] on div "Details" at bounding box center [187, 150] width 38 height 15
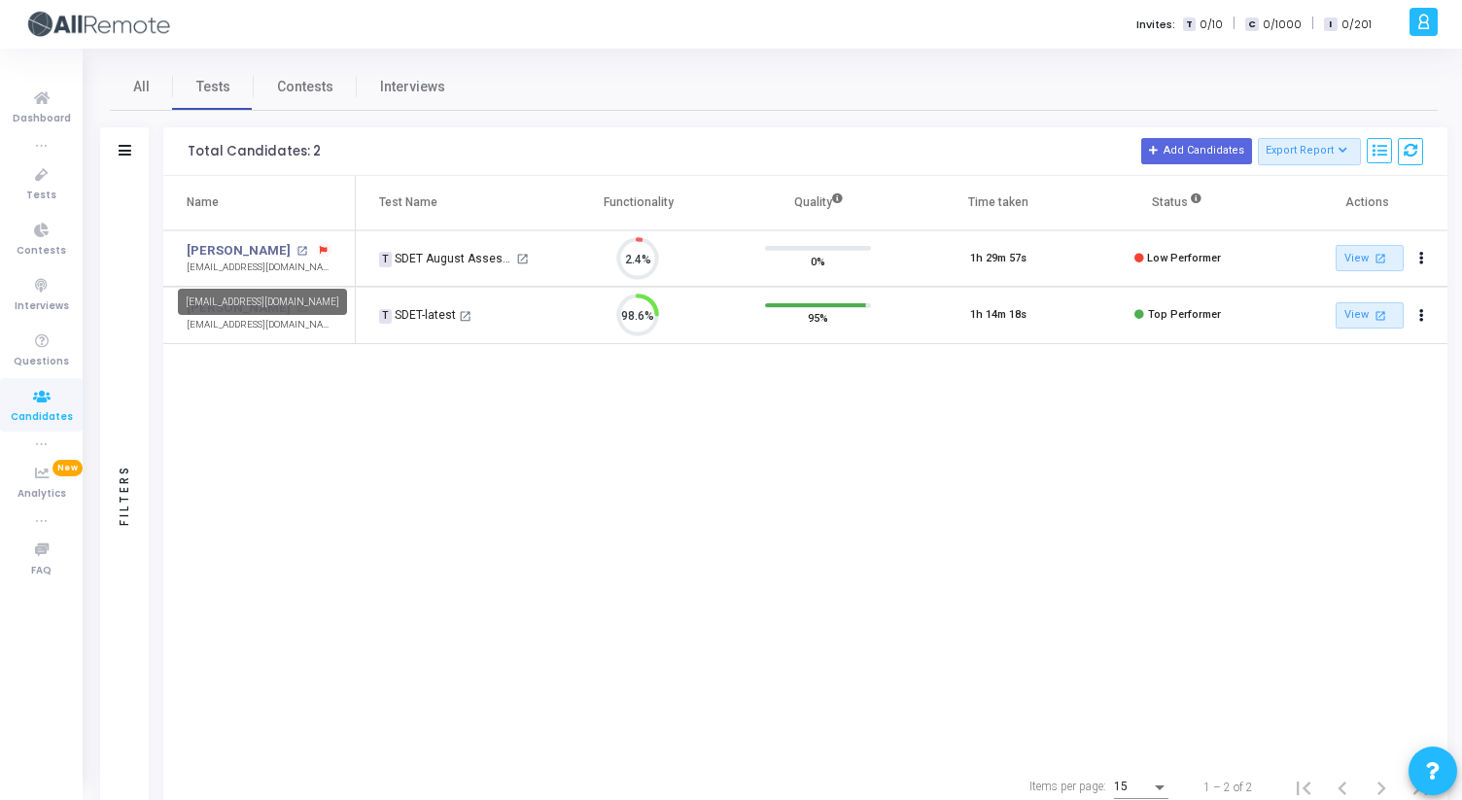
scroll to position [41, 50]
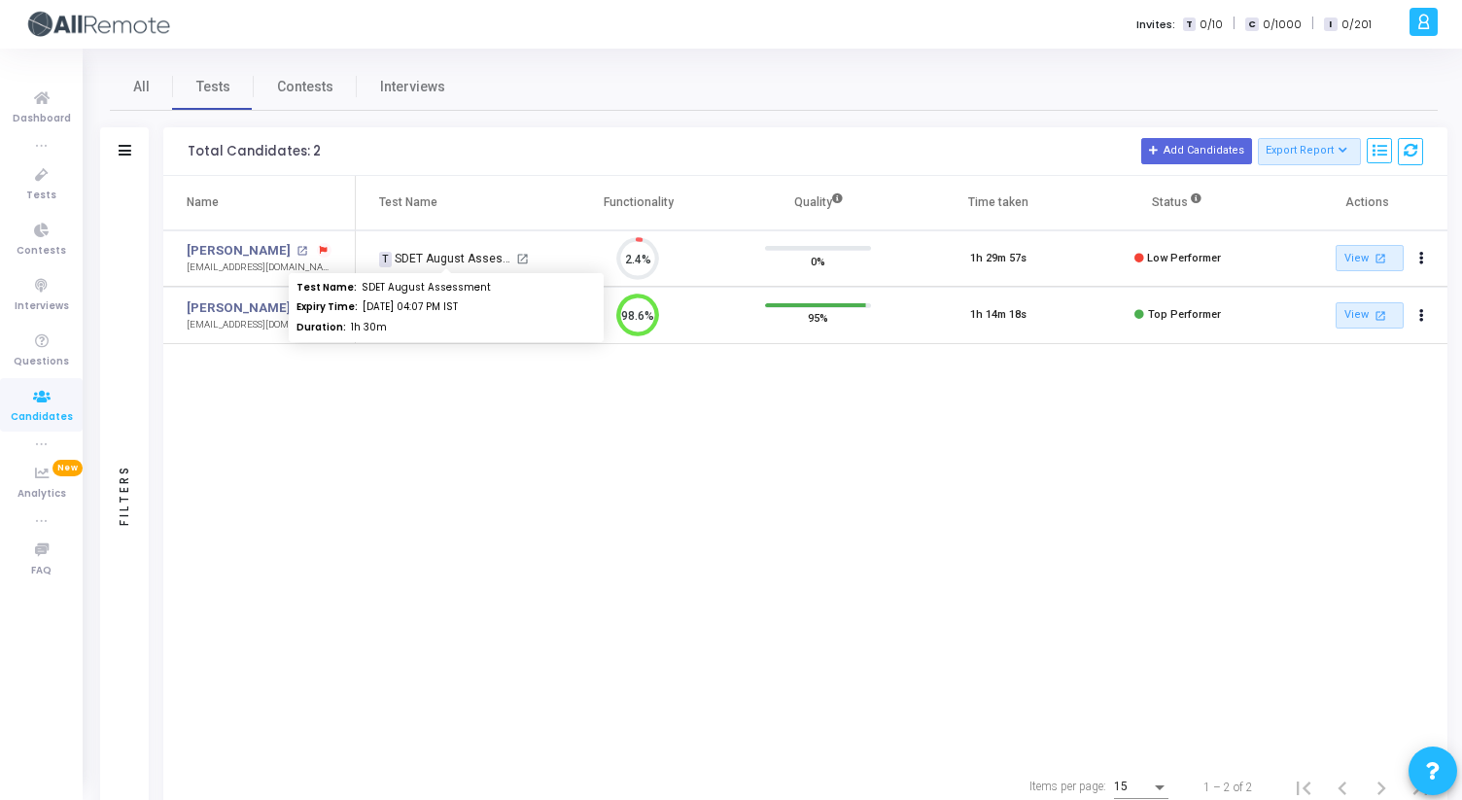
click at [499, 254] on div "T SDET August Assessment" at bounding box center [446, 258] width 134 height 17
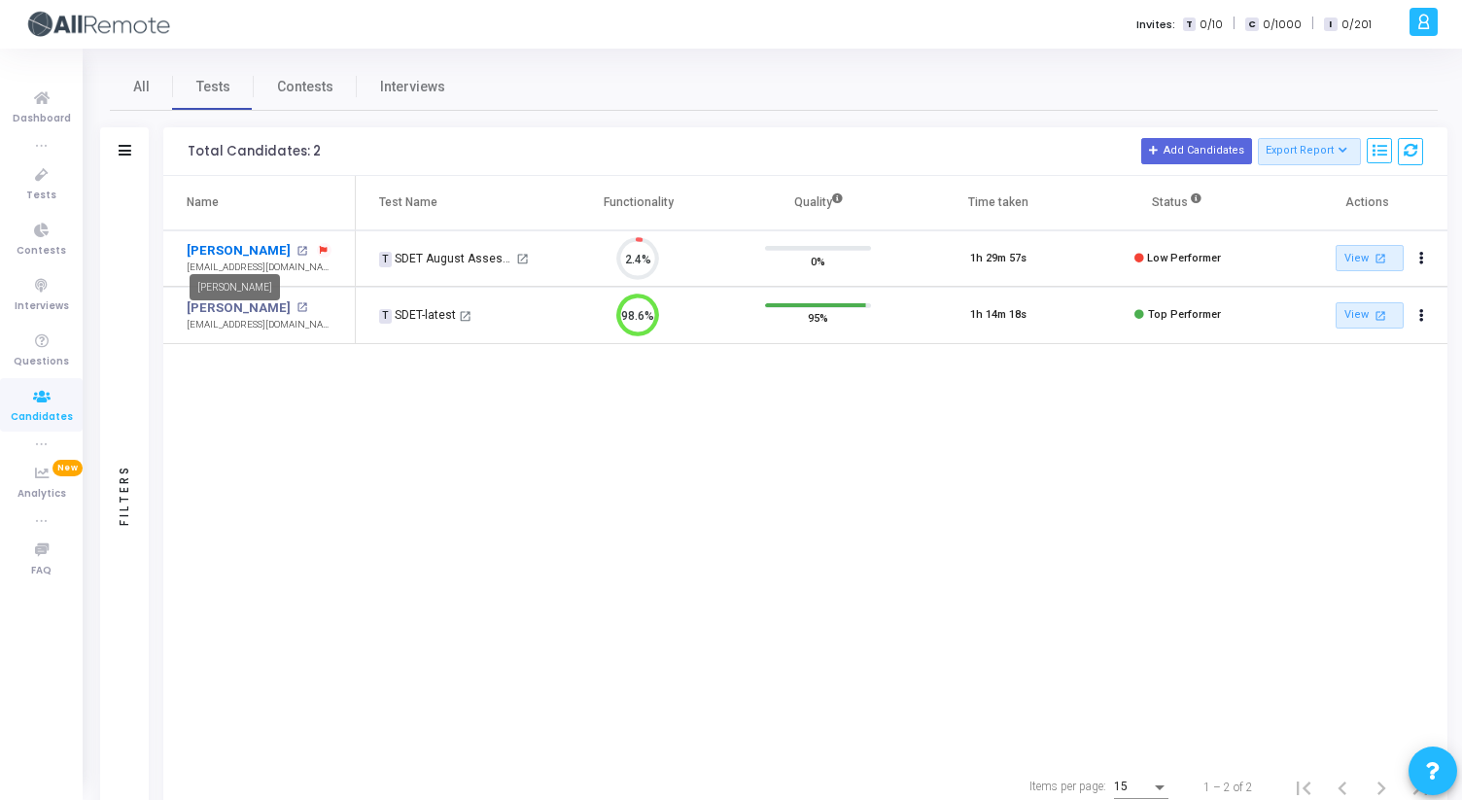
click at [245, 255] on link "[PERSON_NAME]" at bounding box center [239, 250] width 104 height 19
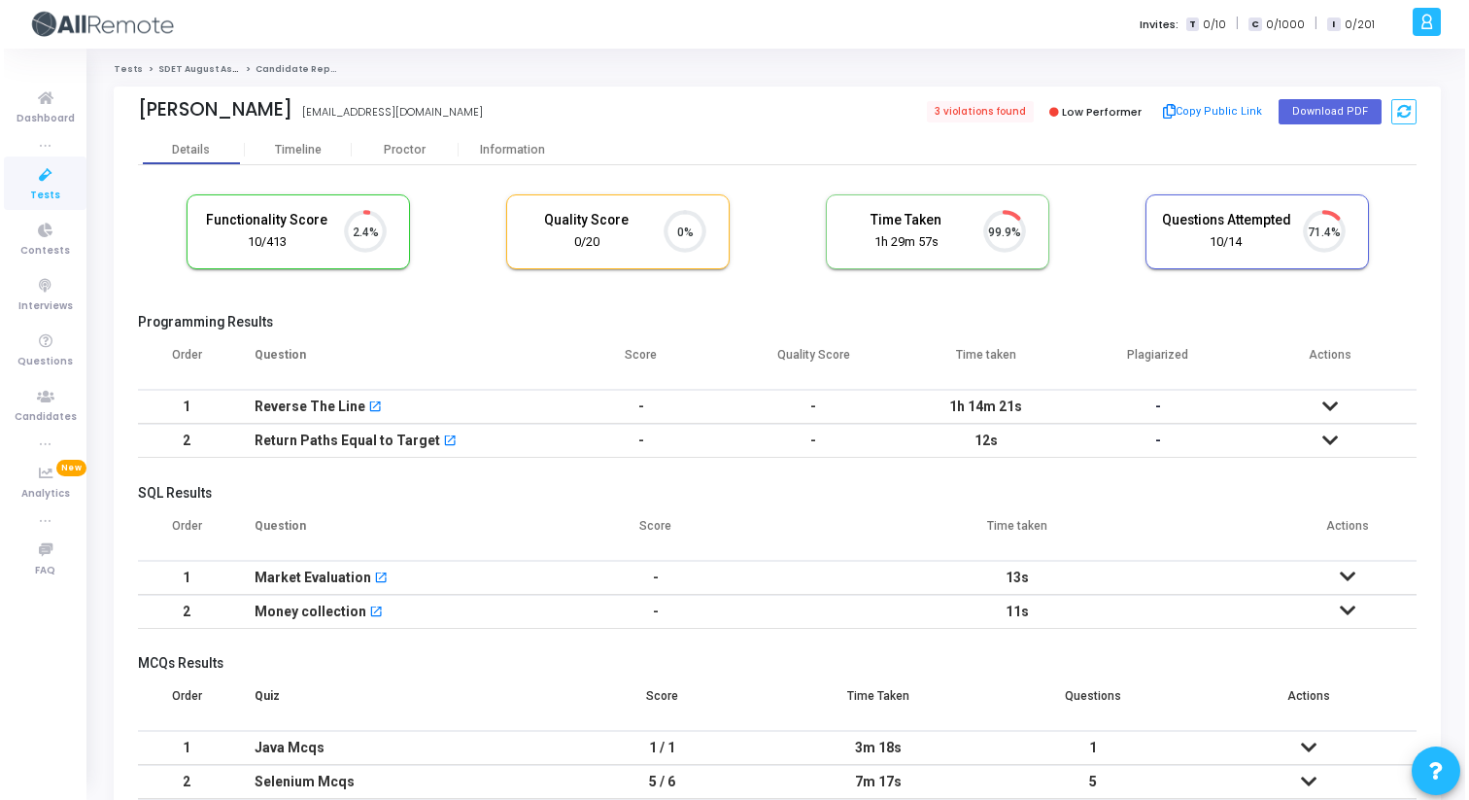
scroll to position [41, 50]
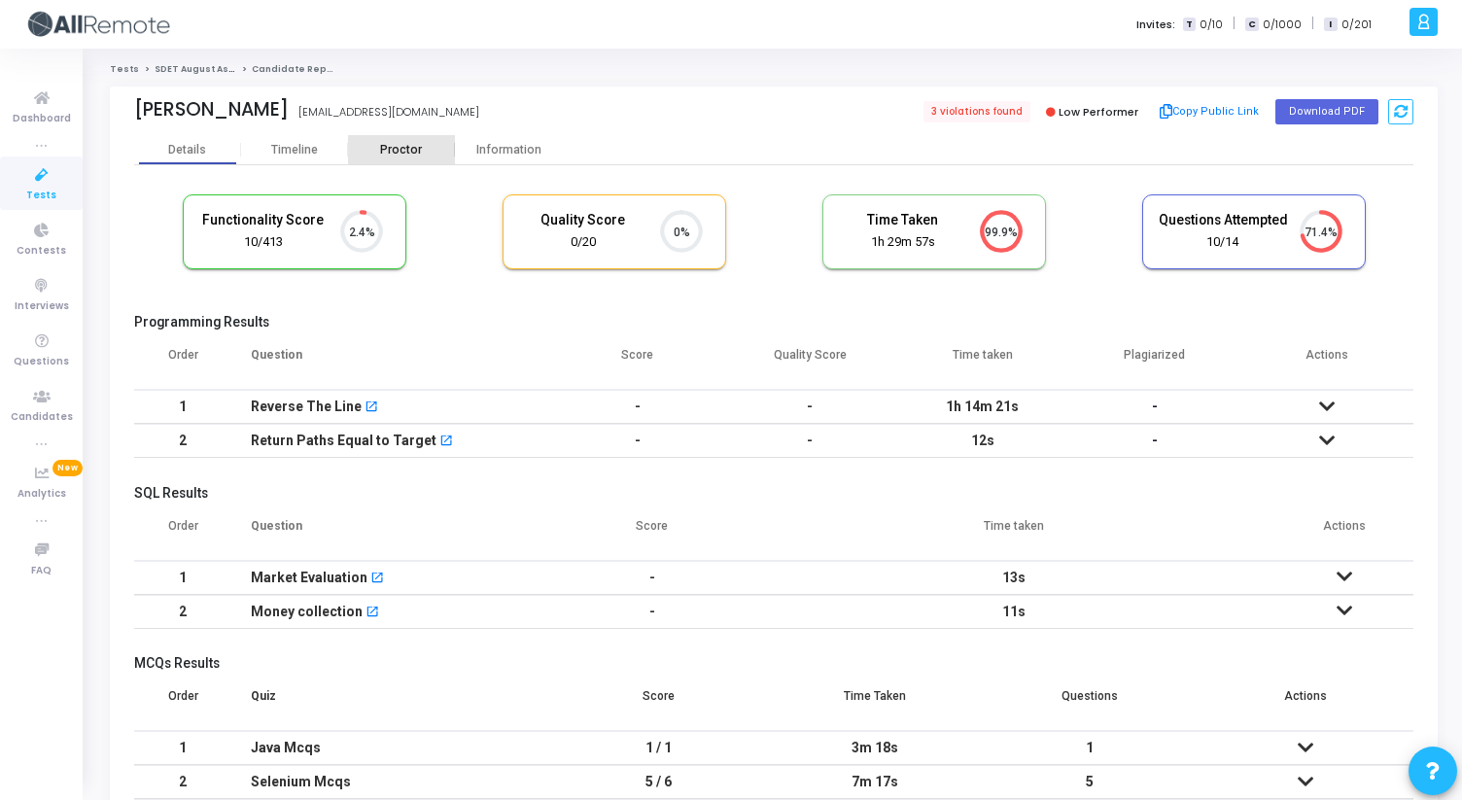
click at [402, 140] on div "Proctor" at bounding box center [401, 149] width 107 height 29
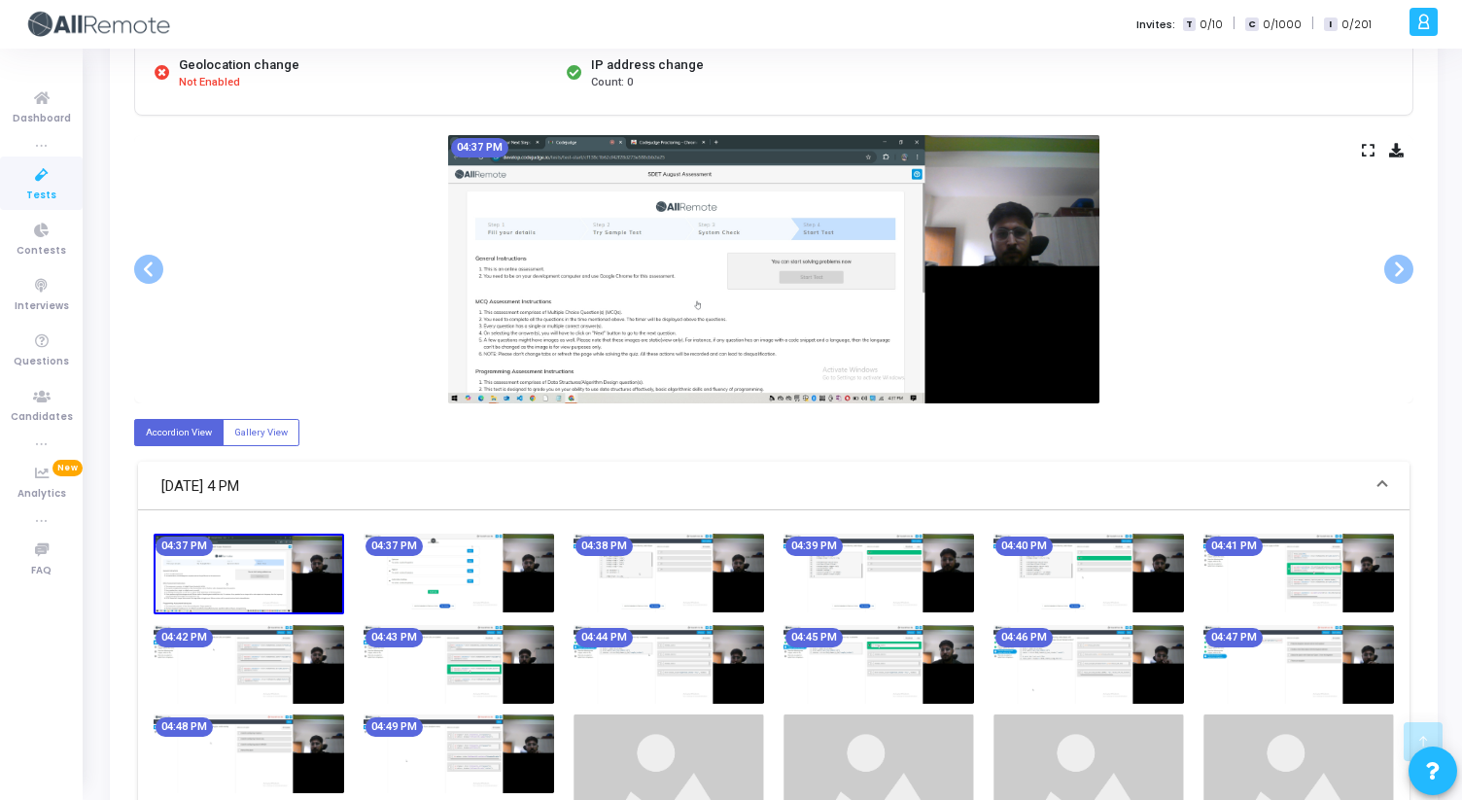
scroll to position [301, 0]
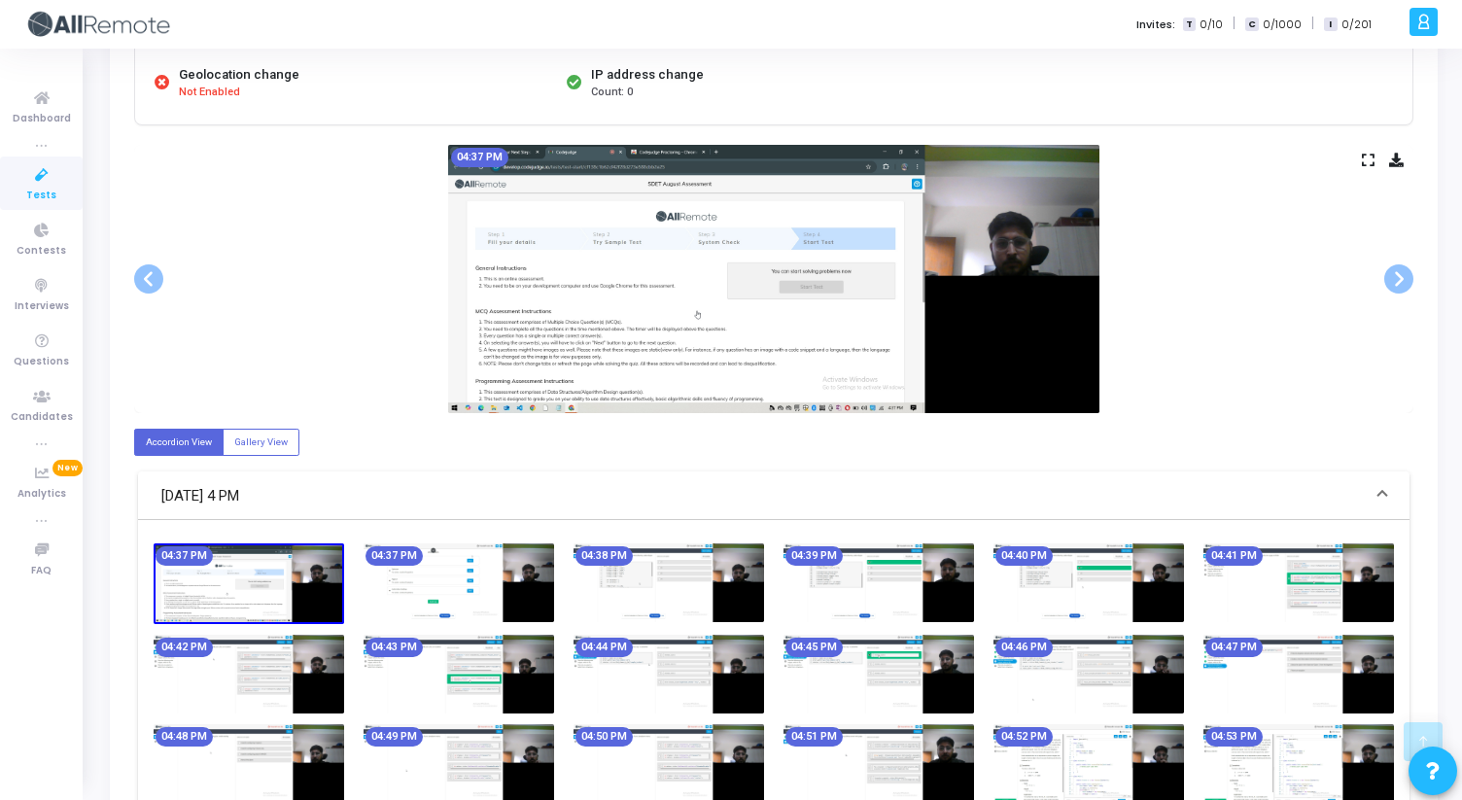
click at [959, 290] on img at bounding box center [773, 279] width 651 height 268
click at [1371, 159] on icon at bounding box center [1367, 160] width 13 height 11
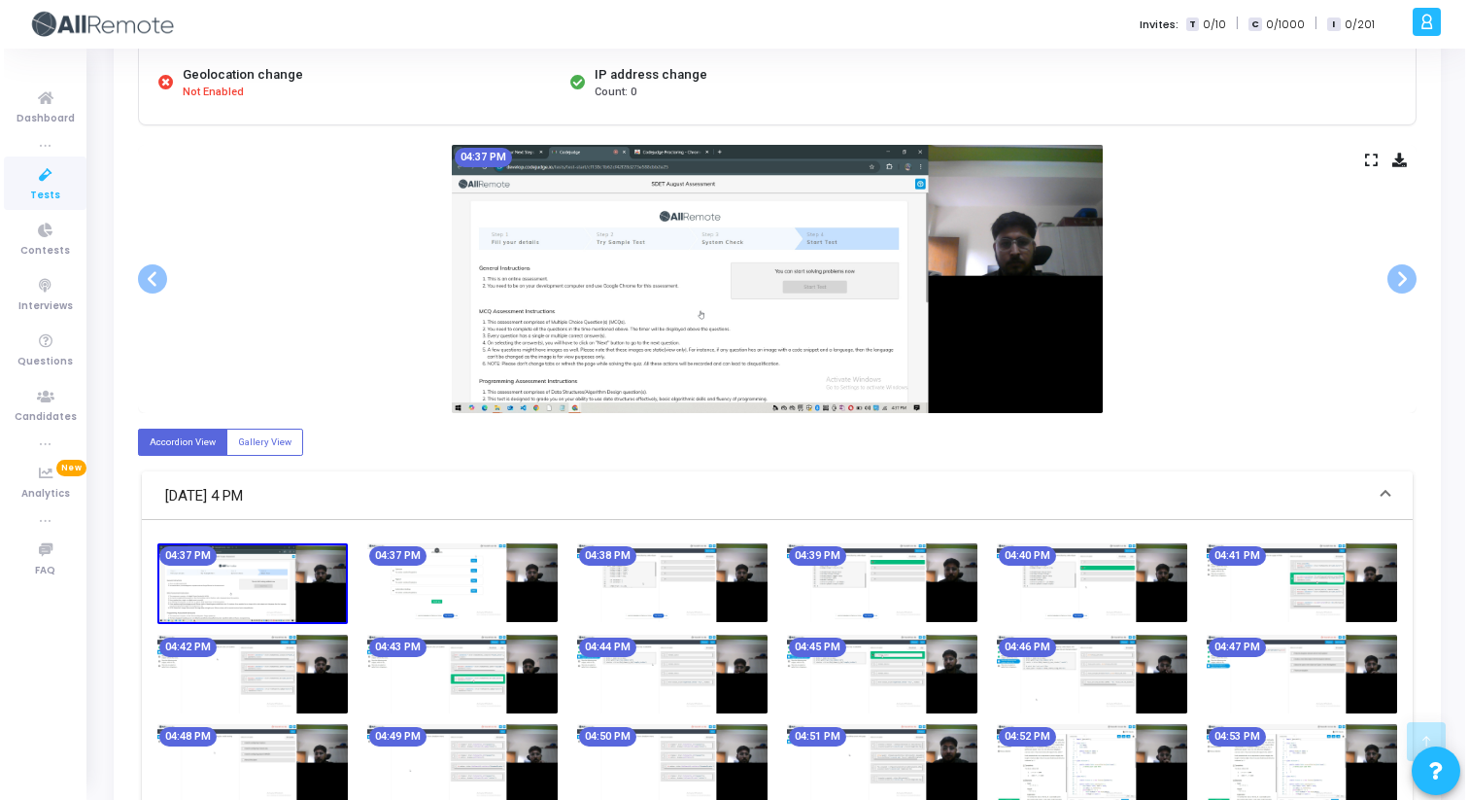
scroll to position [0, 0]
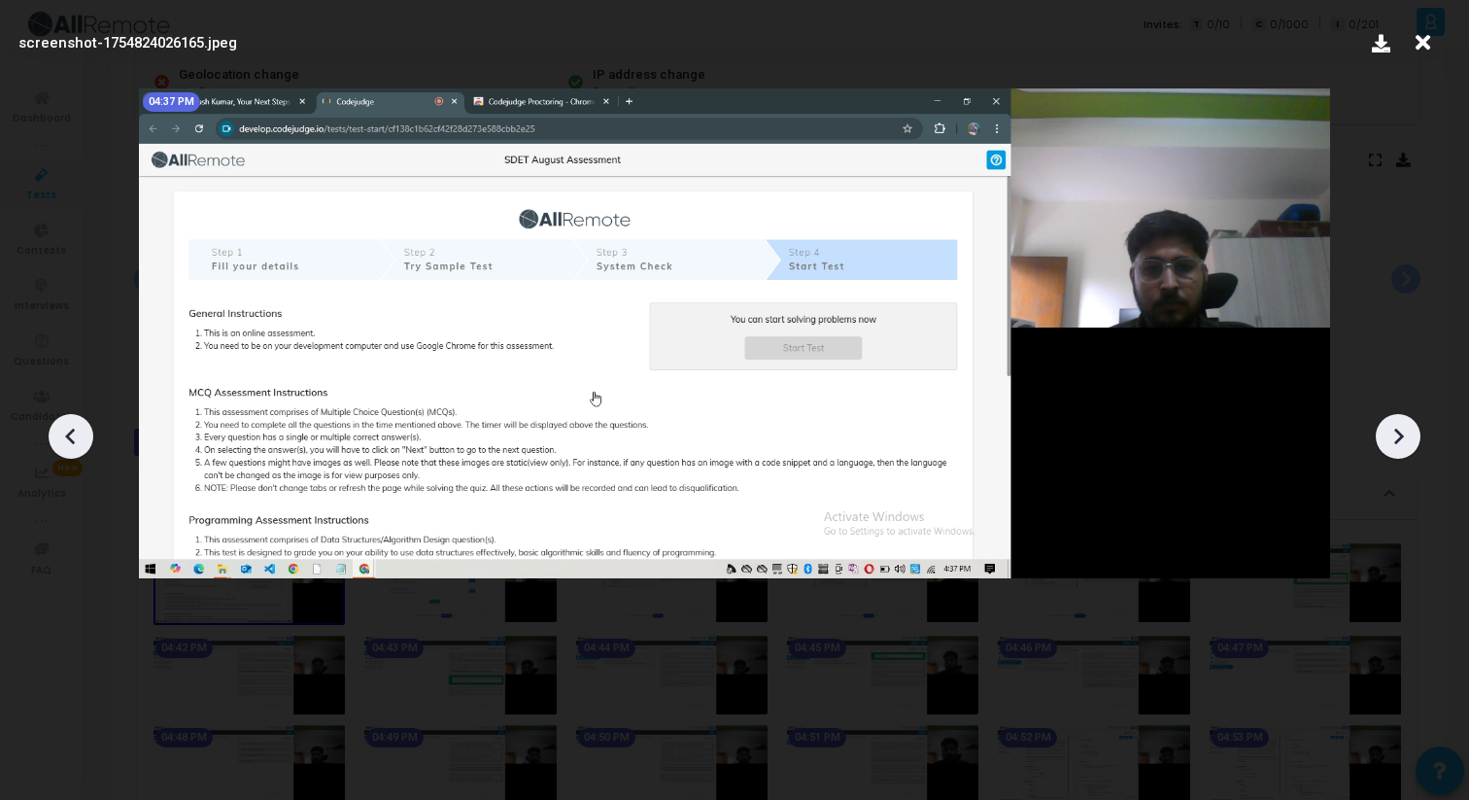
click at [1391, 422] on icon at bounding box center [1398, 436] width 29 height 29
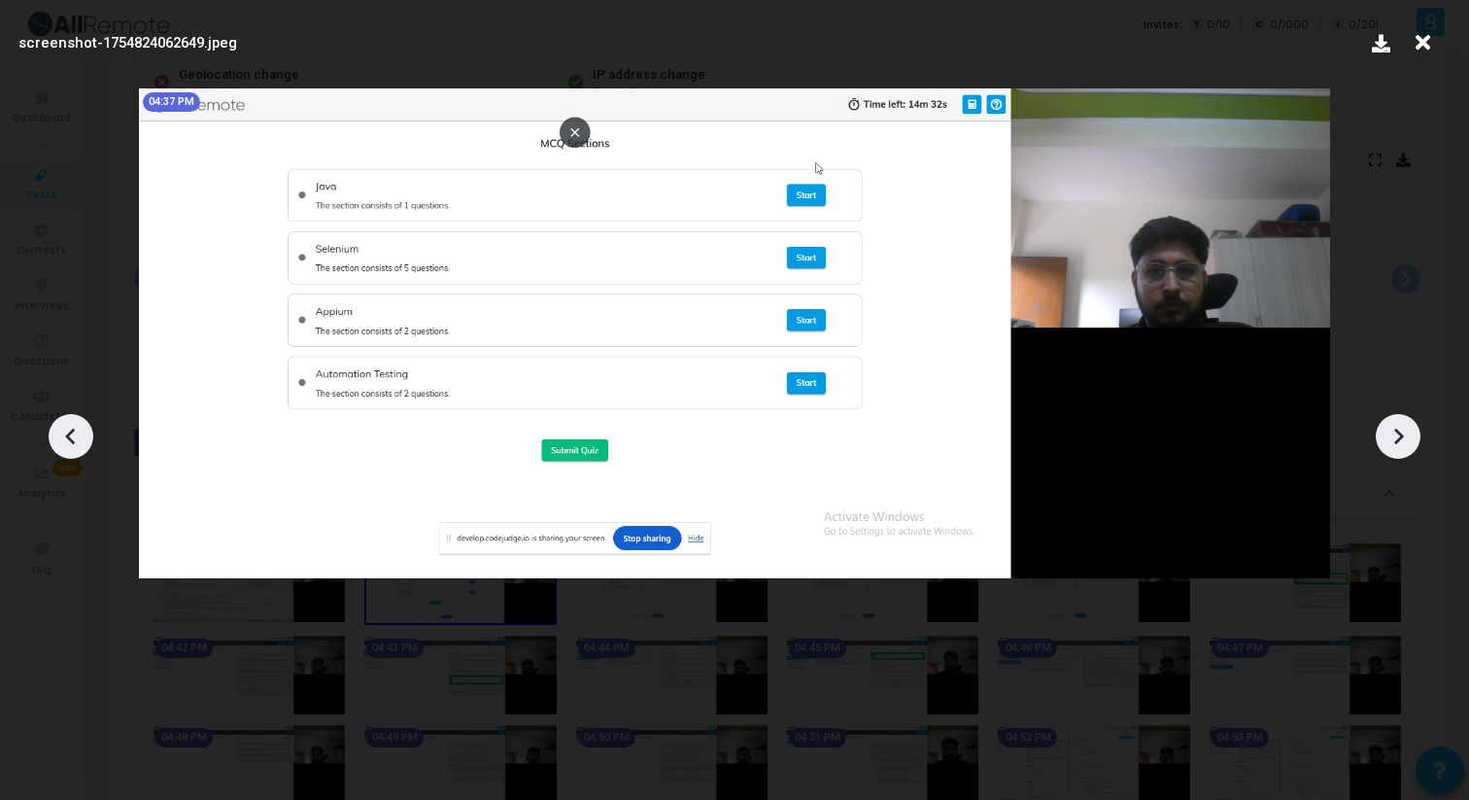
click at [1391, 422] on icon at bounding box center [1398, 436] width 29 height 29
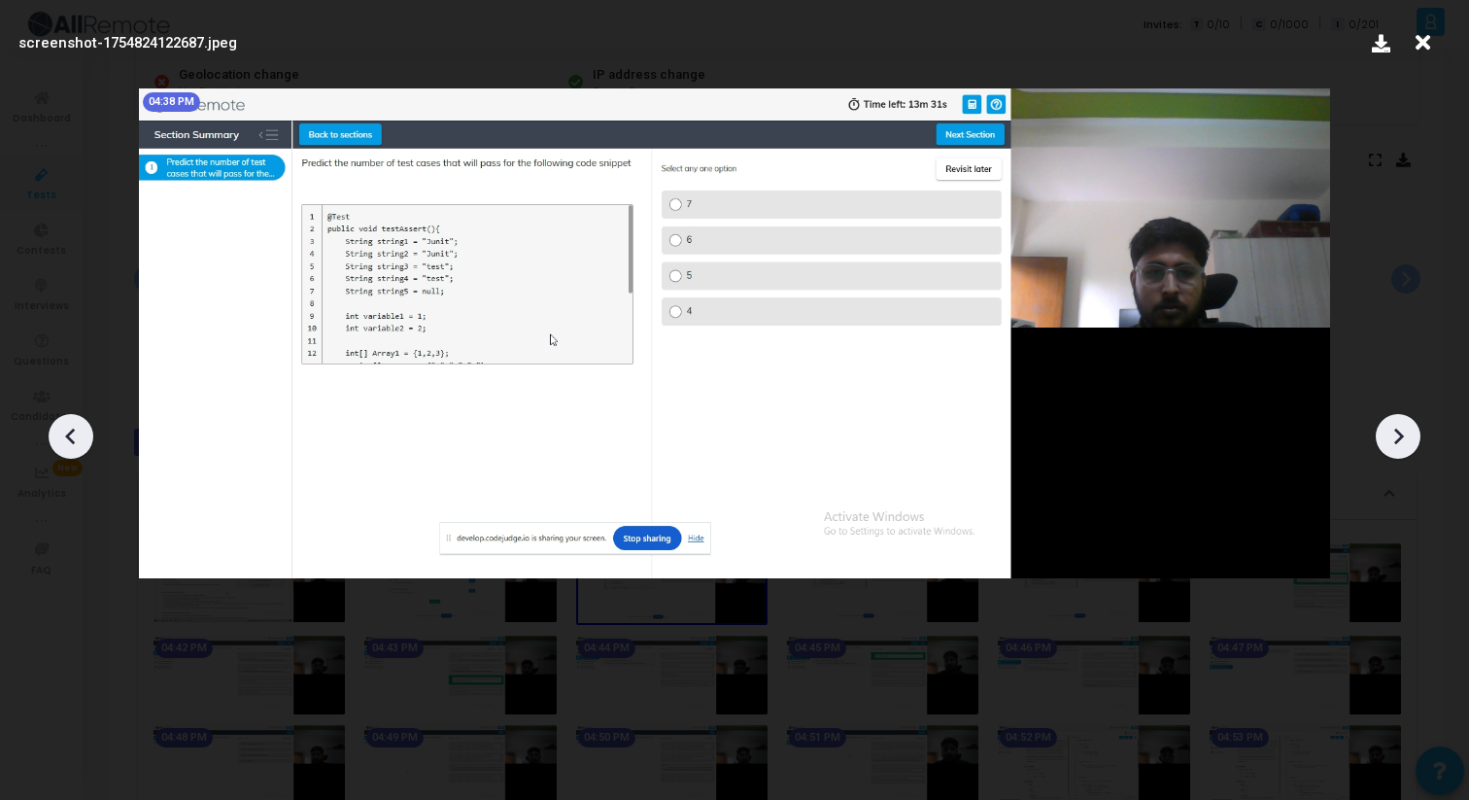
click at [1391, 422] on icon at bounding box center [1398, 436] width 29 height 29
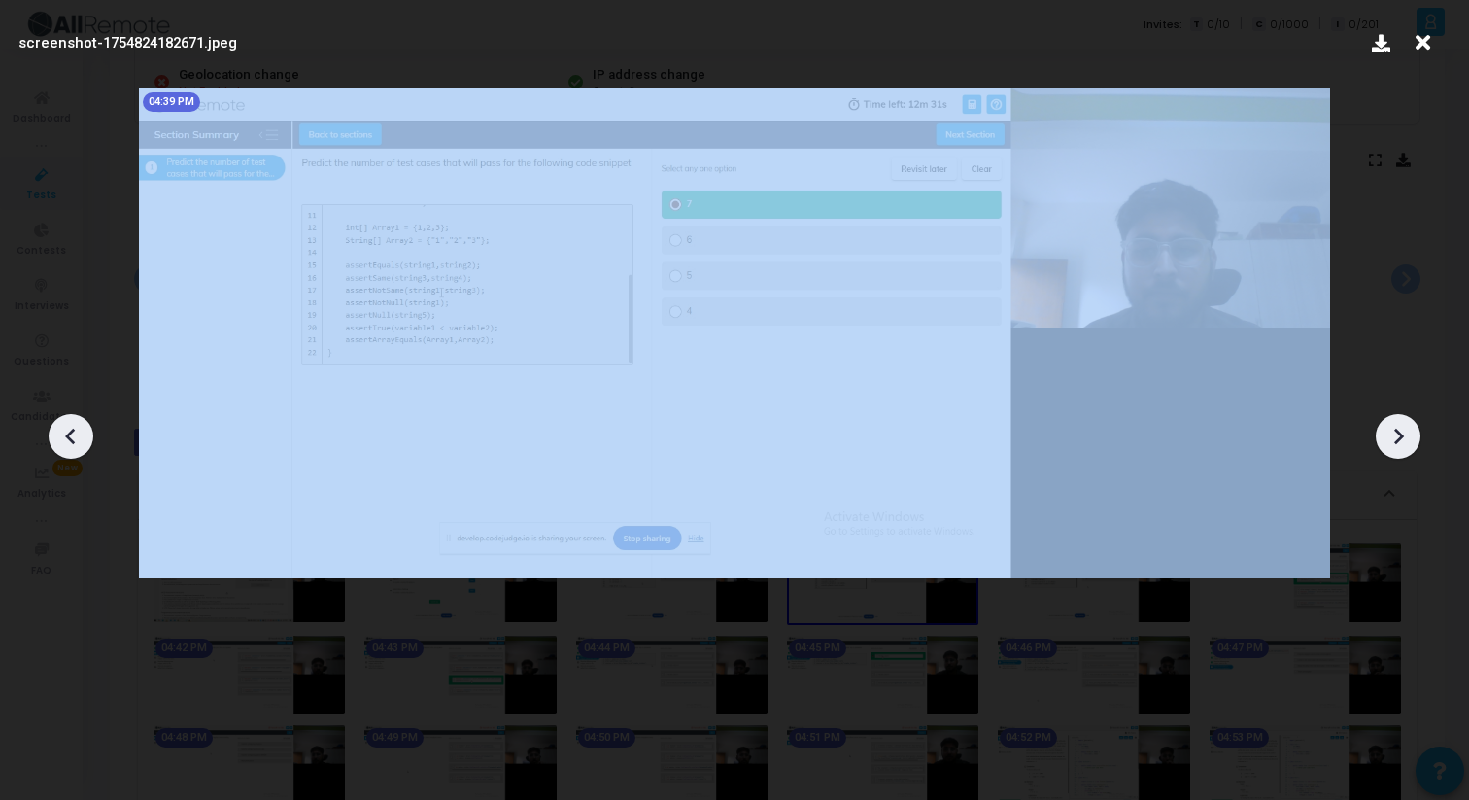
click at [1391, 422] on icon at bounding box center [1398, 436] width 29 height 29
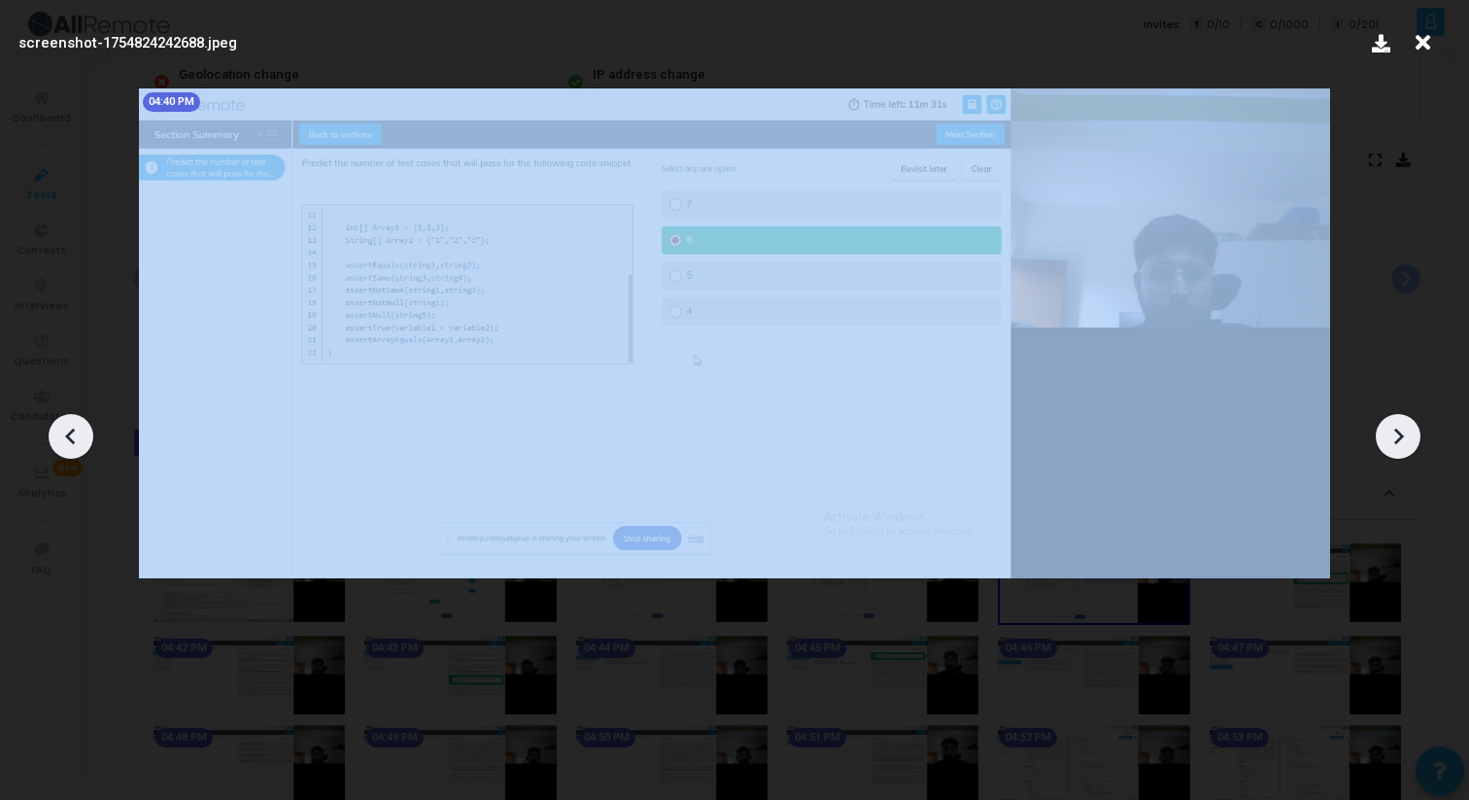
click at [1391, 422] on icon at bounding box center [1398, 436] width 29 height 29
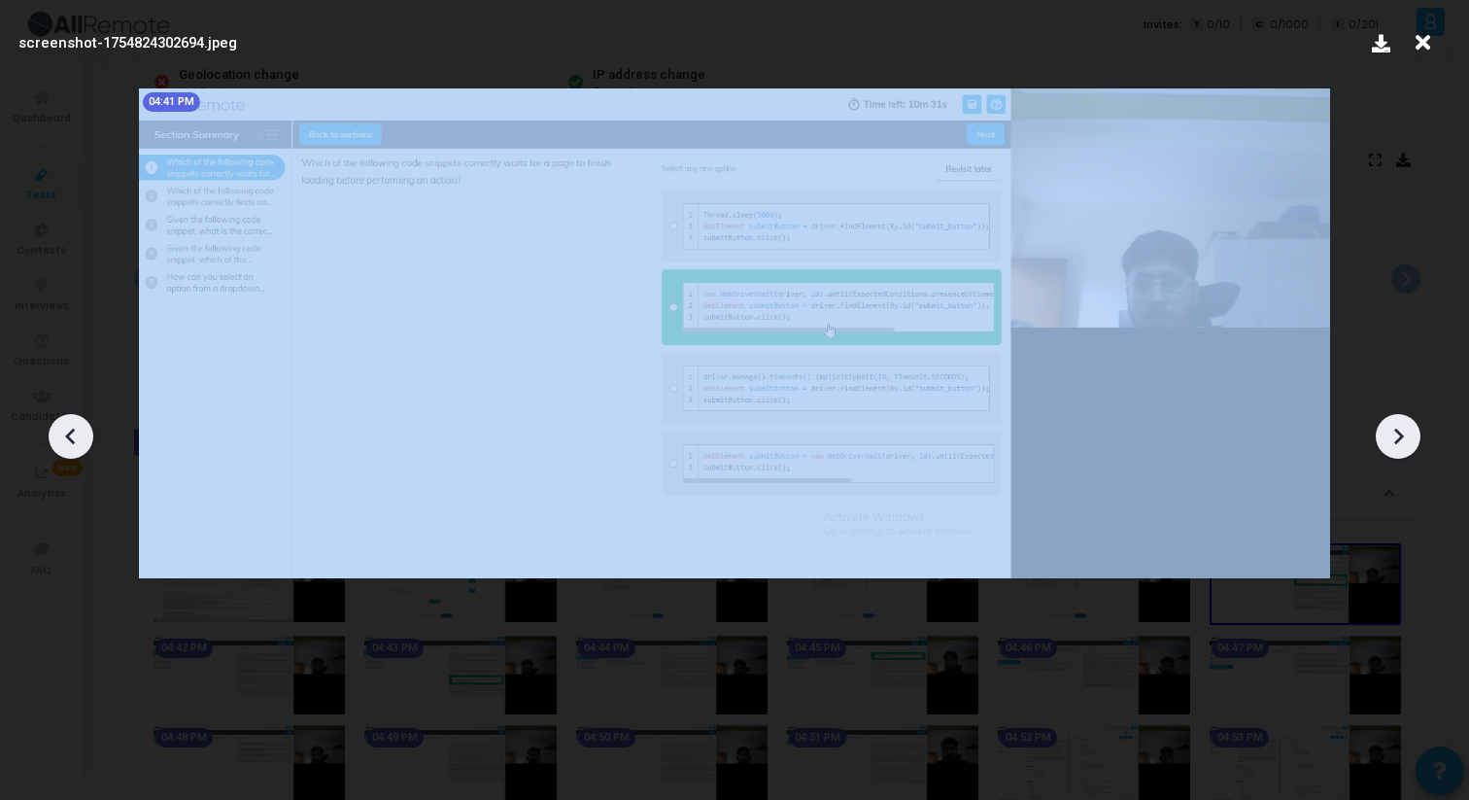
click at [1391, 422] on icon at bounding box center [1398, 436] width 29 height 29
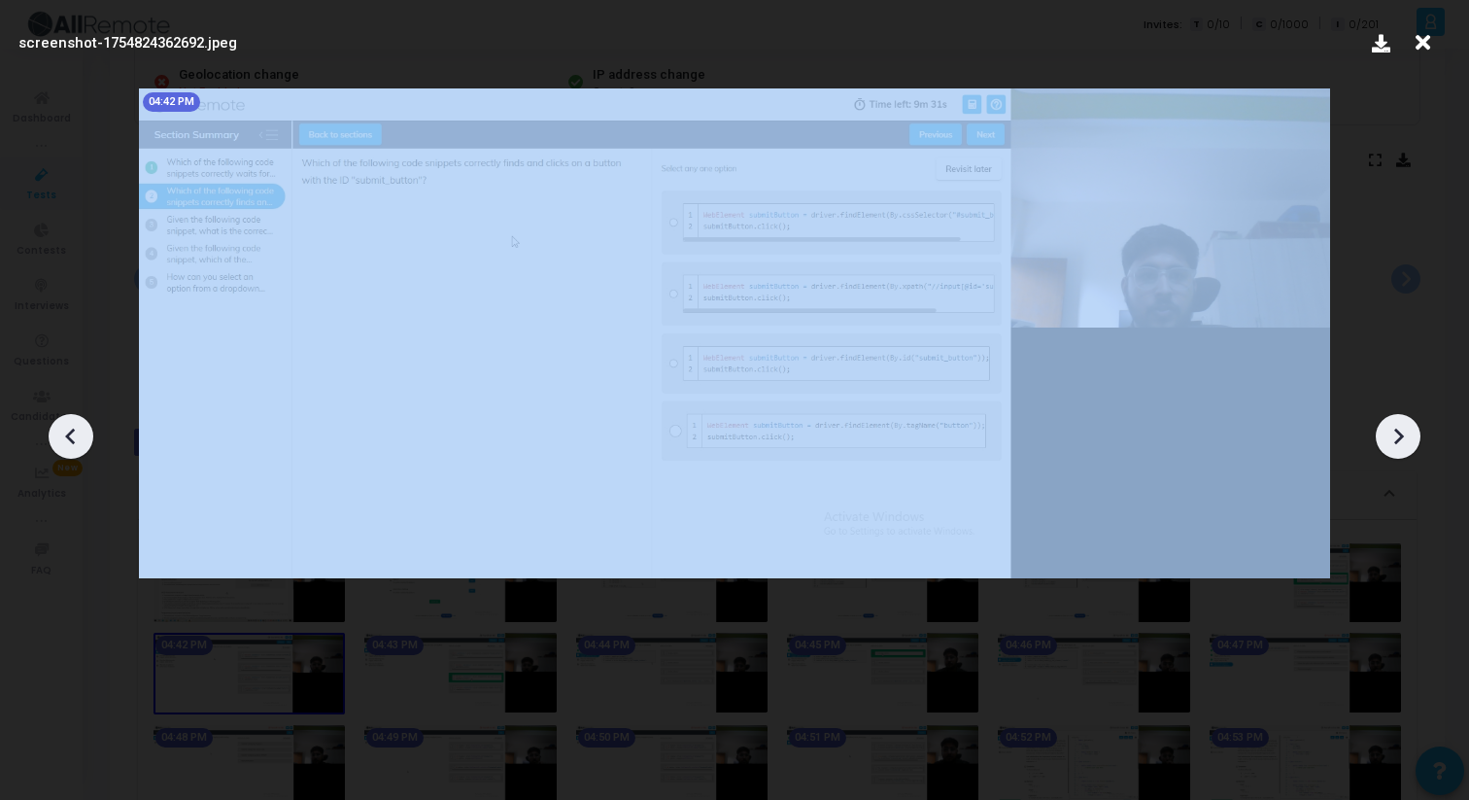
click at [1391, 422] on icon at bounding box center [1398, 436] width 29 height 29
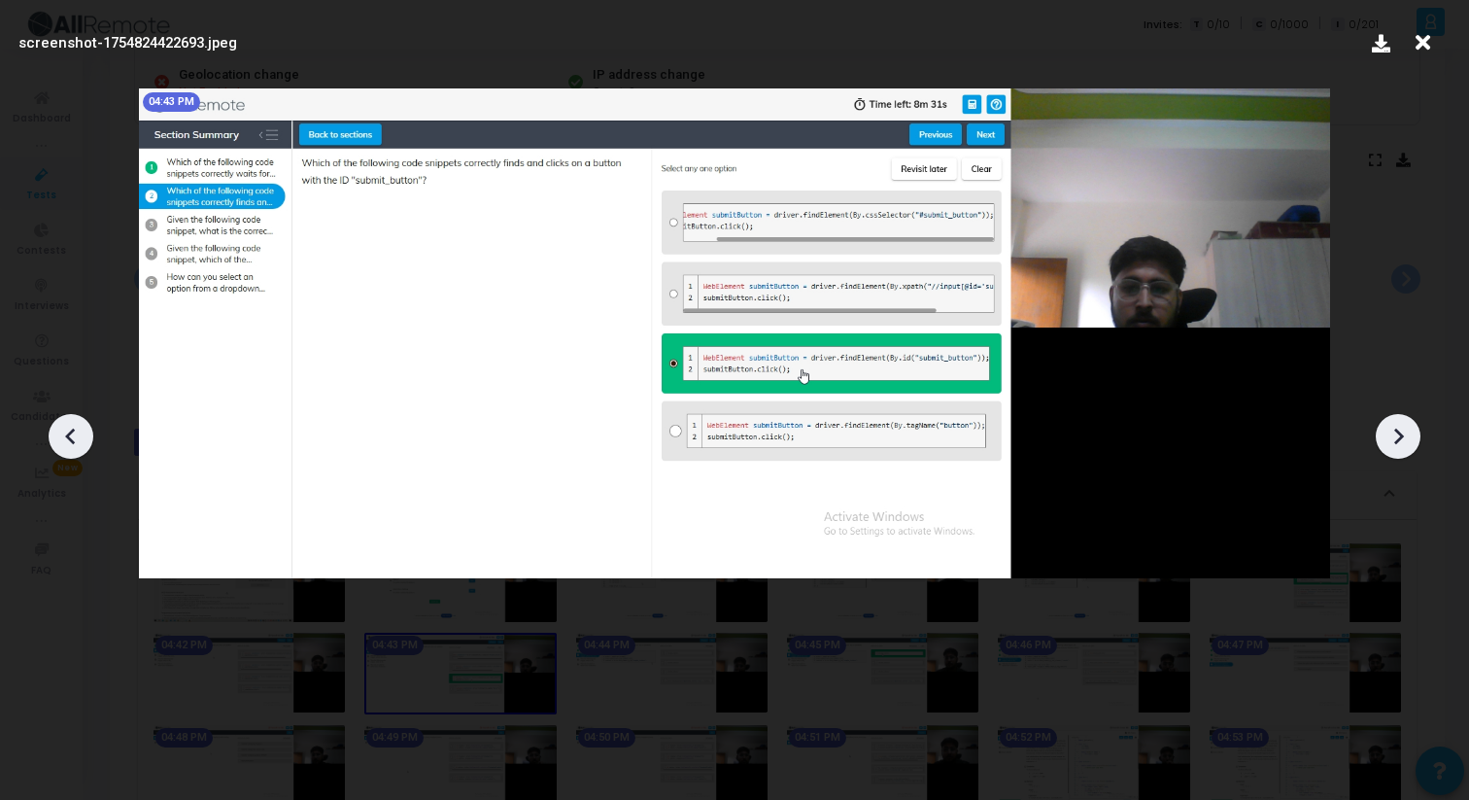
click at [1391, 422] on icon at bounding box center [1398, 436] width 29 height 29
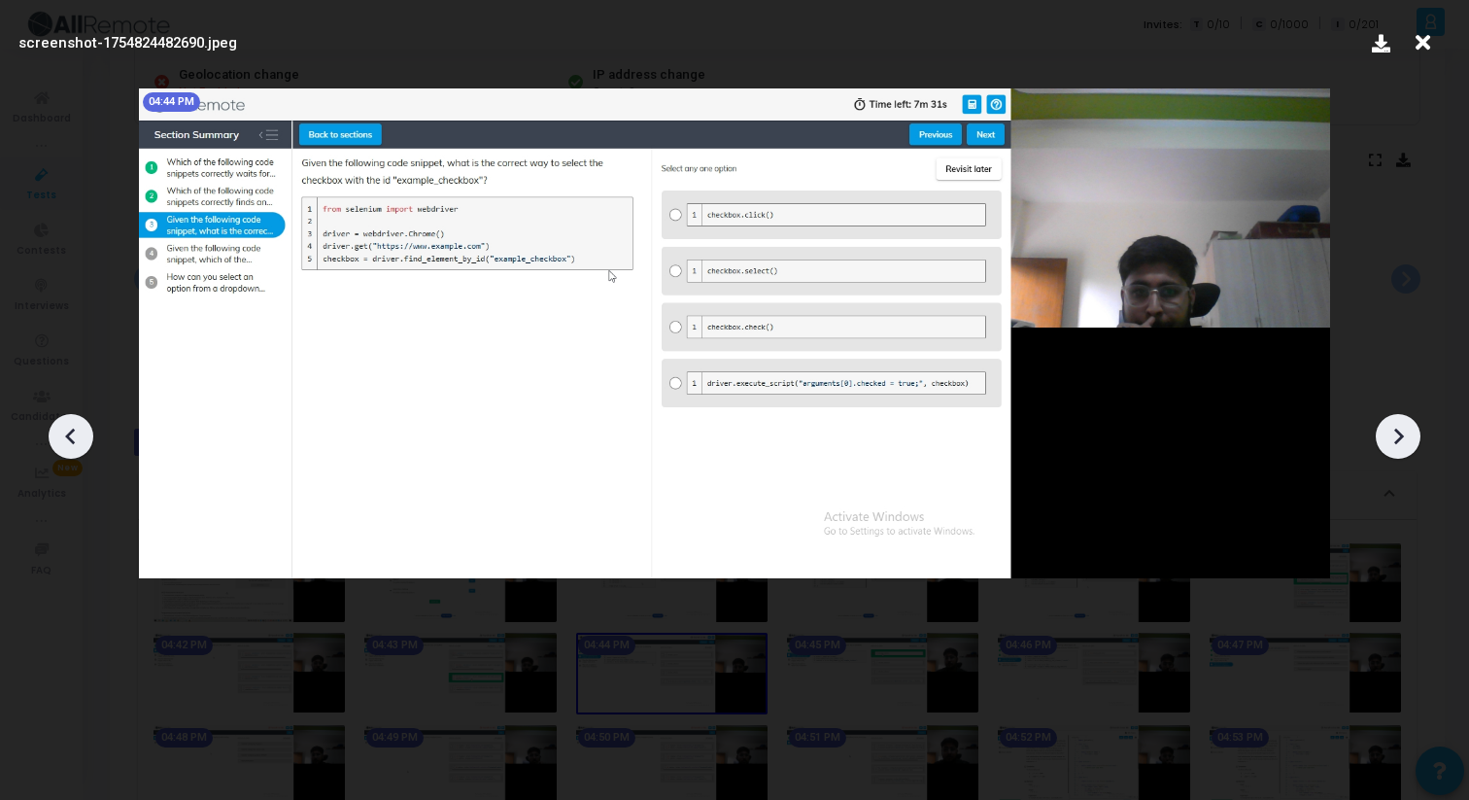
click at [1391, 422] on icon at bounding box center [1398, 436] width 29 height 29
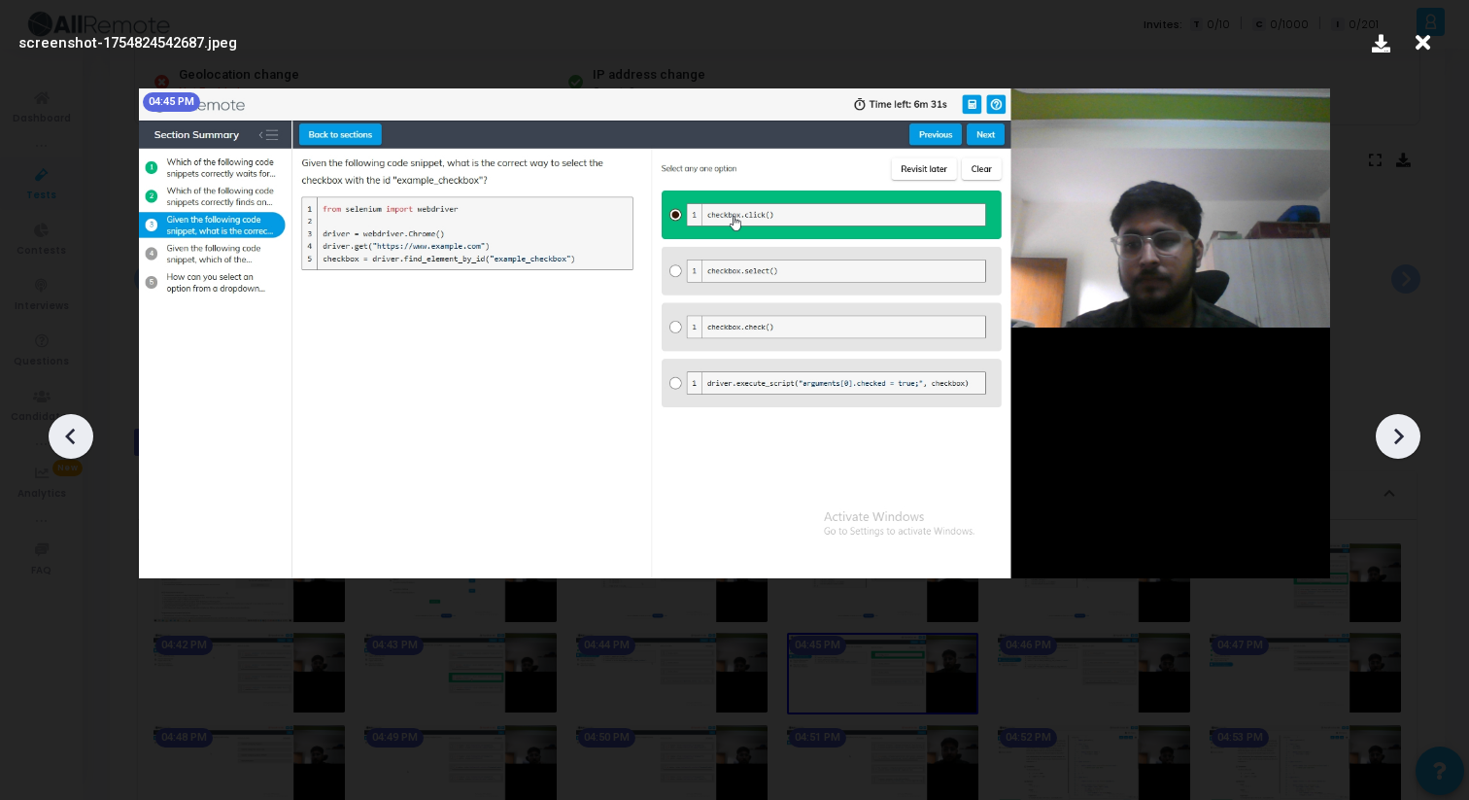
click at [1391, 422] on icon at bounding box center [1398, 436] width 29 height 29
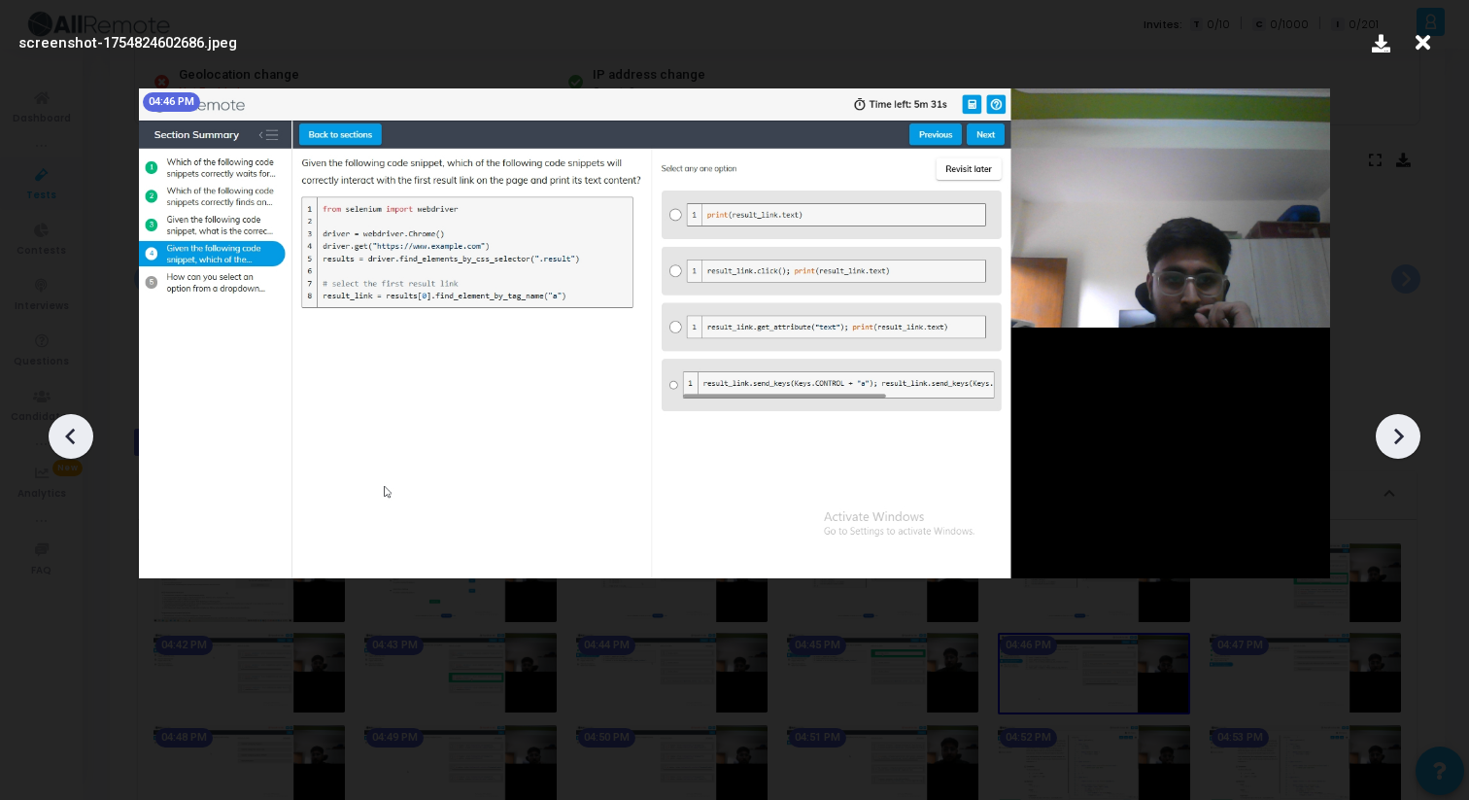
click at [1391, 422] on icon at bounding box center [1398, 436] width 29 height 29
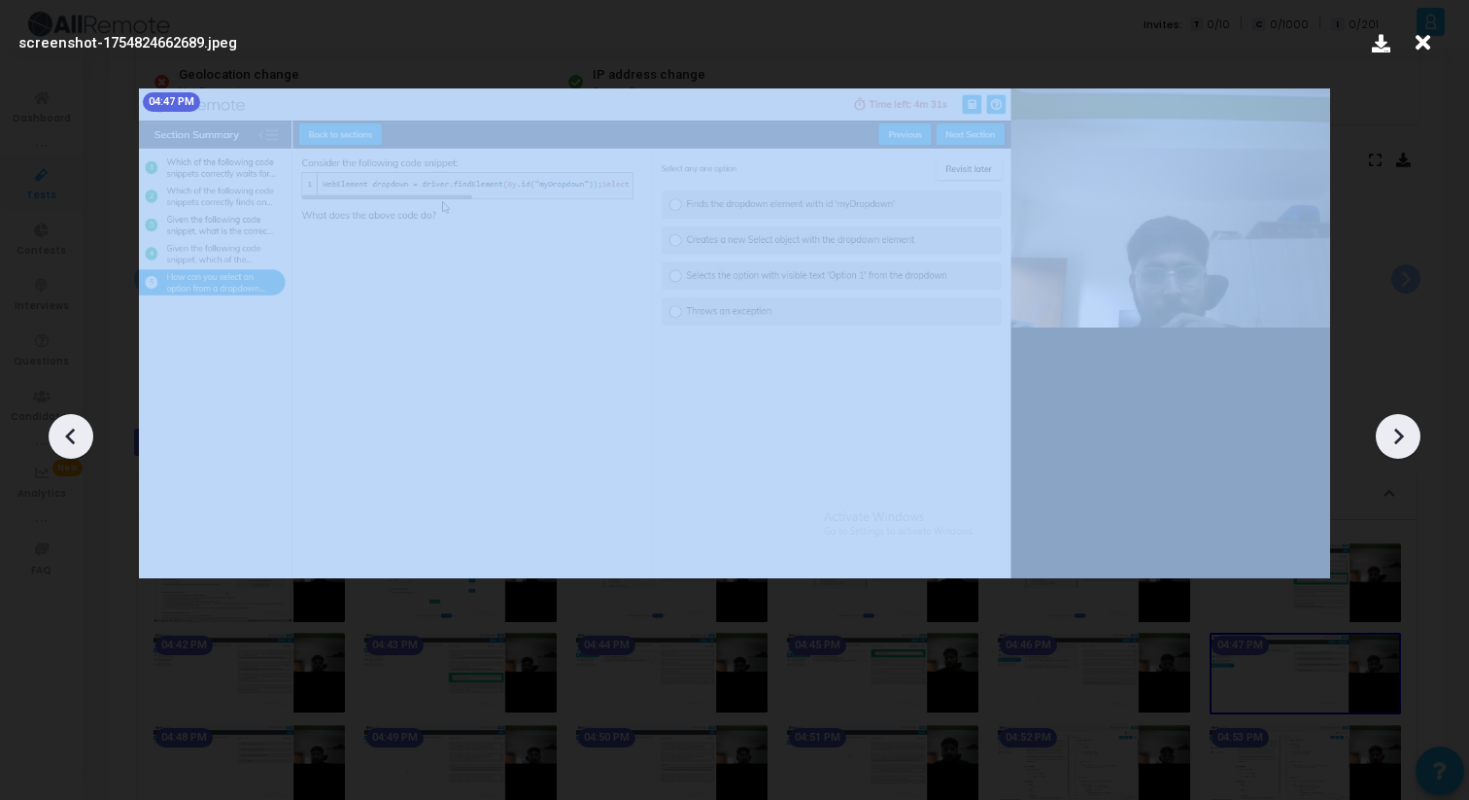
click at [1391, 422] on icon at bounding box center [1398, 436] width 29 height 29
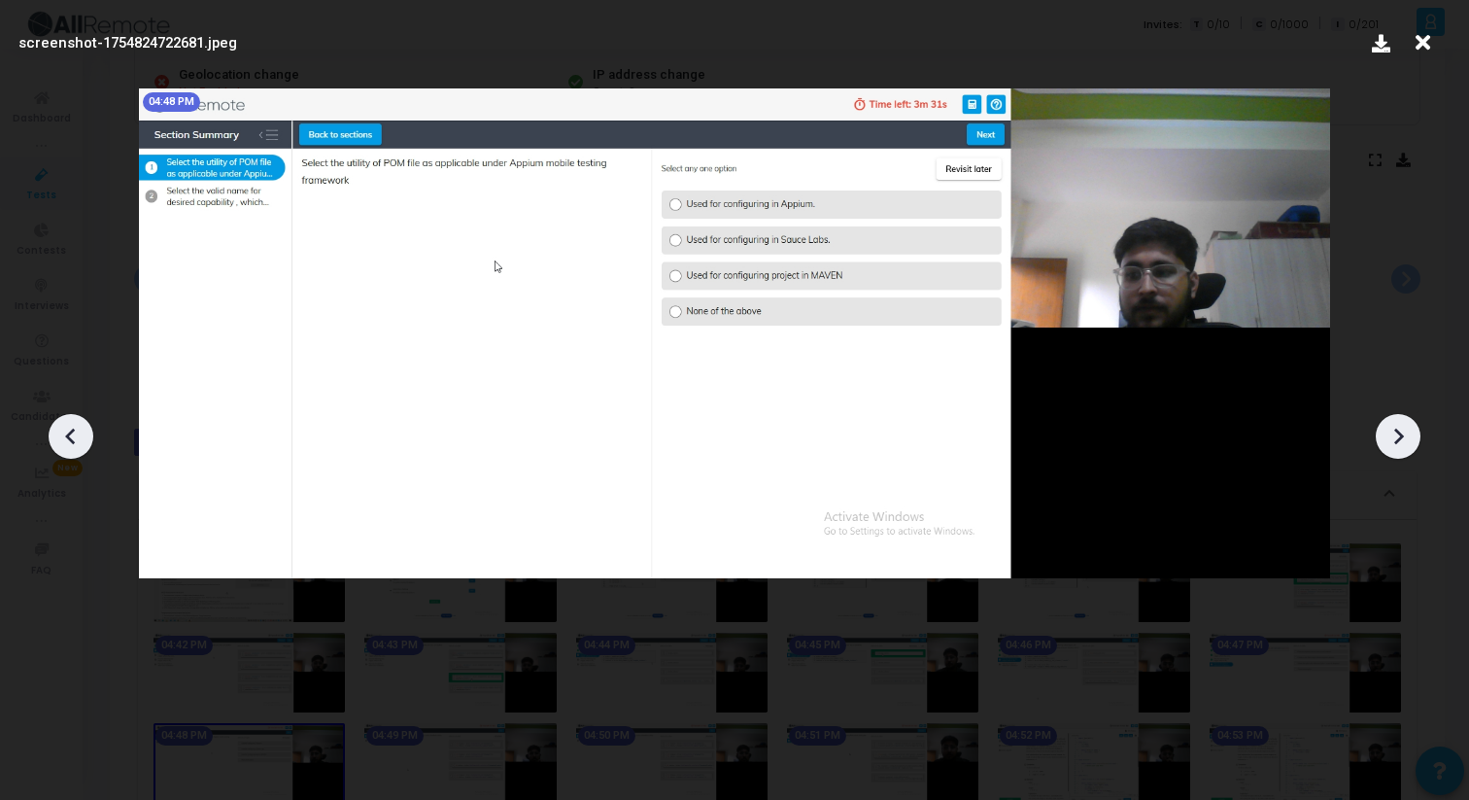
click at [1391, 422] on icon at bounding box center [1398, 436] width 29 height 29
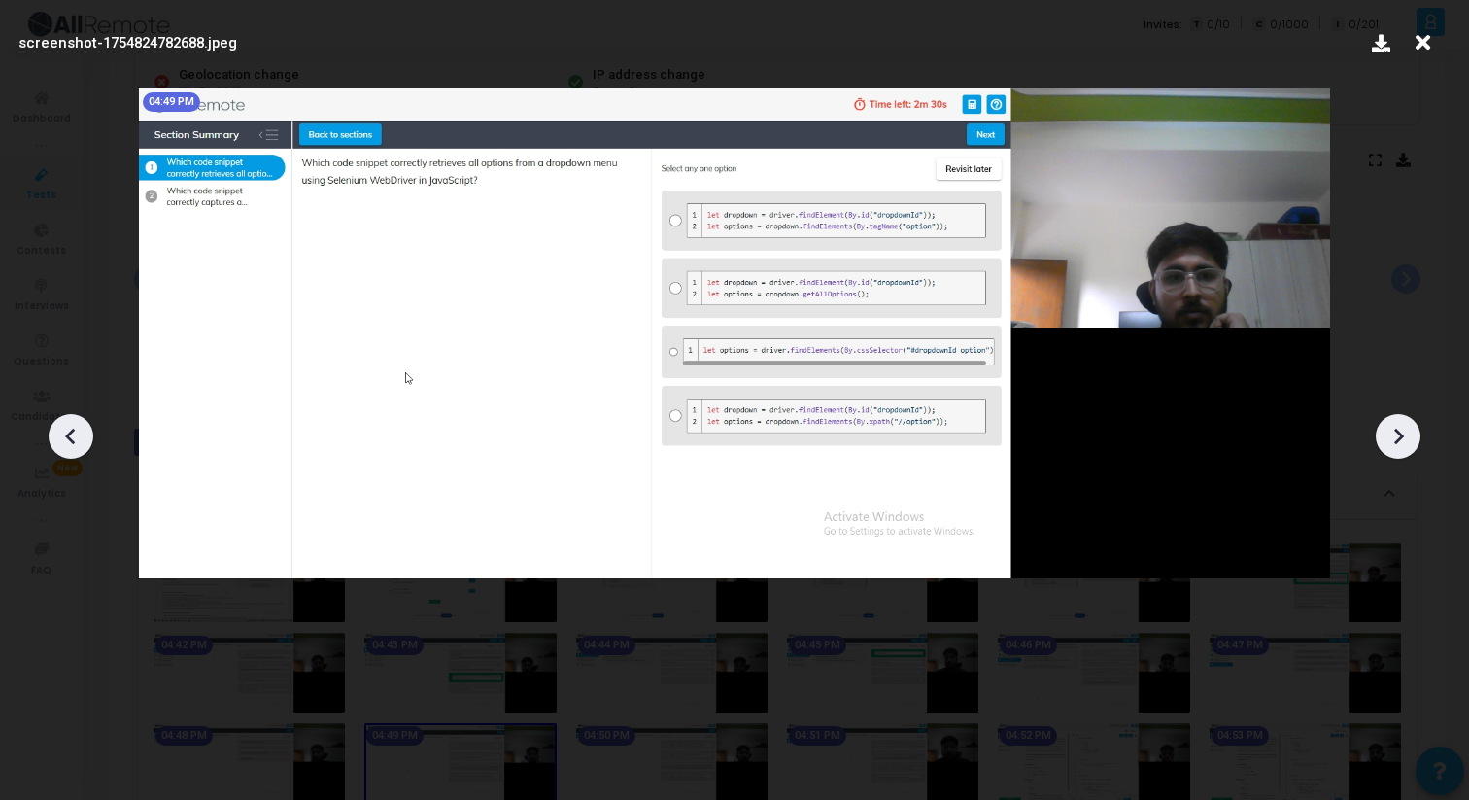
click at [1391, 422] on icon at bounding box center [1398, 436] width 29 height 29
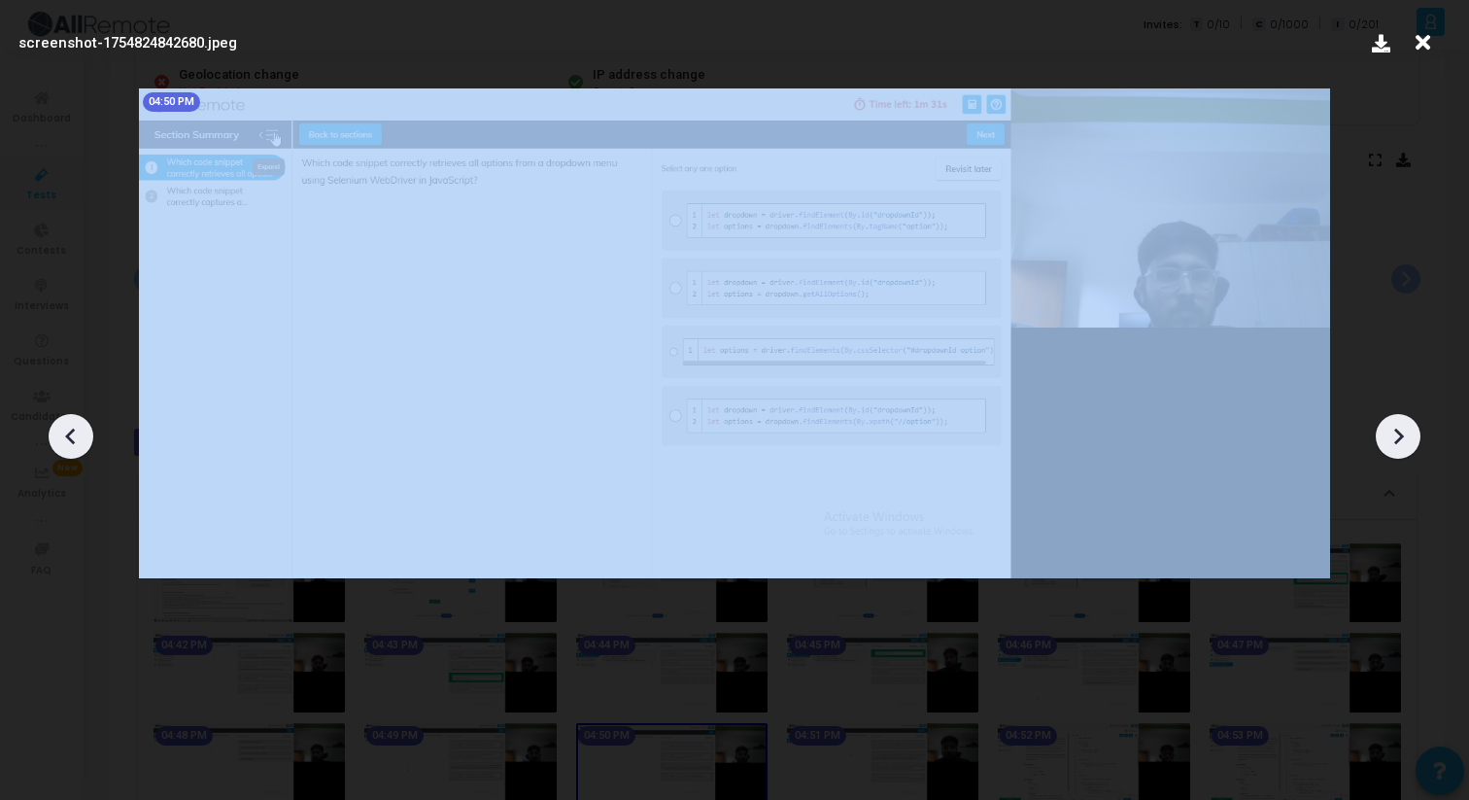
click at [1391, 422] on icon at bounding box center [1398, 436] width 29 height 29
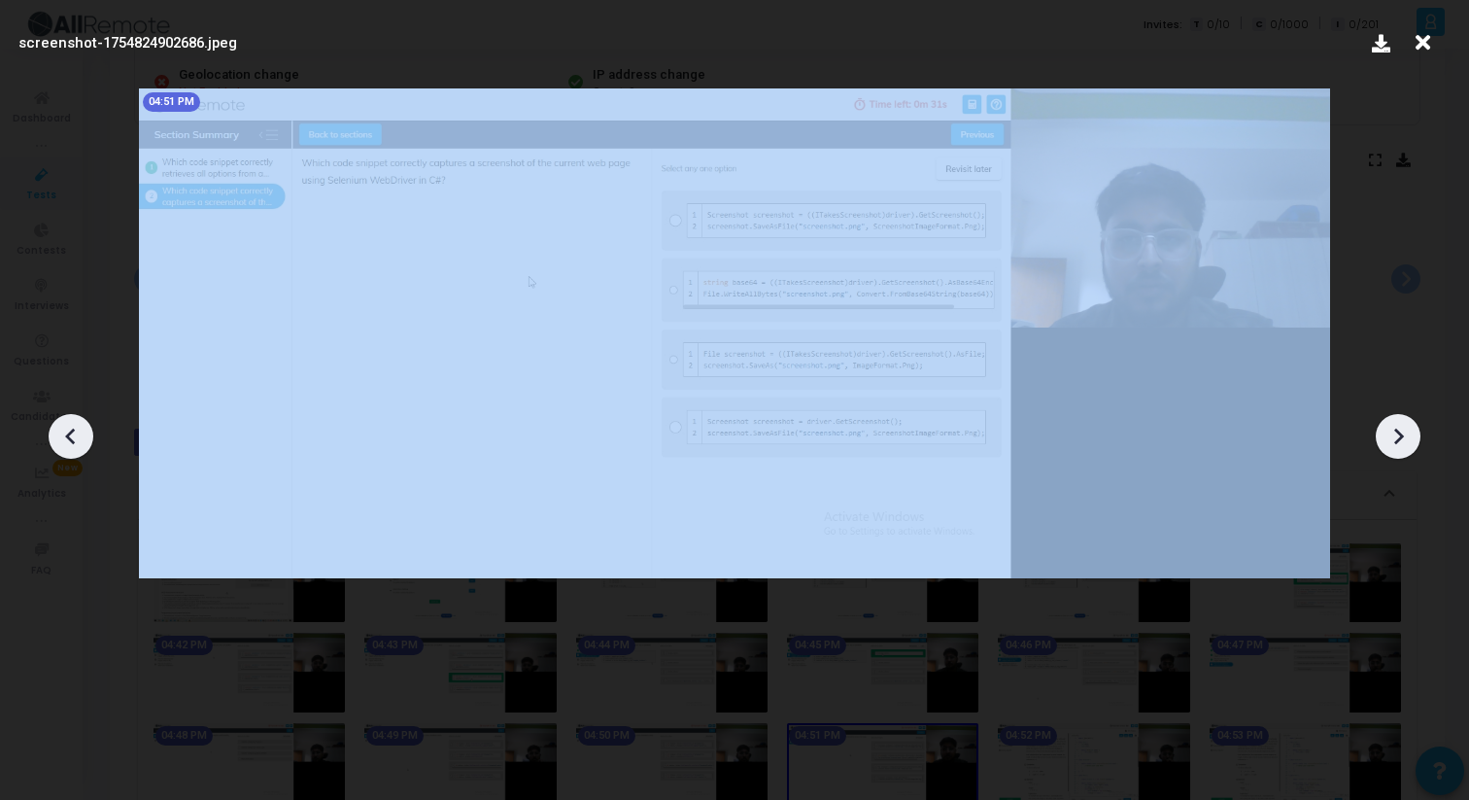
click at [1391, 422] on icon at bounding box center [1398, 436] width 29 height 29
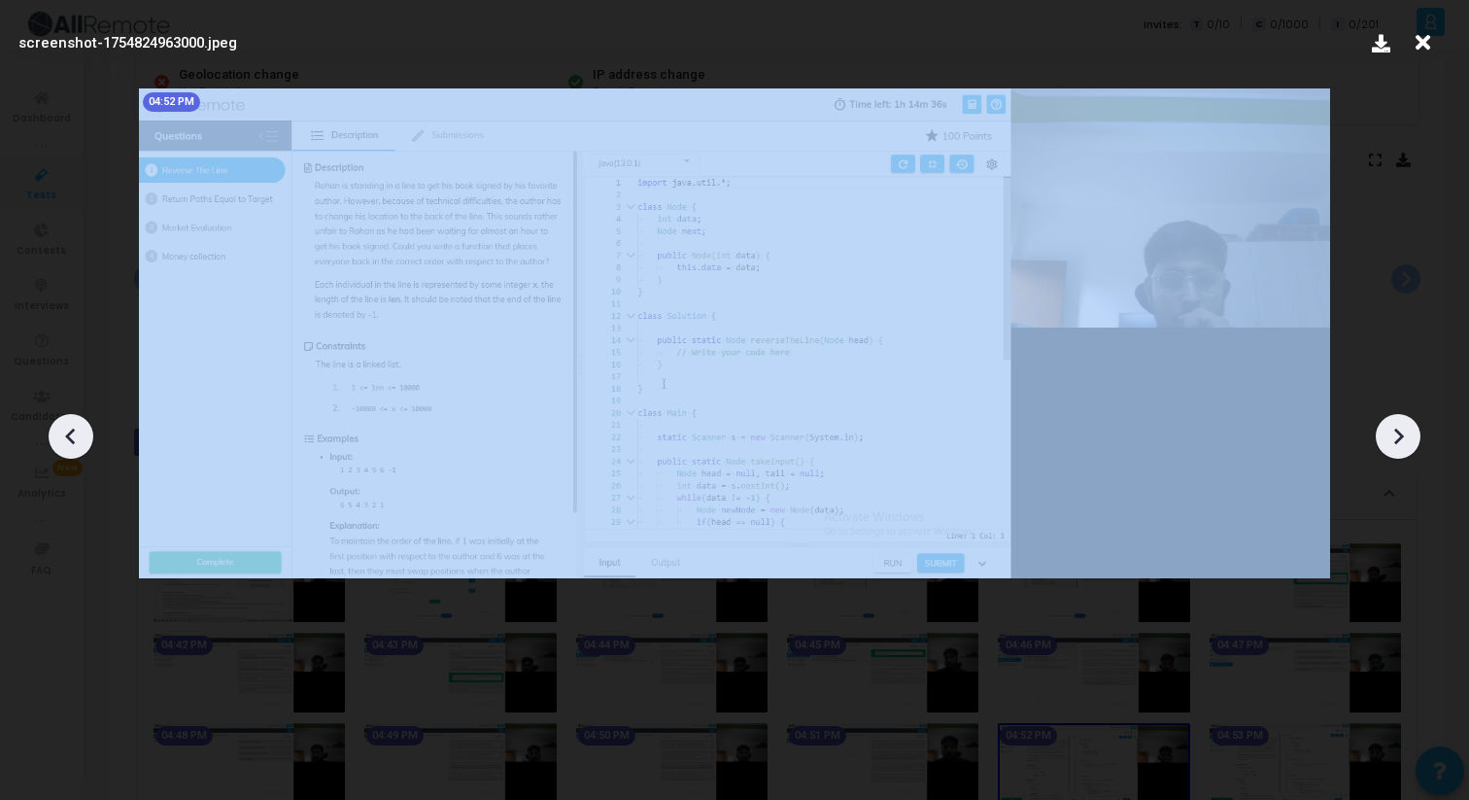
click at [1391, 422] on icon at bounding box center [1398, 436] width 29 height 29
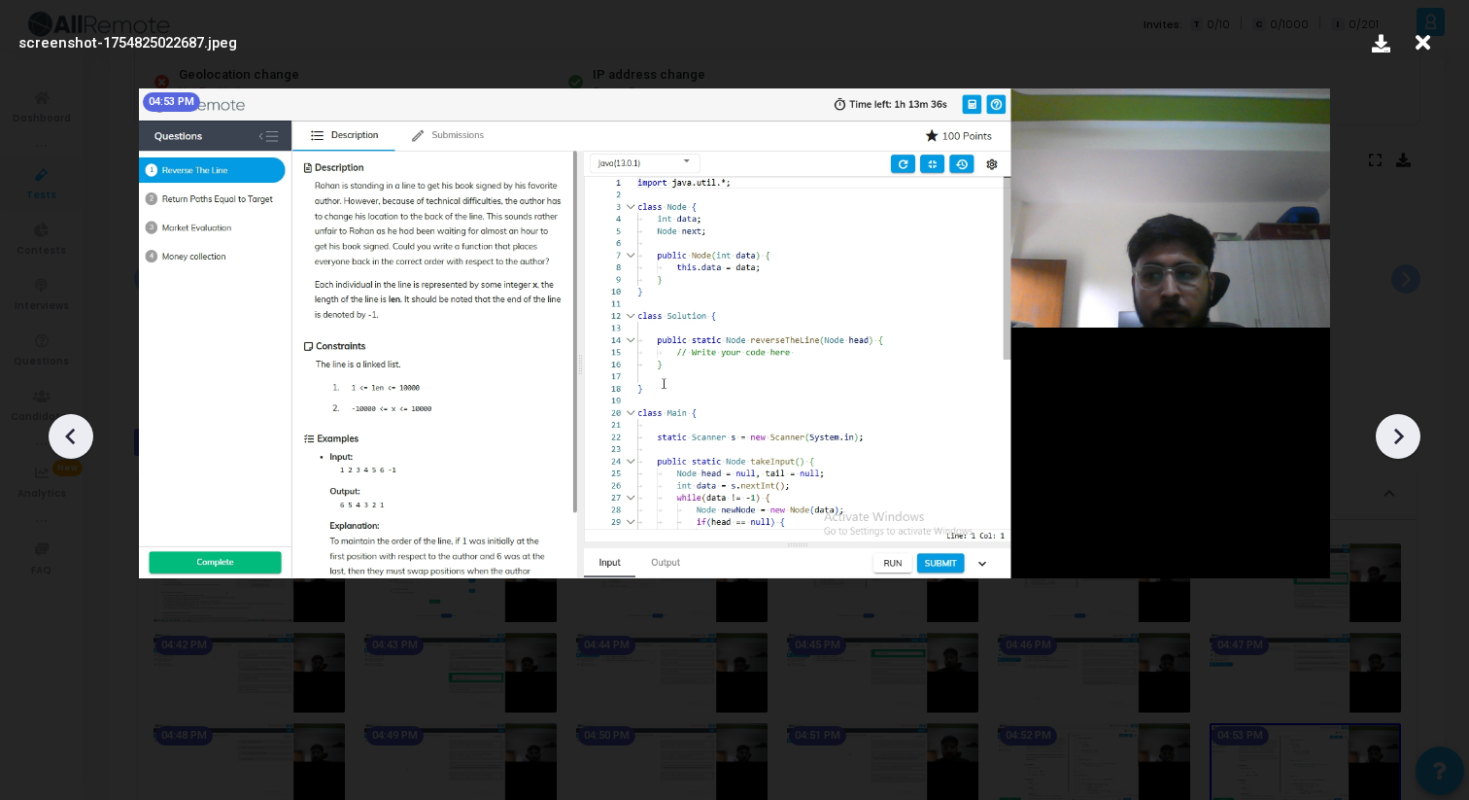
click at [1391, 422] on icon at bounding box center [1398, 436] width 29 height 29
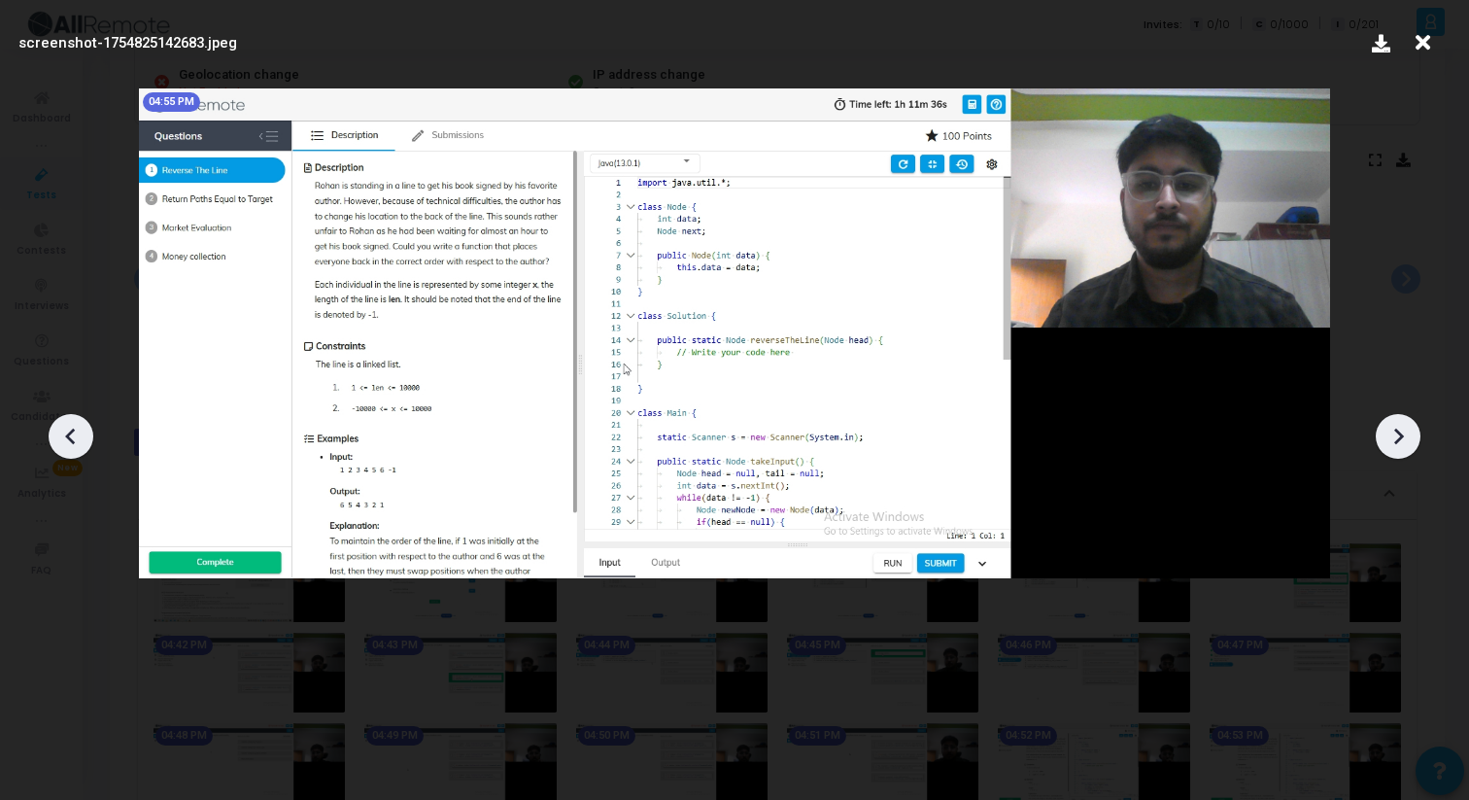
click at [1391, 422] on icon at bounding box center [1398, 436] width 29 height 29
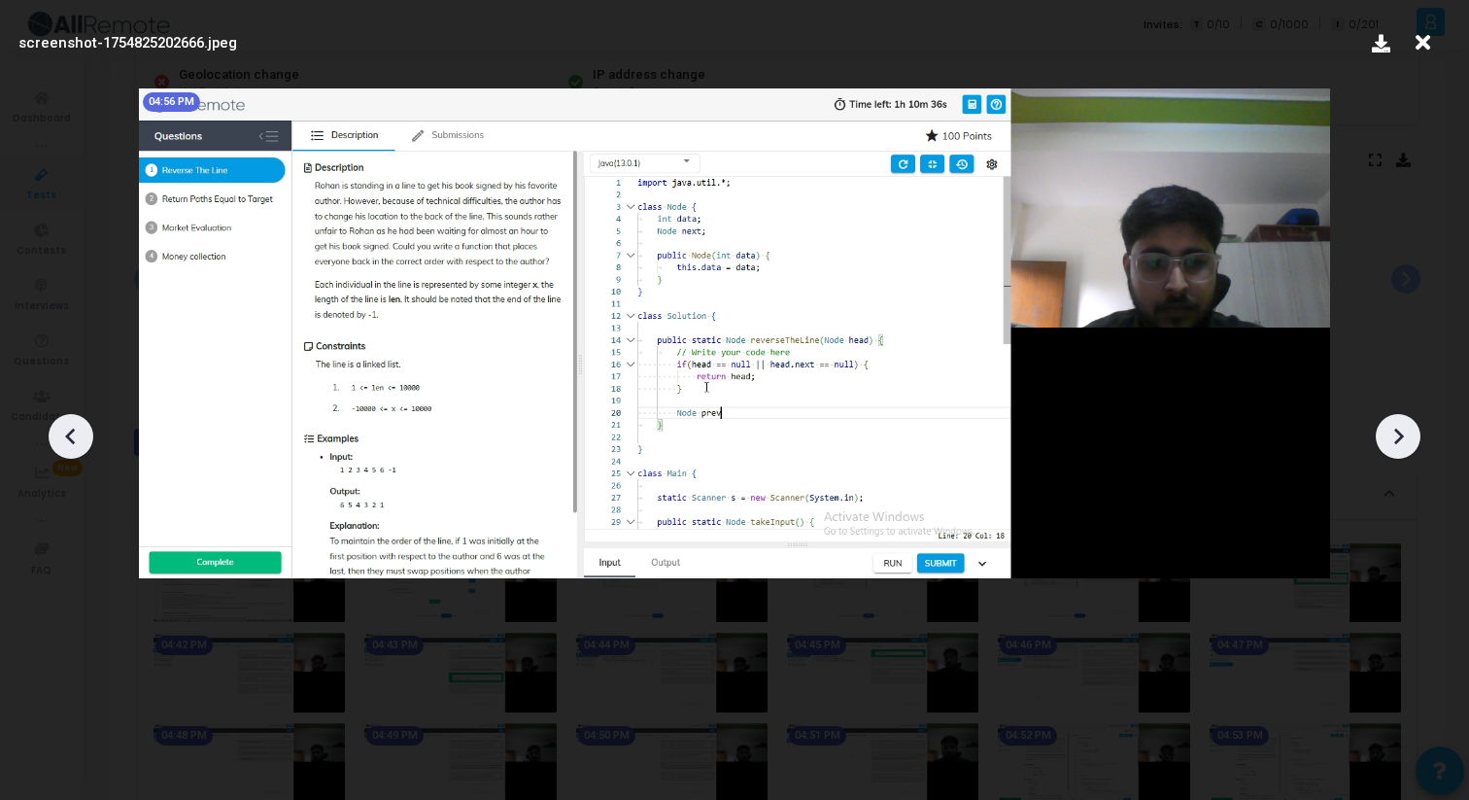
click at [1391, 422] on icon at bounding box center [1398, 436] width 29 height 29
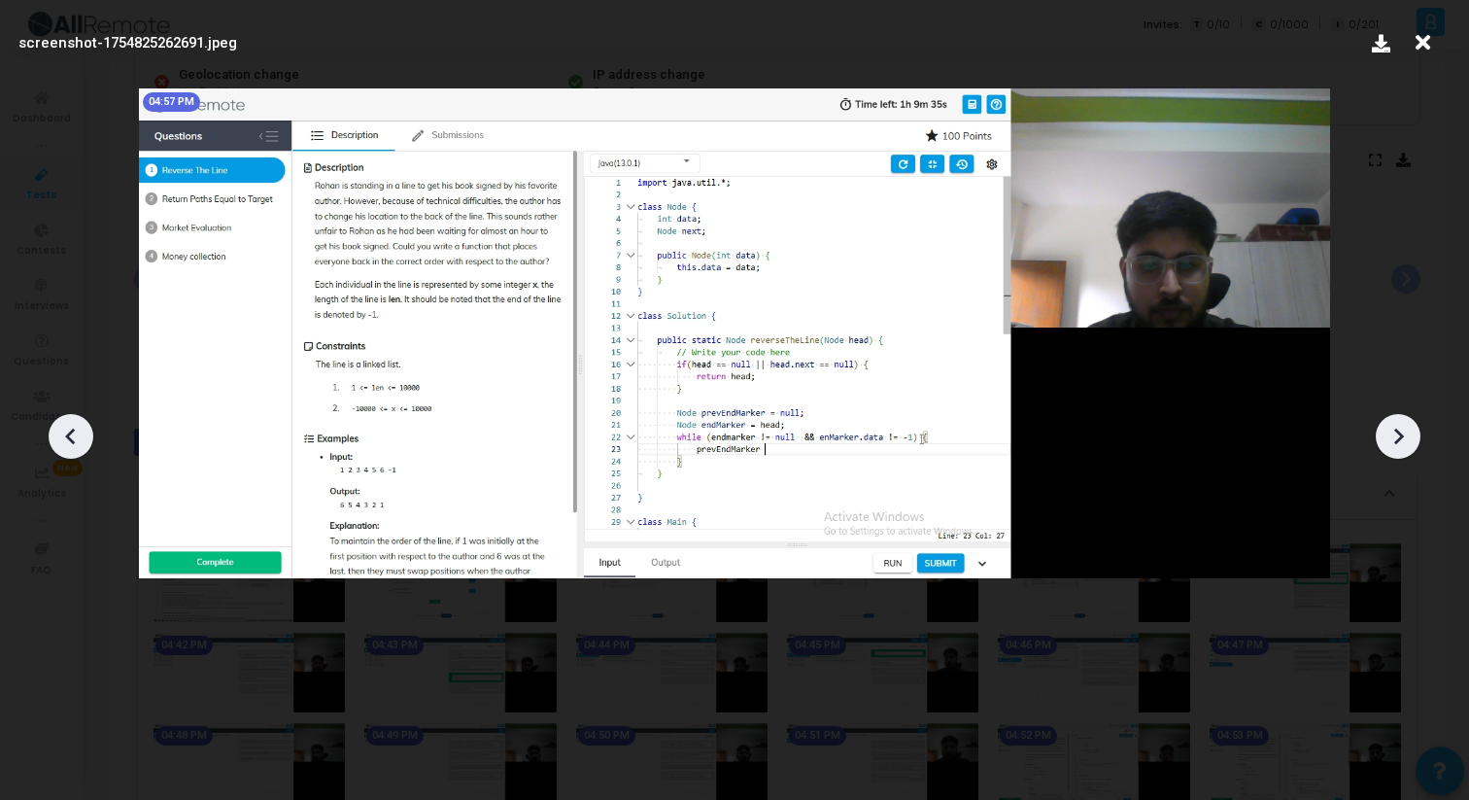
click at [1391, 422] on icon at bounding box center [1398, 436] width 29 height 29
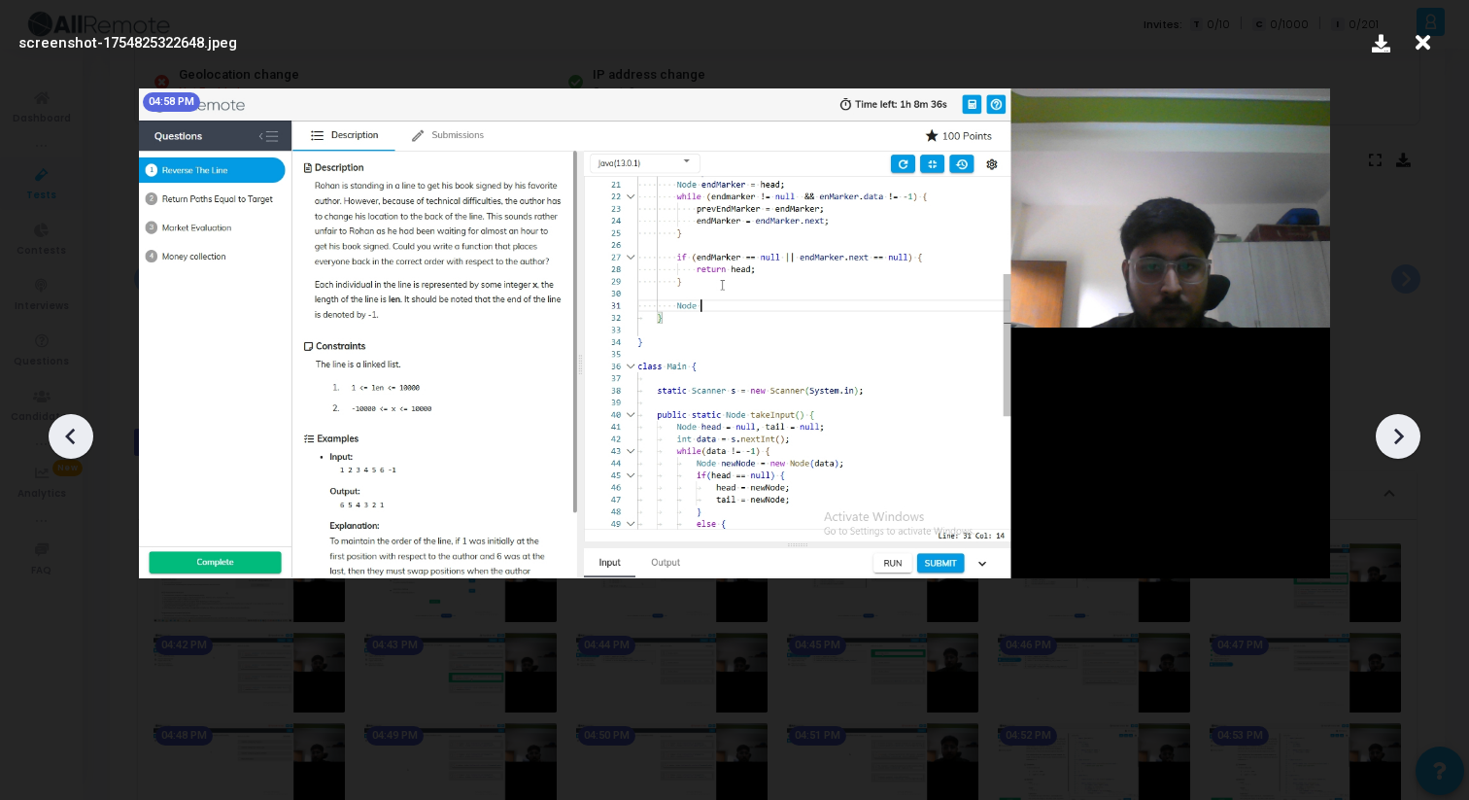
click at [1391, 422] on icon at bounding box center [1398, 436] width 29 height 29
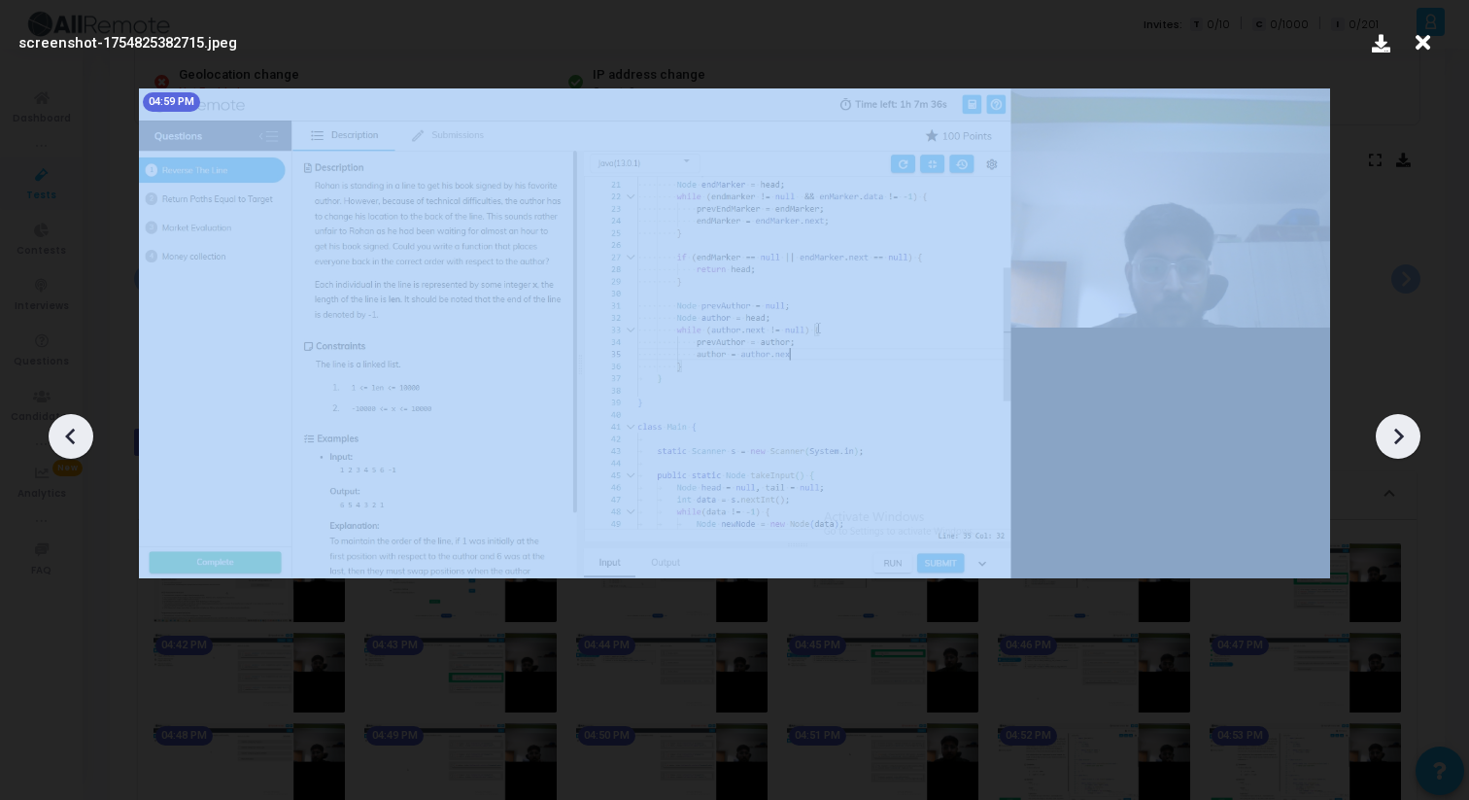
click at [1391, 422] on icon at bounding box center [1398, 436] width 29 height 29
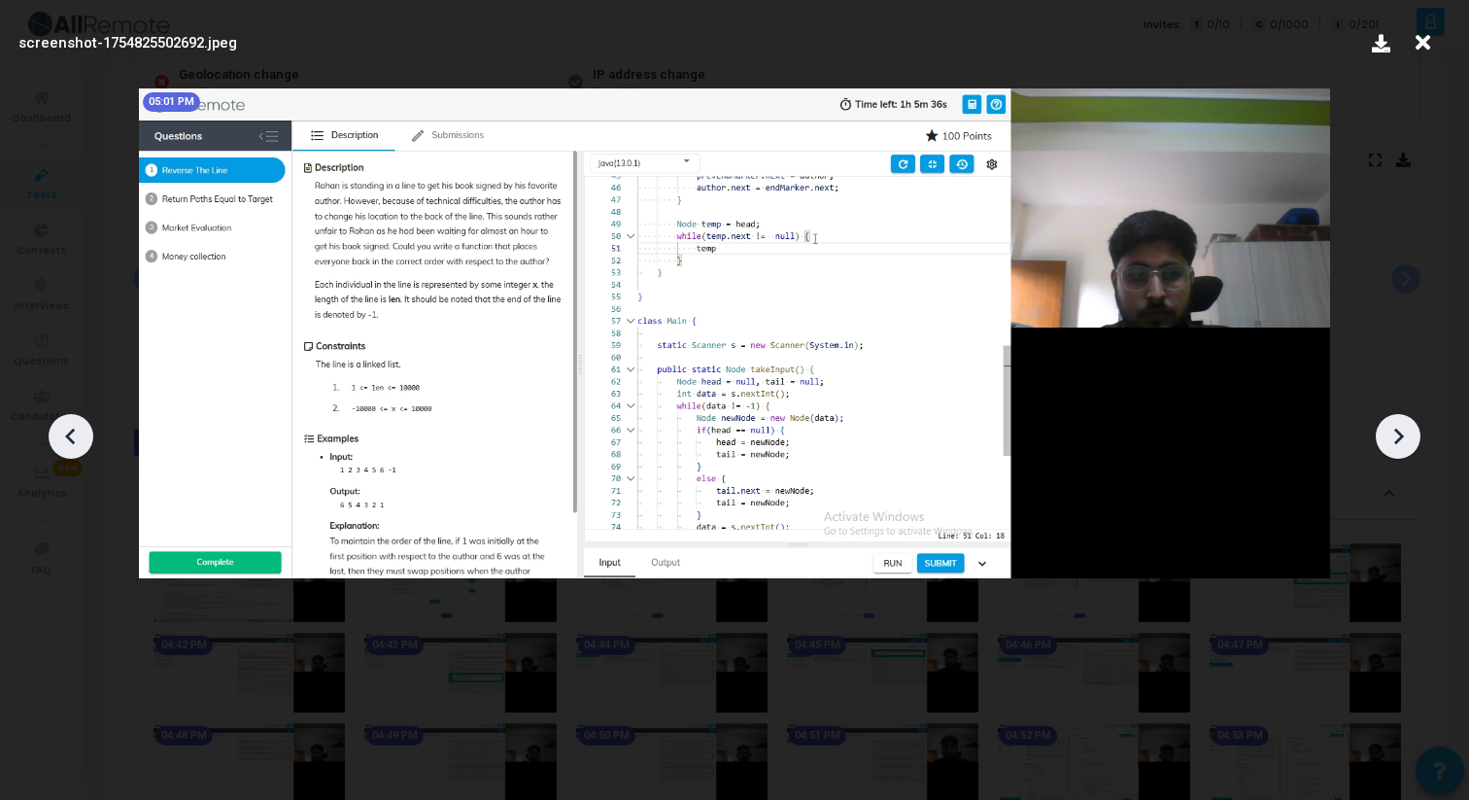
click at [1391, 422] on icon at bounding box center [1398, 436] width 29 height 29
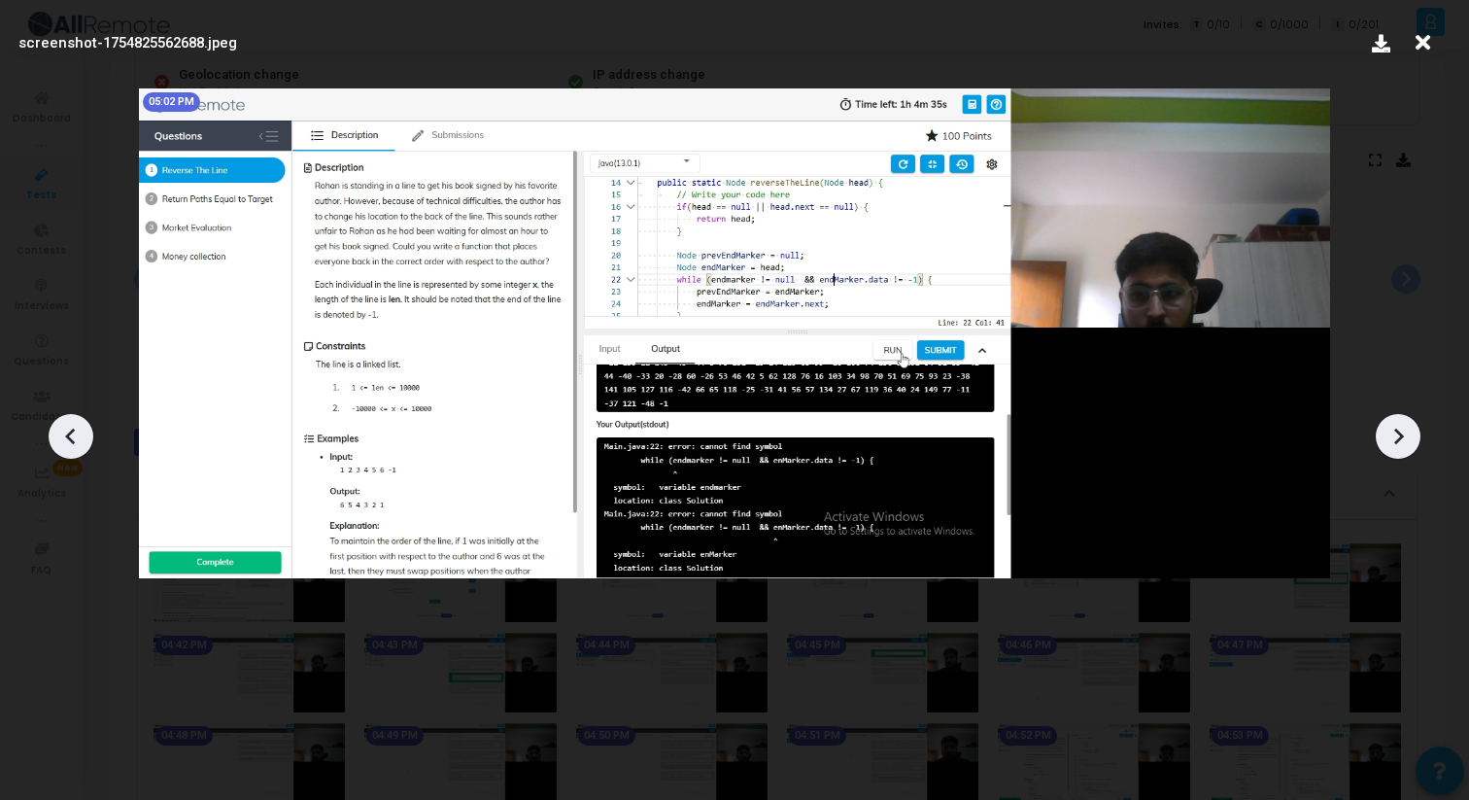
click at [1391, 422] on icon at bounding box center [1398, 436] width 29 height 29
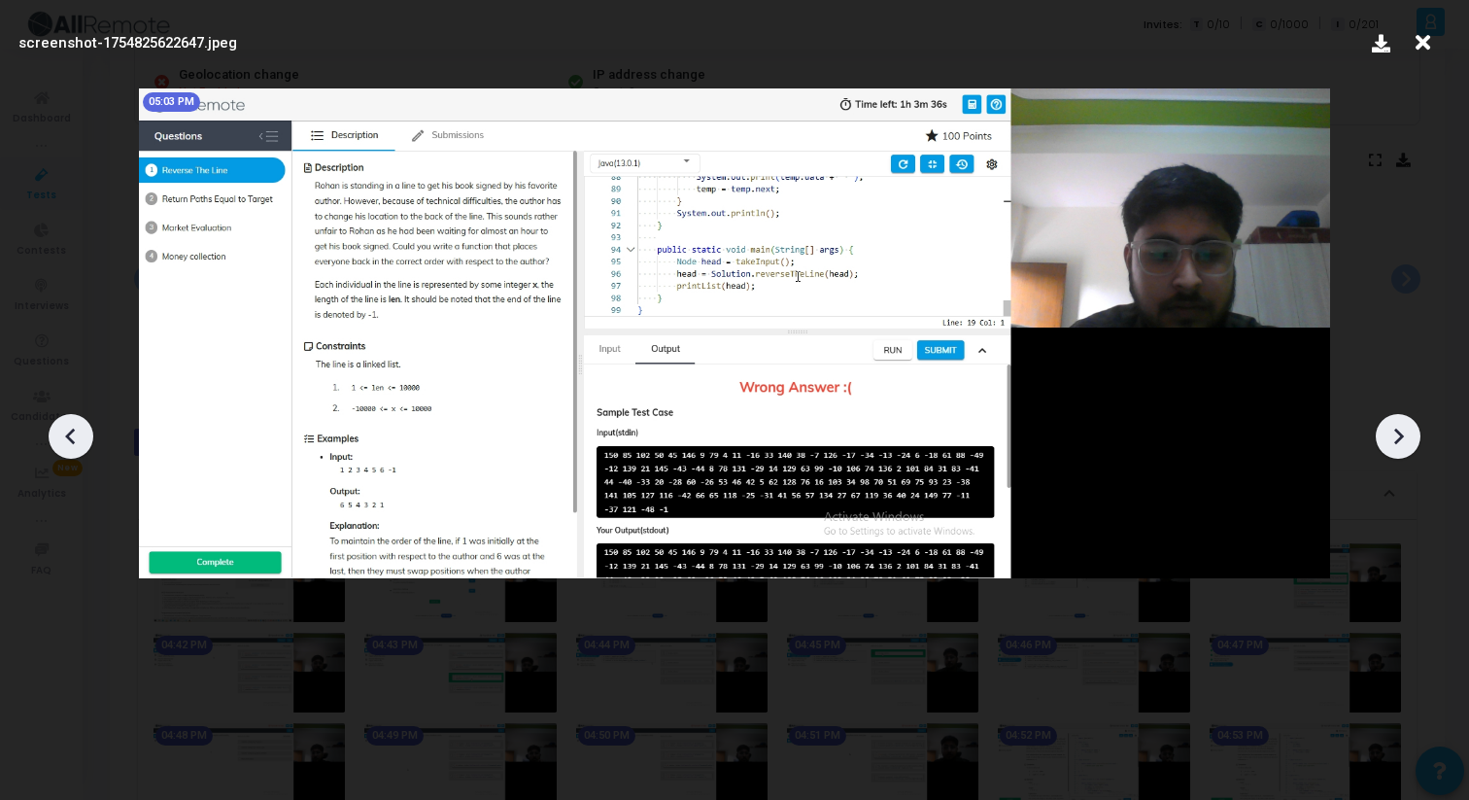
click at [1391, 422] on icon at bounding box center [1398, 436] width 29 height 29
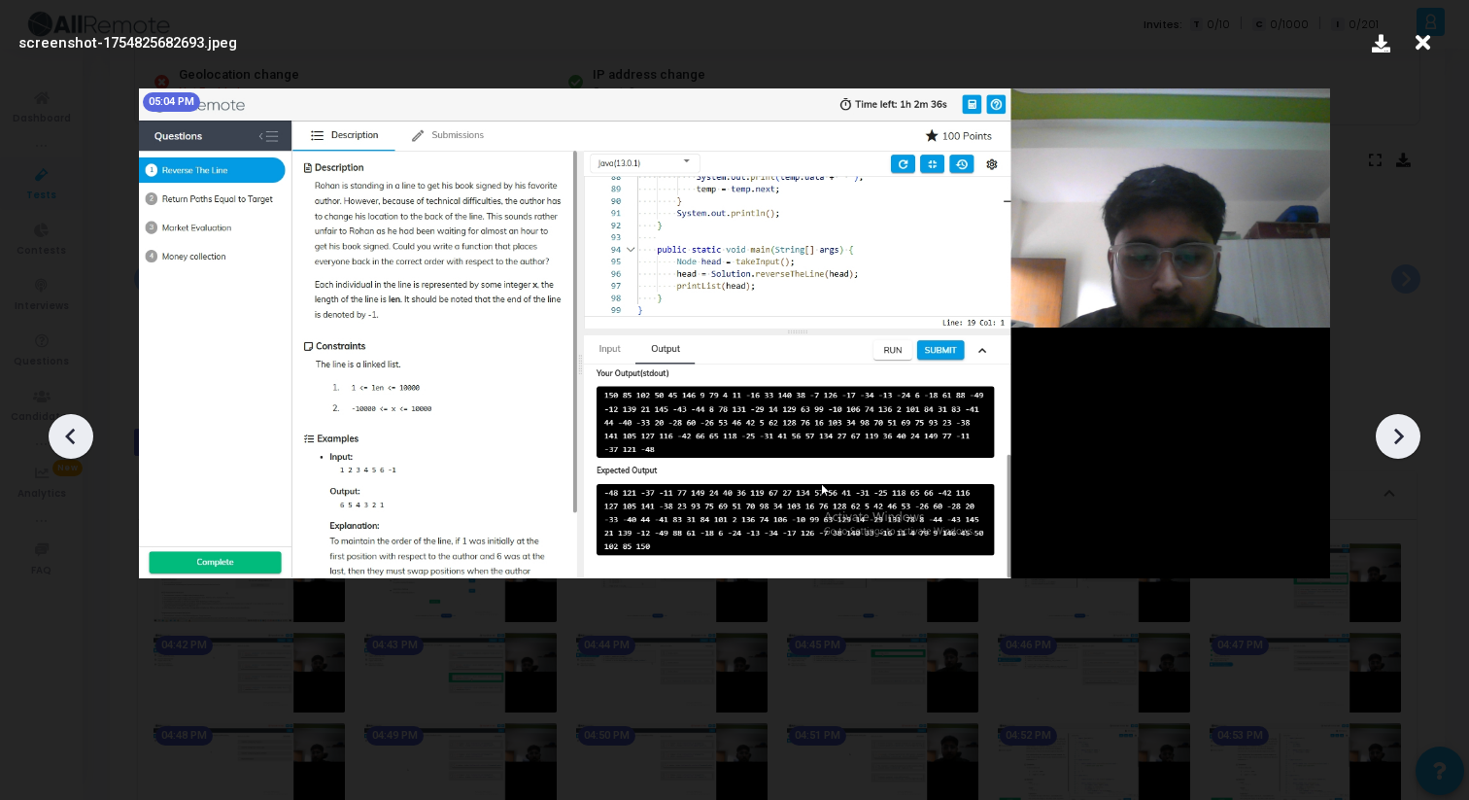
click at [1391, 422] on icon at bounding box center [1398, 436] width 29 height 29
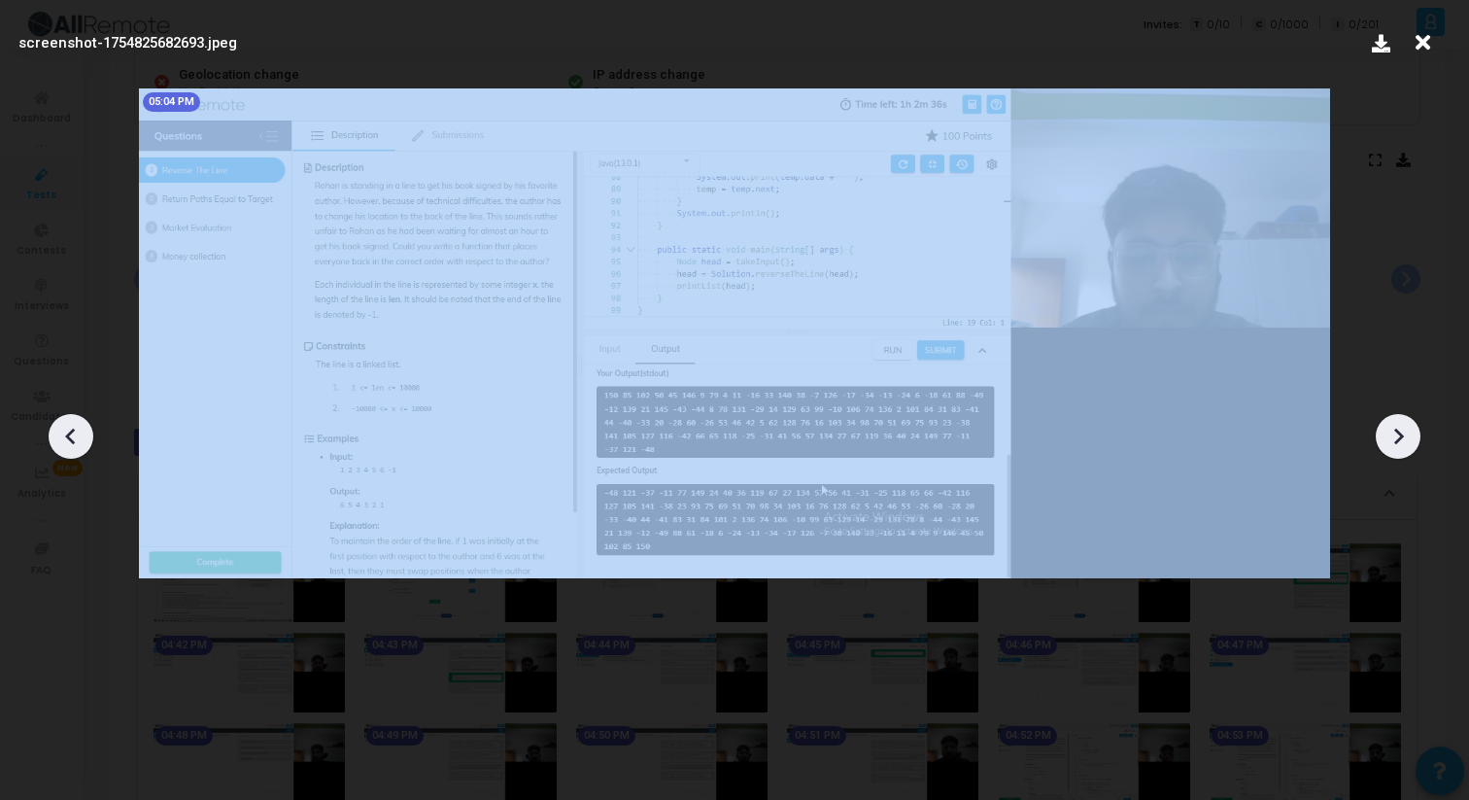
click at [1391, 422] on icon at bounding box center [1398, 436] width 29 height 29
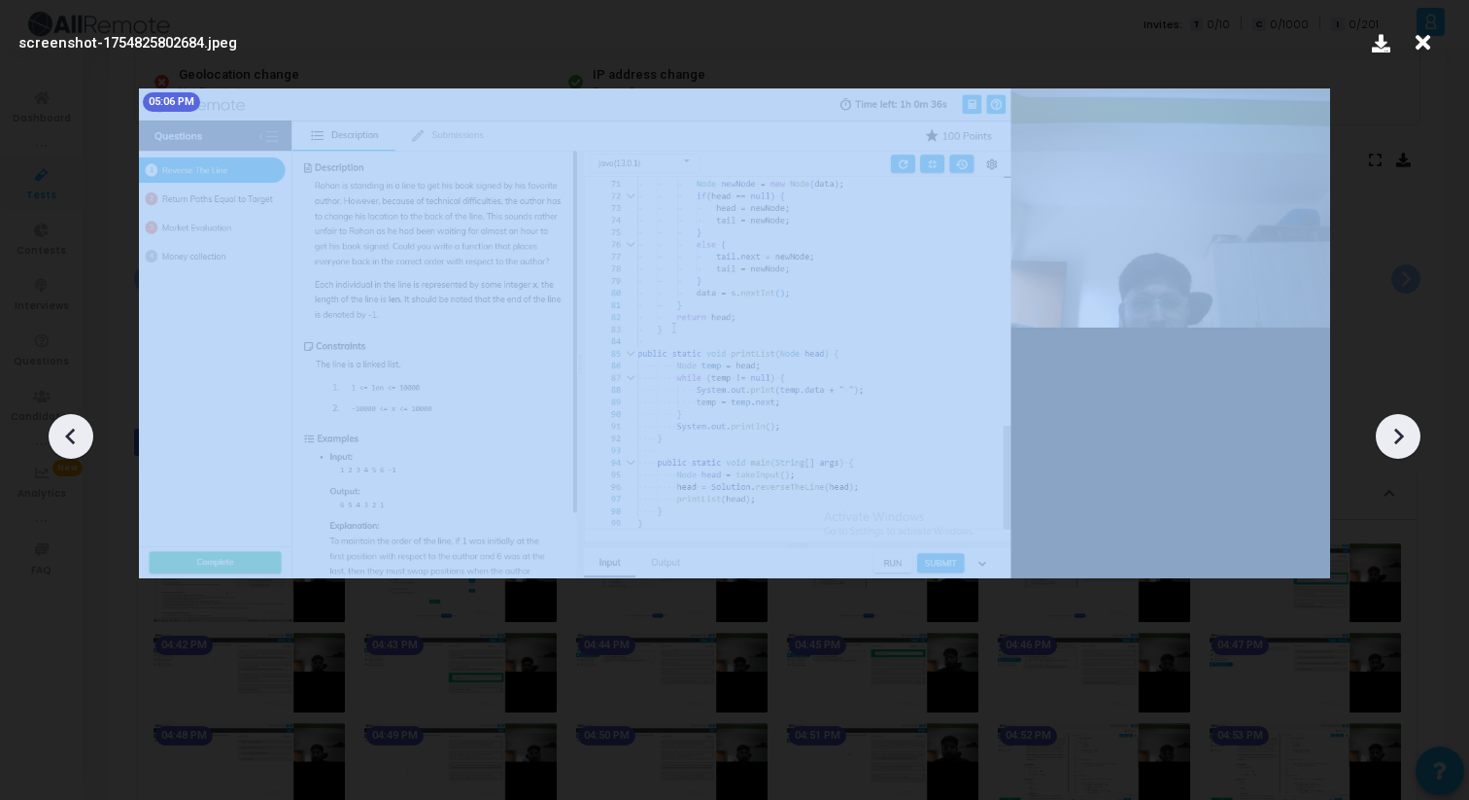
click at [1391, 422] on icon at bounding box center [1398, 436] width 29 height 29
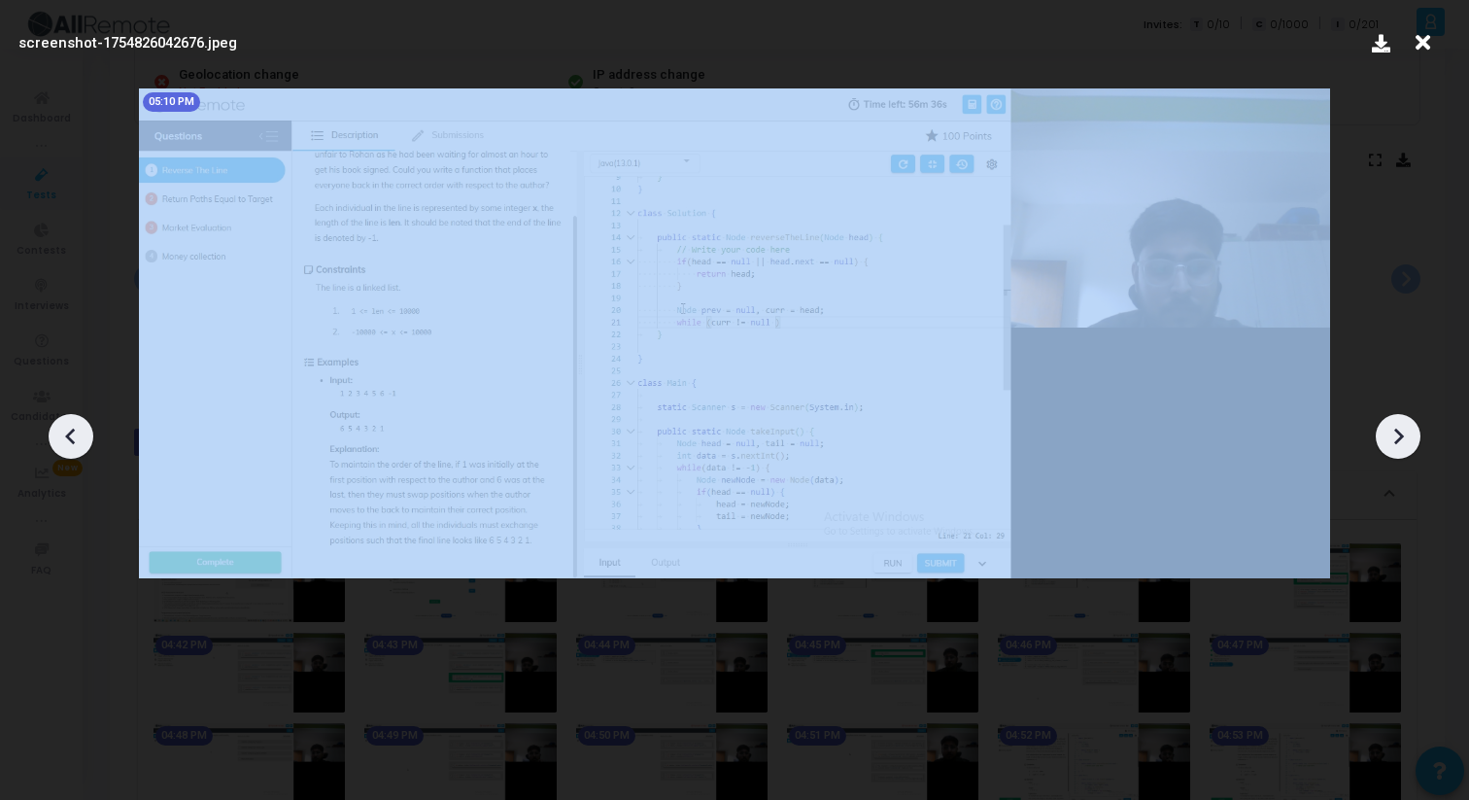
click at [1391, 422] on icon at bounding box center [1398, 436] width 29 height 29
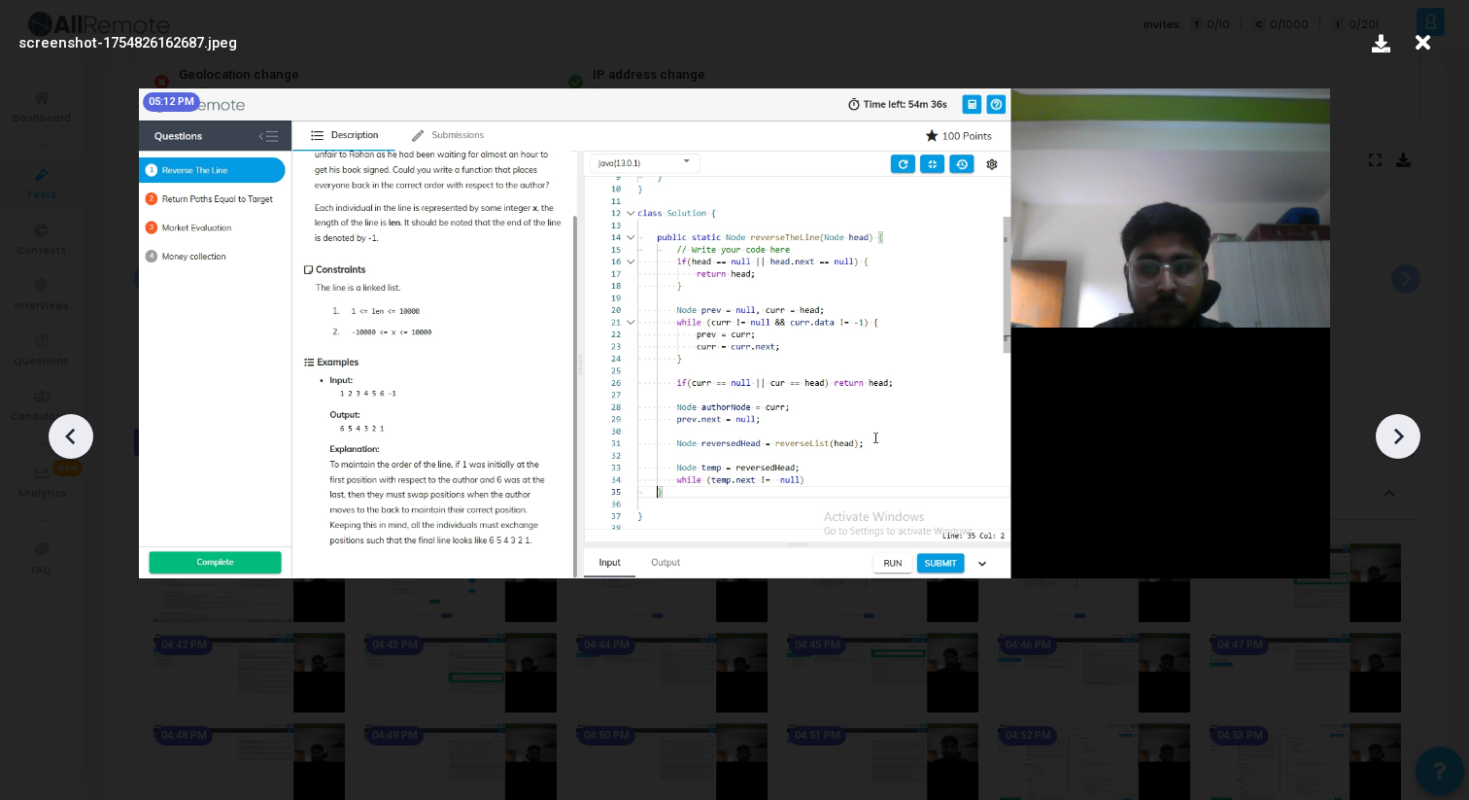
click at [1426, 45] on icon at bounding box center [1423, 42] width 30 height 37
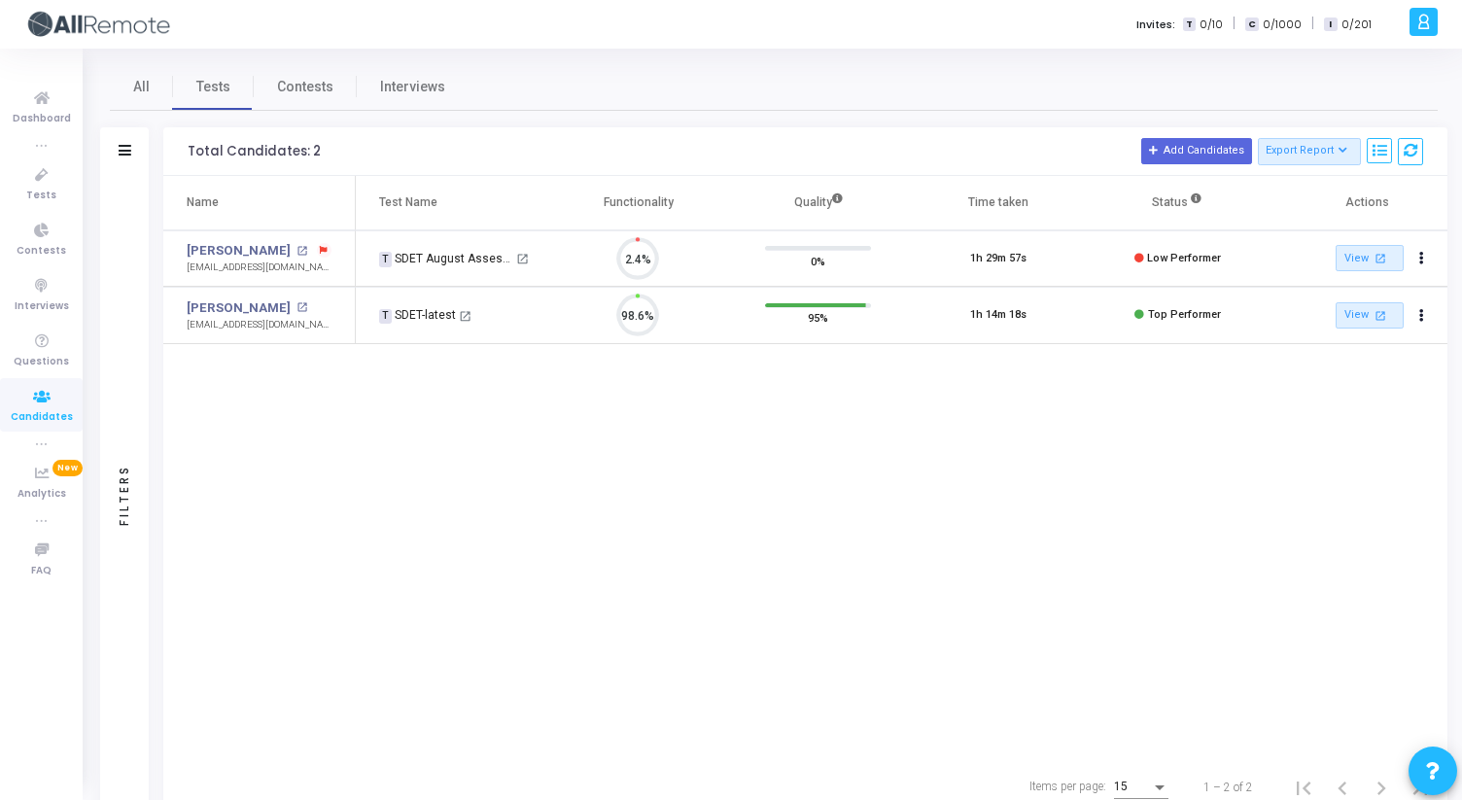
scroll to position [41, 50]
